Goal: Task Accomplishment & Management: Manage account settings

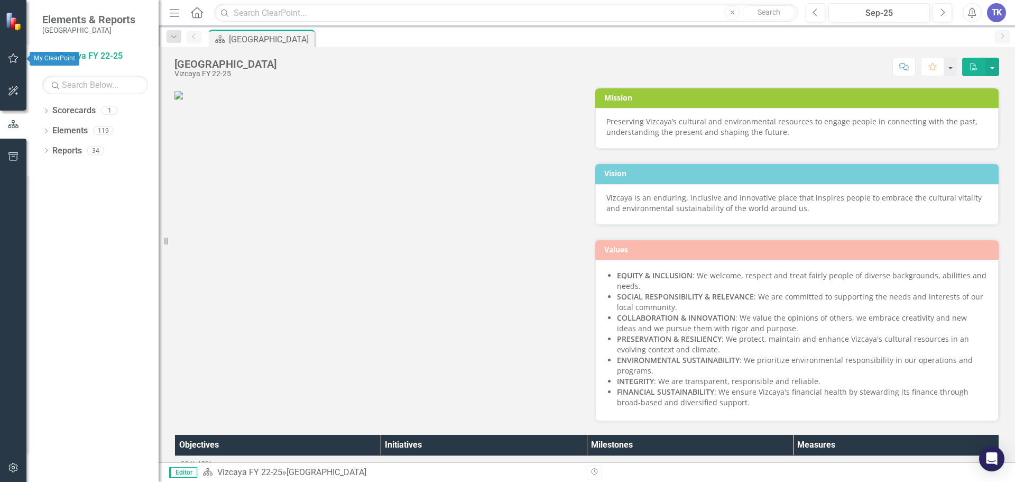
click at [13, 60] on icon "button" at bounding box center [13, 58] width 11 height 8
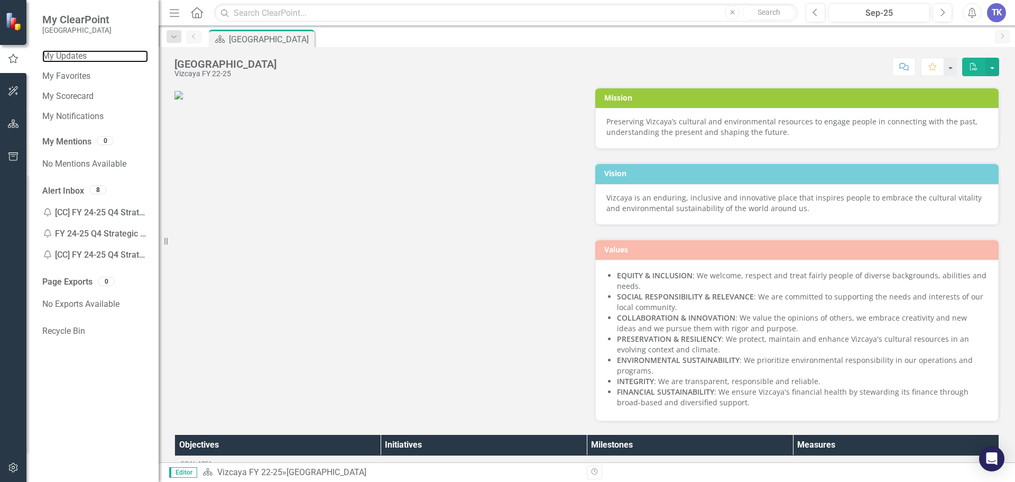
click at [80, 57] on link "My Updates" at bounding box center [95, 56] width 106 height 12
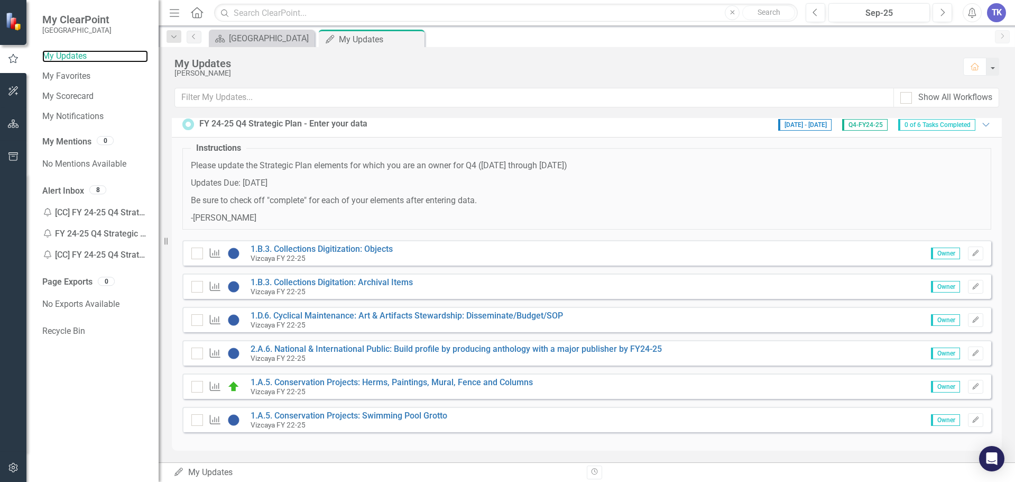
scroll to position [8, 0]
click at [351, 250] on link "1.B.3. Collections Digitization: Objects" at bounding box center [322, 247] width 142 height 10
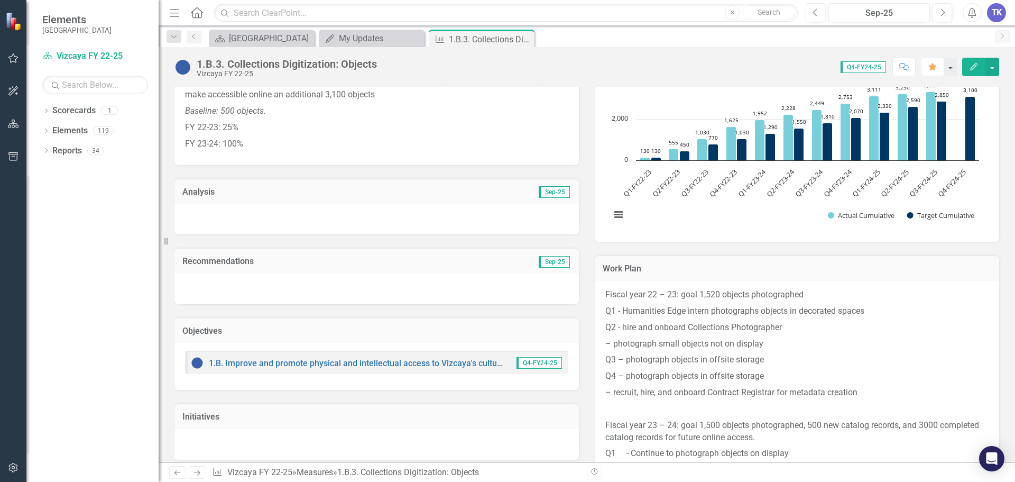
scroll to position [212, 0]
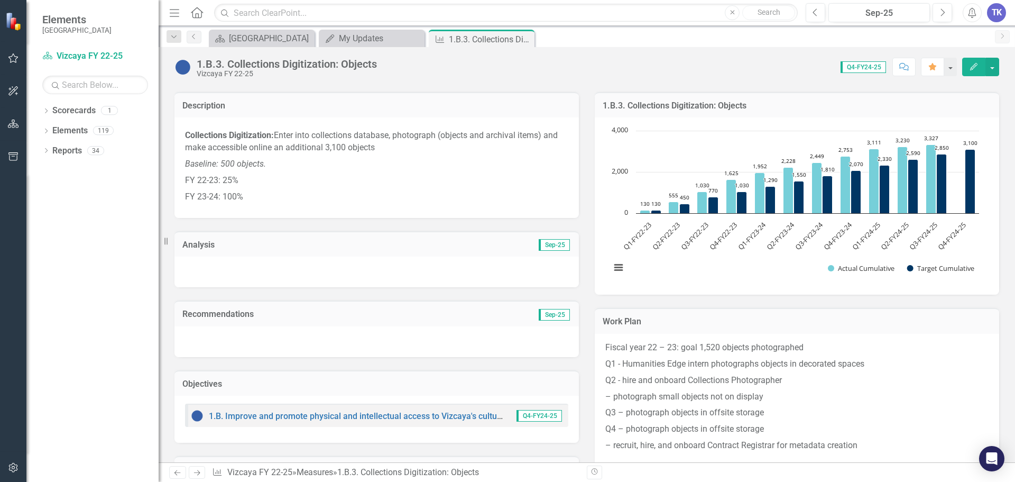
click at [288, 244] on h3 "Analysis" at bounding box center [279, 245] width 195 height 10
click at [420, 263] on div at bounding box center [377, 271] width 405 height 31
click at [270, 269] on div at bounding box center [377, 271] width 405 height 31
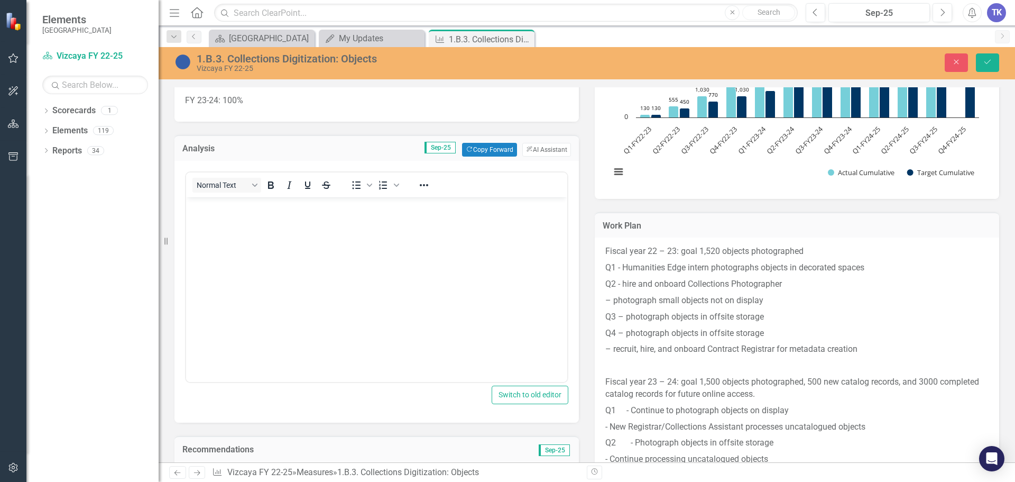
scroll to position [317, 0]
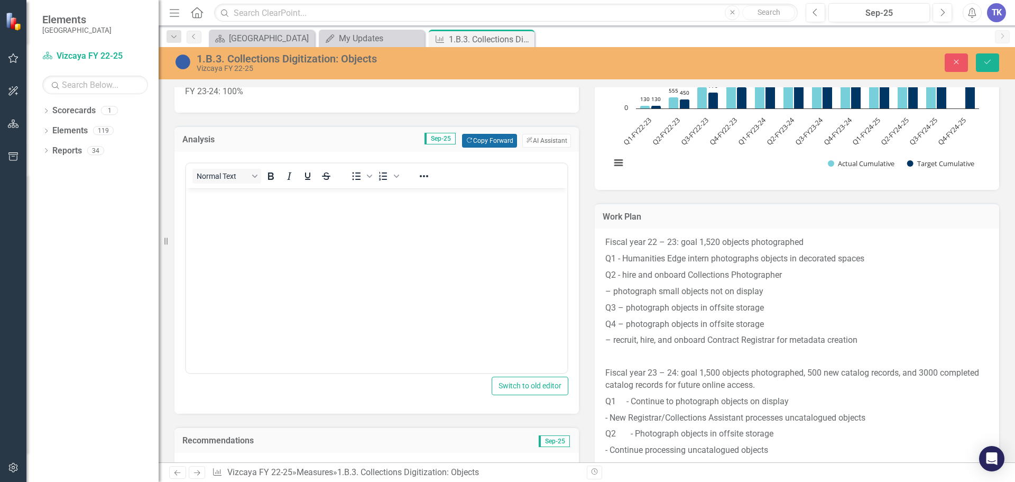
click at [483, 145] on button "Copy Forward Copy Forward" at bounding box center [489, 141] width 54 height 14
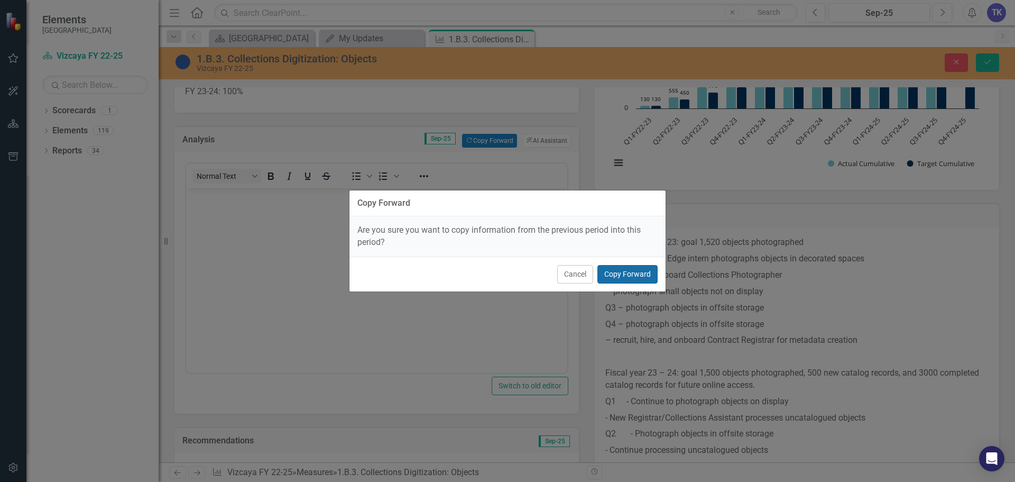
click at [613, 279] on button "Copy Forward" at bounding box center [628, 274] width 60 height 19
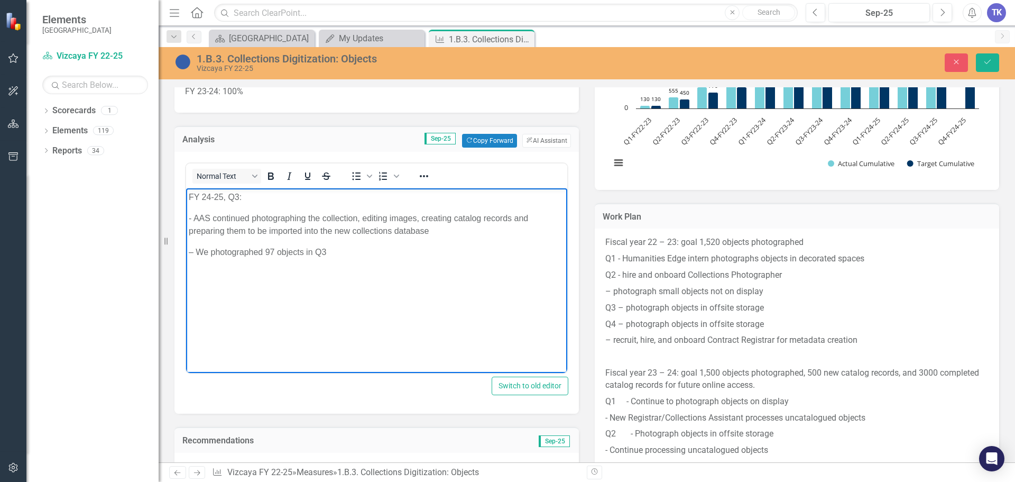
click at [237, 194] on p "FY 24-25, Q3:" at bounding box center [377, 197] width 376 height 13
click at [278, 219] on p "- AAS continued photographing the collection, editing images, creating catalog …" at bounding box center [377, 224] width 376 height 25
drag, startPoint x: 273, startPoint y: 248, endPoint x: 265, endPoint y: 249, distance: 8.5
click at [265, 249] on p "– We photographed 97 objects in Q3" at bounding box center [377, 252] width 376 height 13
click at [327, 253] on p "– We photographed 61 objects in Q3" at bounding box center [377, 252] width 376 height 13
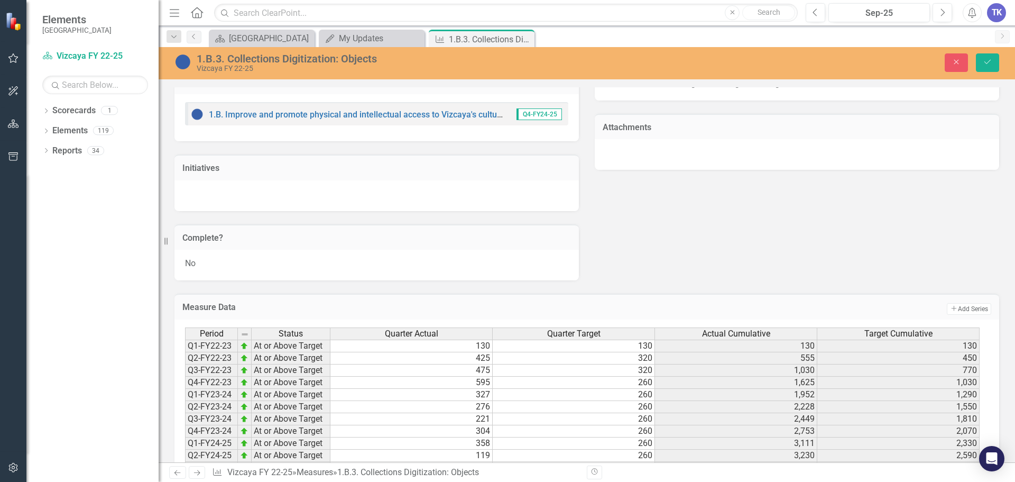
scroll to position [795, 0]
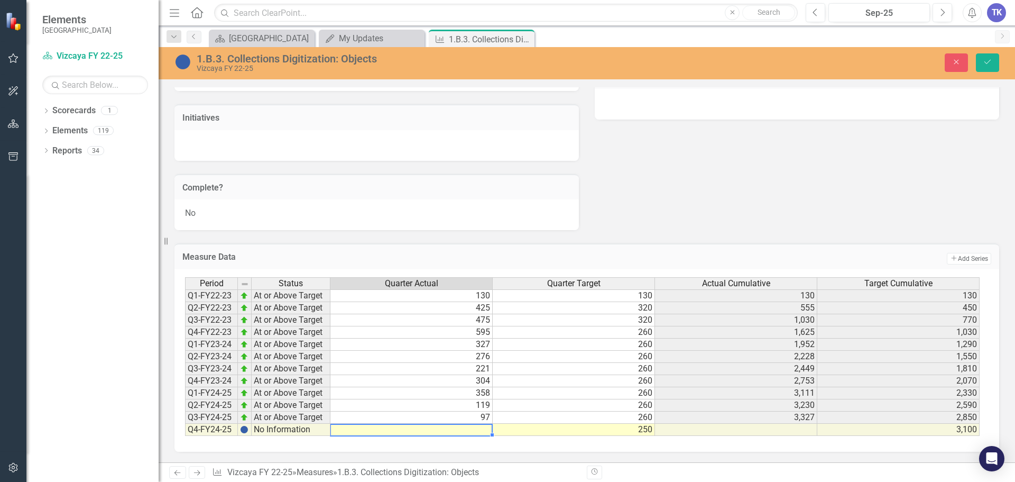
click at [479, 429] on td at bounding box center [412, 430] width 162 height 12
type textarea "61"
click at [986, 65] on icon "Save" at bounding box center [988, 61] width 10 height 7
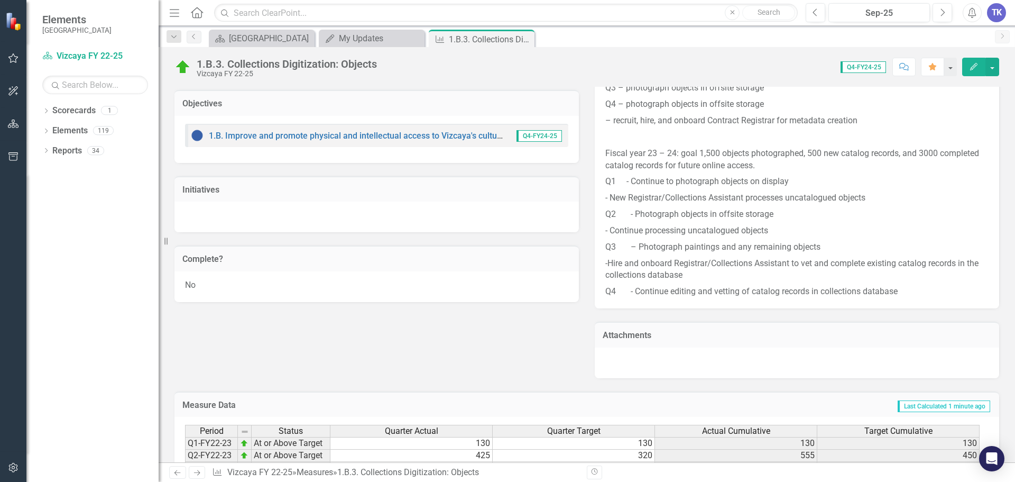
scroll to position [525, 0]
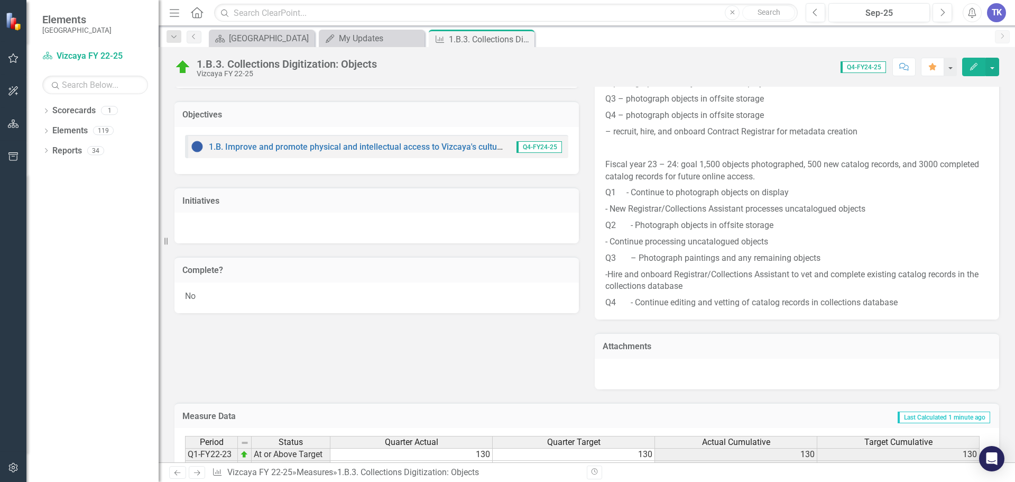
click at [249, 295] on div "No" at bounding box center [377, 297] width 405 height 31
click at [226, 294] on div "No" at bounding box center [377, 297] width 405 height 31
click at [262, 275] on td "Complete?" at bounding box center [376, 271] width 389 height 14
click at [249, 294] on div "No" at bounding box center [377, 297] width 405 height 31
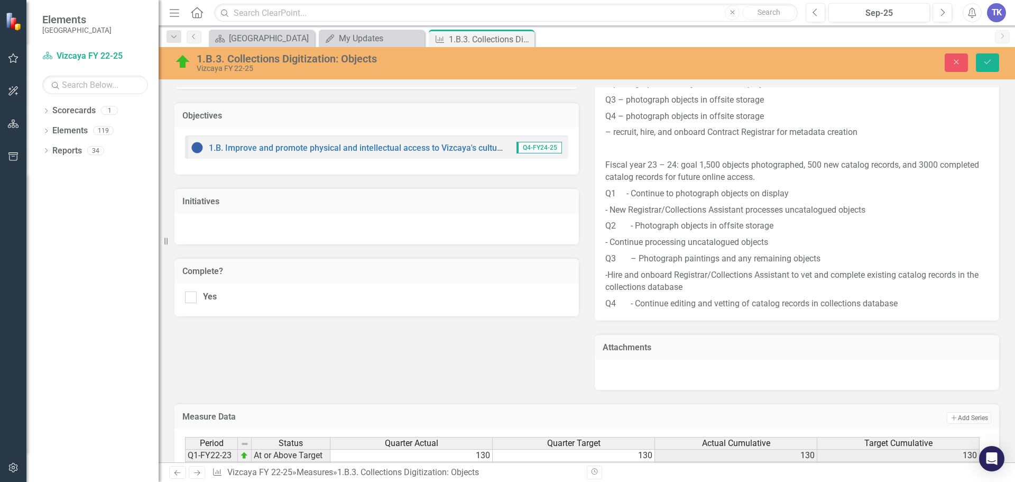
click at [194, 297] on div at bounding box center [191, 297] width 12 height 12
click at [192, 297] on input "Yes" at bounding box center [188, 294] width 7 height 7
checkbox input "true"
click at [991, 57] on button "Save" at bounding box center [987, 62] width 23 height 19
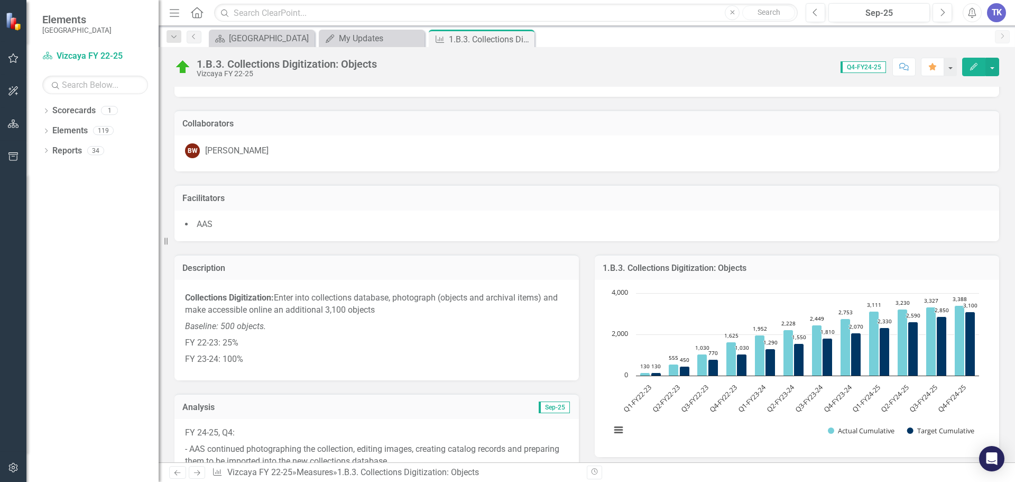
scroll to position [0, 0]
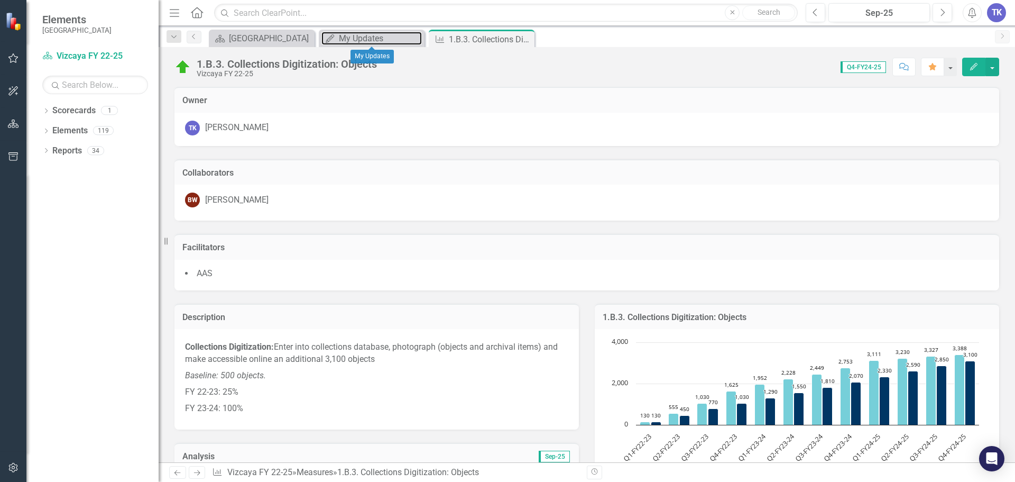
click at [381, 36] on div "My Updates" at bounding box center [380, 38] width 83 height 13
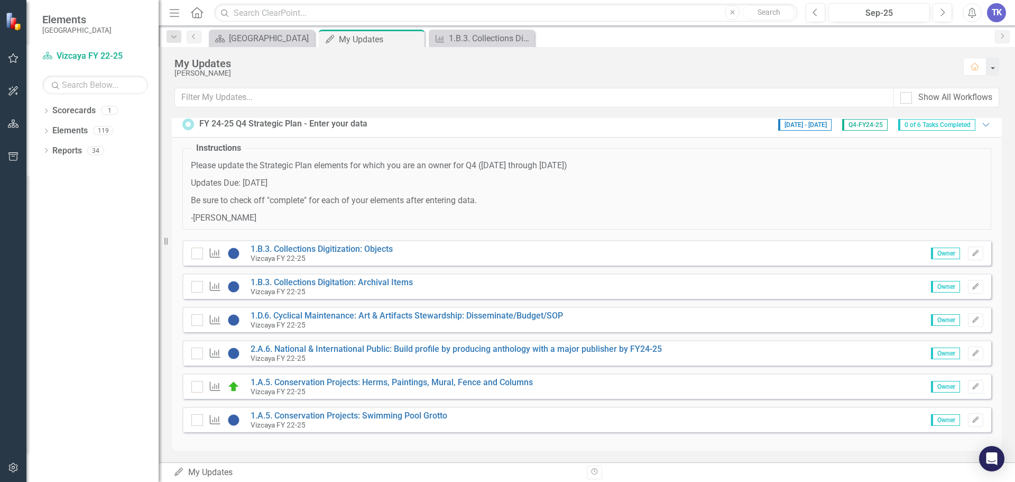
scroll to position [8, 0]
click at [197, 256] on div at bounding box center [197, 252] width 12 height 12
click at [197, 253] on input "checkbox" at bounding box center [194, 249] width 7 height 7
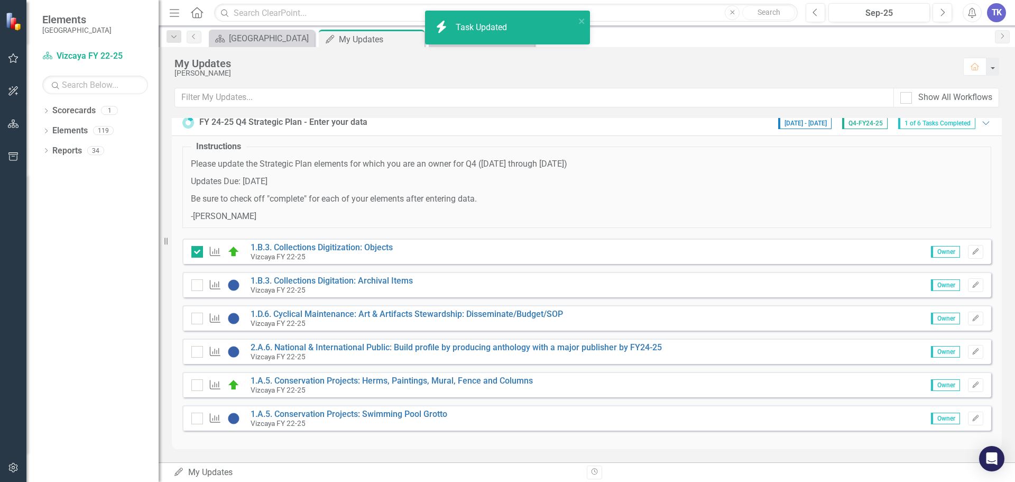
checkbox input "true"
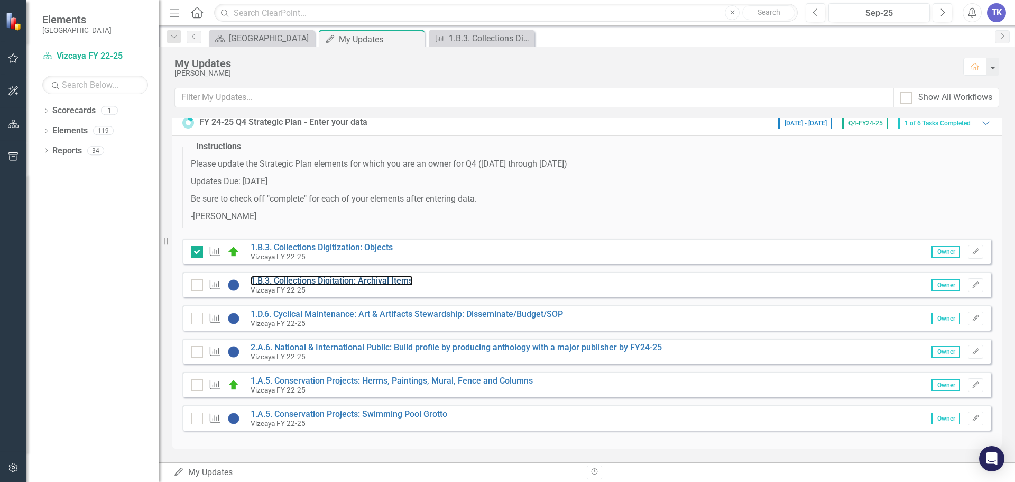
click at [362, 279] on link "1.B.3. Collections Digitation: Archival Items" at bounding box center [332, 281] width 162 height 10
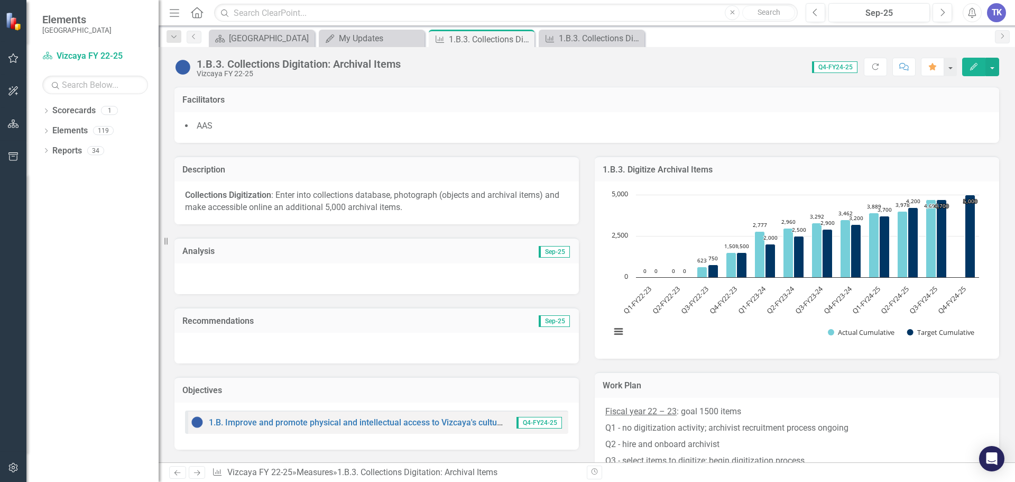
scroll to position [159, 0]
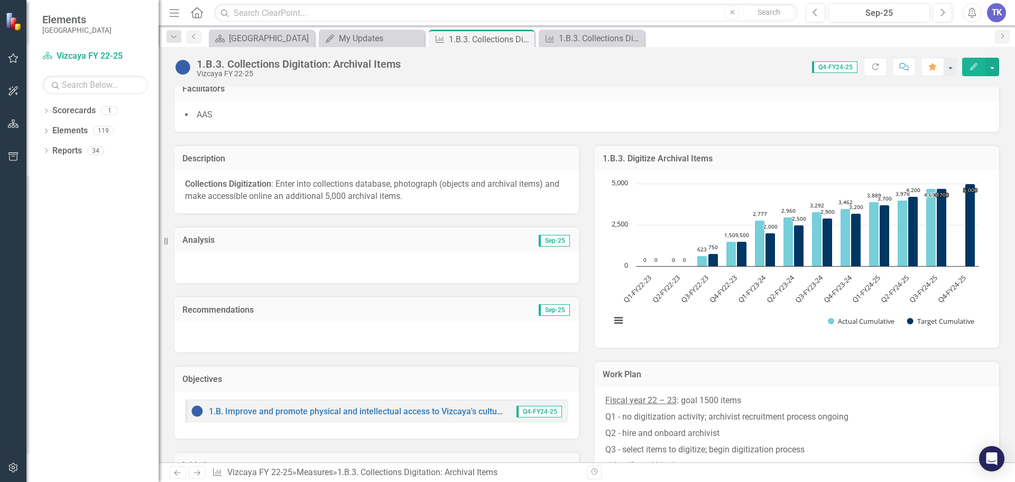
click at [359, 266] on div at bounding box center [377, 267] width 405 height 31
click at [359, 265] on div at bounding box center [377, 267] width 405 height 31
click at [361, 265] on div at bounding box center [377, 267] width 405 height 31
click at [362, 265] on div at bounding box center [377, 267] width 405 height 31
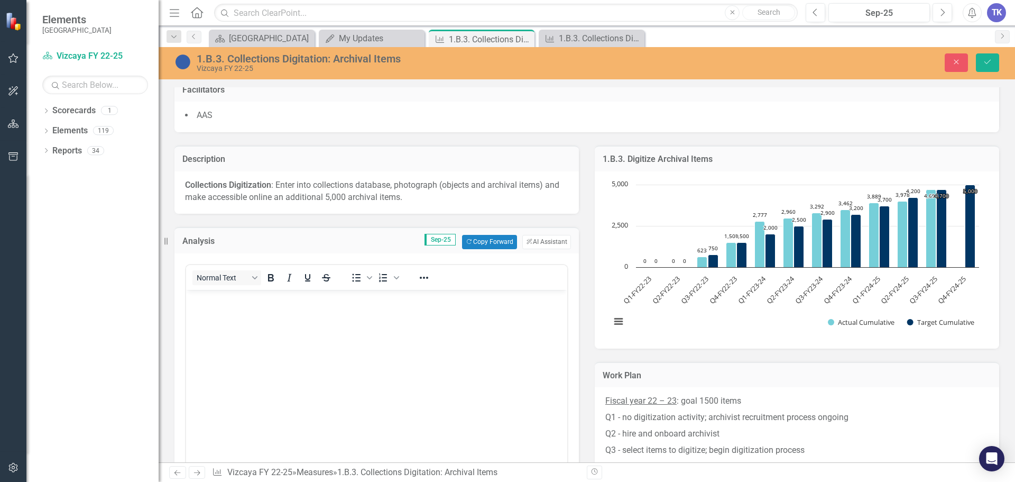
scroll to position [0, 0]
click at [477, 244] on button "Copy Forward Copy Forward" at bounding box center [489, 242] width 54 height 14
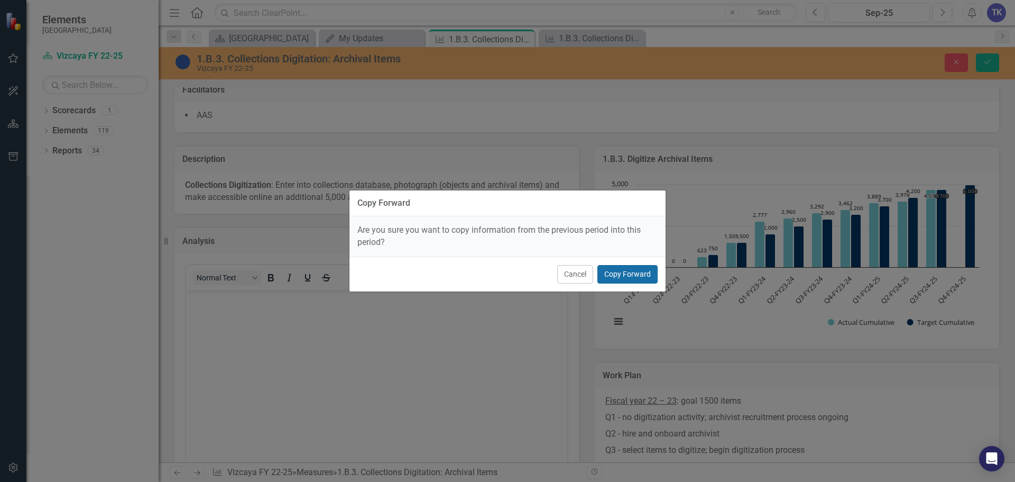
click at [614, 273] on button "Copy Forward" at bounding box center [628, 274] width 60 height 19
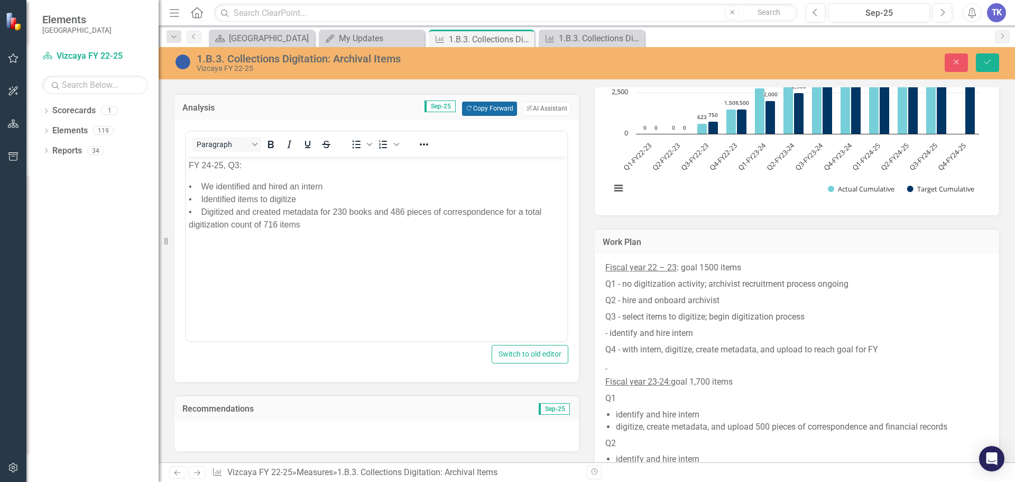
scroll to position [317, 0]
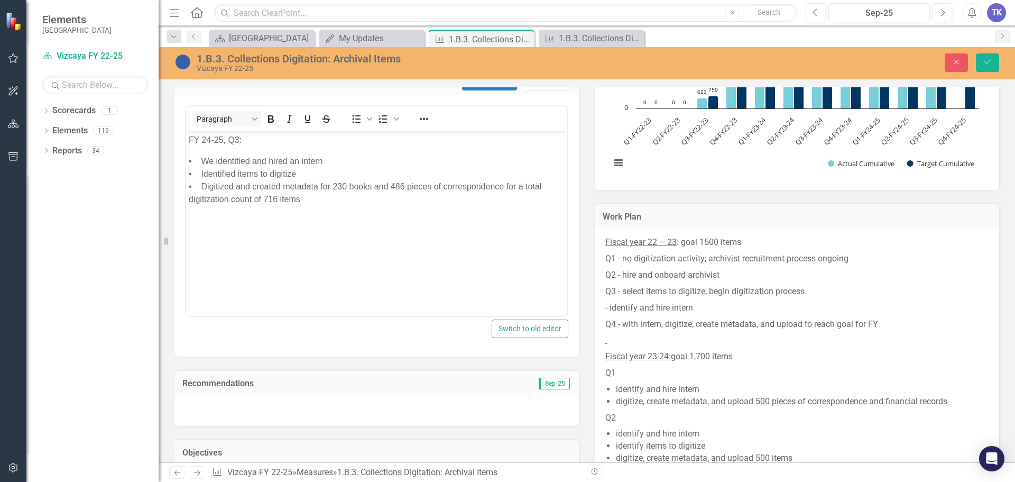
click at [239, 141] on p "FY 24-25, Q3:" at bounding box center [377, 139] width 376 height 13
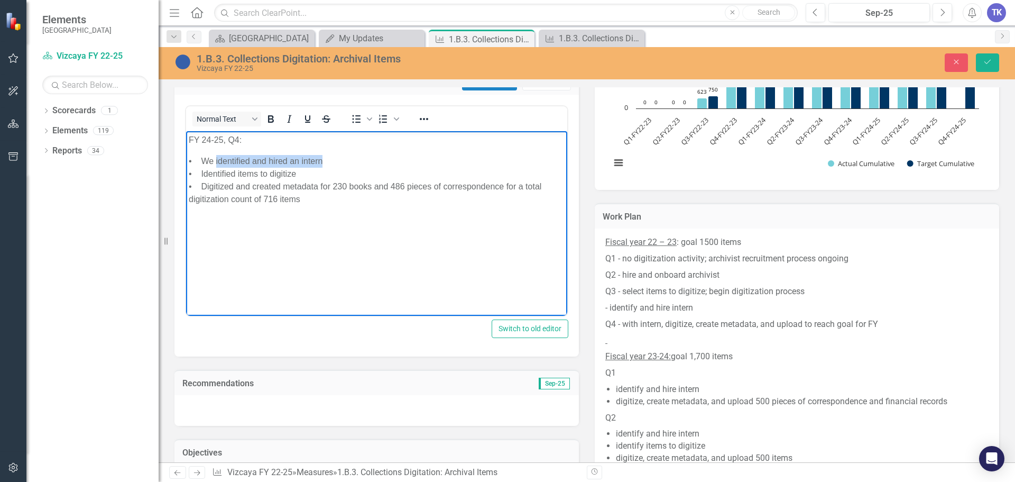
drag, startPoint x: 333, startPoint y: 160, endPoint x: 216, endPoint y: 155, distance: 116.4
click at [216, 155] on p "• We identified and hired an intern • Identified items to digitize • Digitized …" at bounding box center [377, 179] width 376 height 51
click at [219, 157] on p "• We continued digitization work with two interns continuing through the summer…" at bounding box center [377, 179] width 376 height 51
drag, startPoint x: 402, startPoint y: 160, endPoint x: 365, endPoint y: 157, distance: 37.2
click at [365, 157] on p "• Continued digitization work with two interns continuing through the summer • …" at bounding box center [377, 179] width 376 height 51
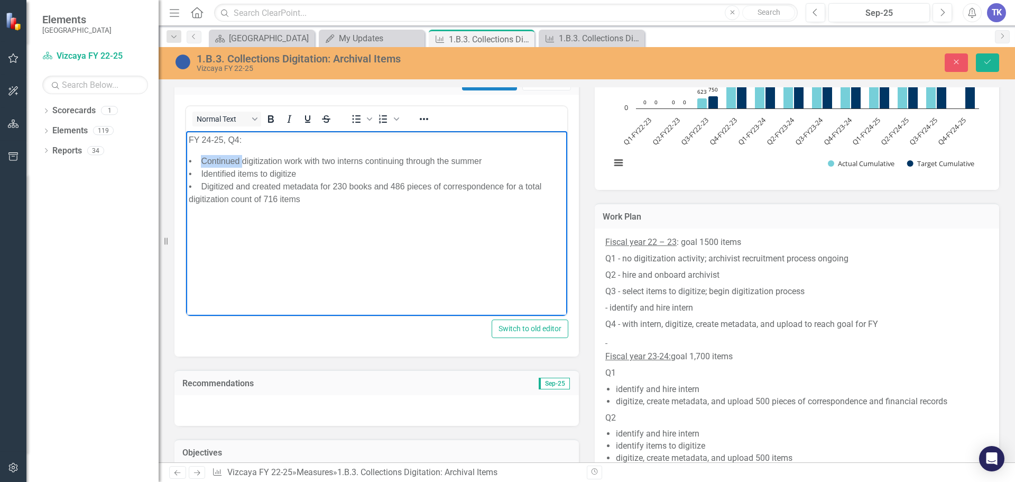
drag, startPoint x: 242, startPoint y: 158, endPoint x: 203, endPoint y: 161, distance: 39.8
click at [203, 161] on p "• Continued digitization work with two interns continuing through the summer • …" at bounding box center [377, 179] width 376 height 51
click at [305, 172] on p "• Advanced digitization work with two interns continuing through the summer • I…" at bounding box center [377, 179] width 376 height 51
click at [340, 219] on body "FY 24-25, Q4: • Advanced digitization work with two interns continuing through …" at bounding box center [376, 210] width 381 height 159
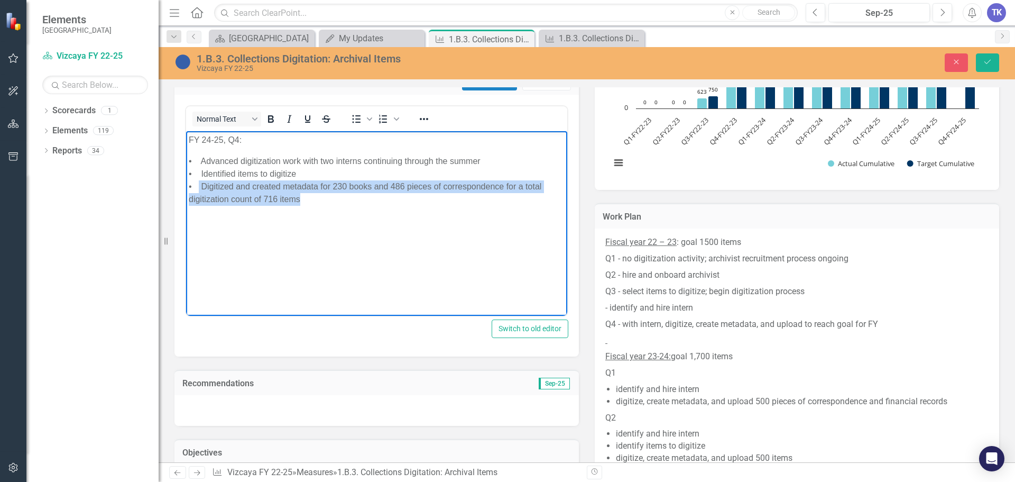
drag, startPoint x: 307, startPoint y: 203, endPoint x: 200, endPoint y: 183, distance: 109.2
click at [200, 183] on p "• Advanced digitization work with two interns continuing through the summer • I…" at bounding box center [377, 179] width 376 height 51
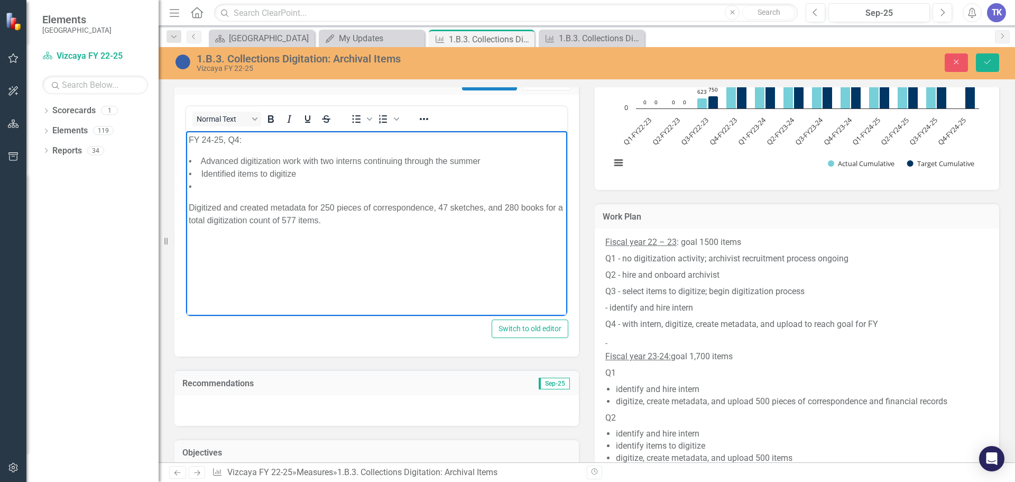
click at [216, 187] on p "• Advanced digitization work with two interns continuing through the summer • I…" at bounding box center [377, 173] width 376 height 38
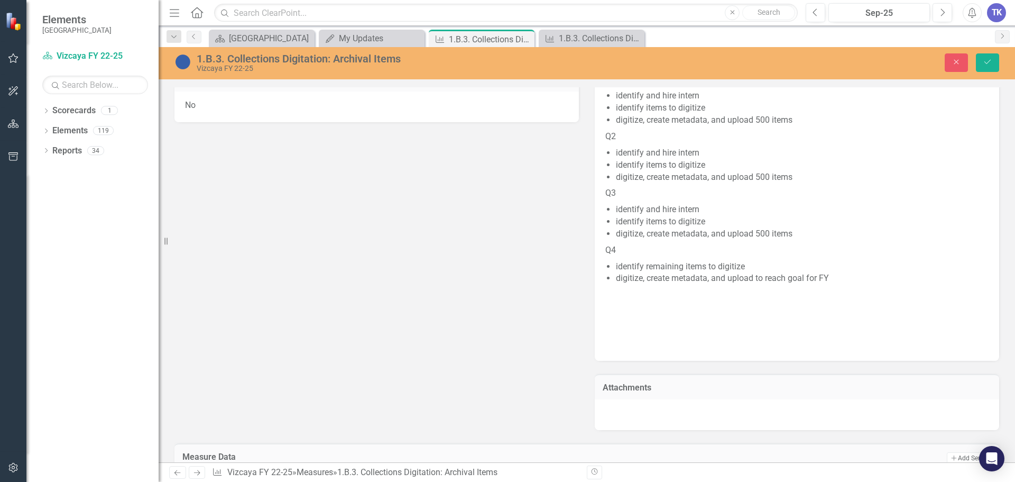
scroll to position [1046, 0]
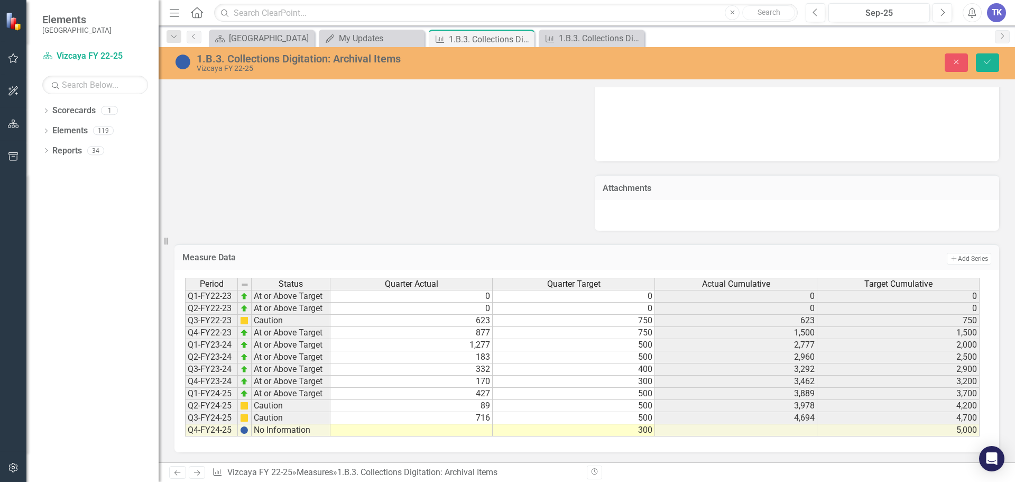
click at [465, 429] on td at bounding box center [412, 430] width 162 height 12
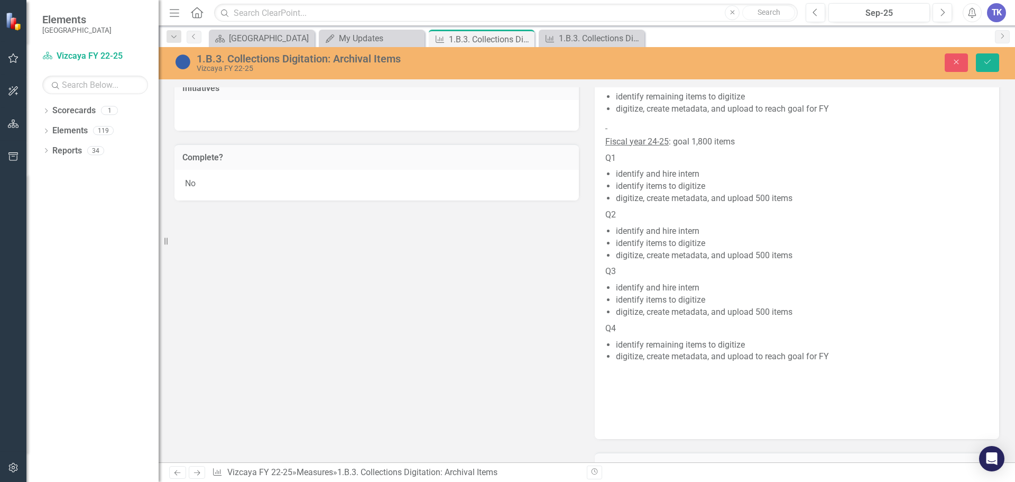
scroll to position [622, 0]
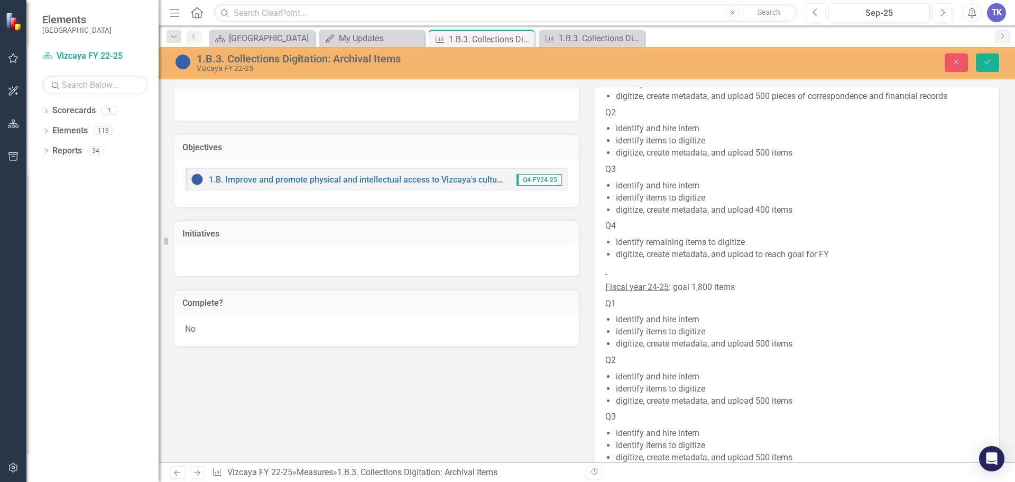
type textarea "577"
click at [247, 322] on div "No" at bounding box center [377, 330] width 405 height 31
click at [195, 328] on div at bounding box center [191, 329] width 12 height 12
click at [192, 328] on input "Yes" at bounding box center [188, 326] width 7 height 7
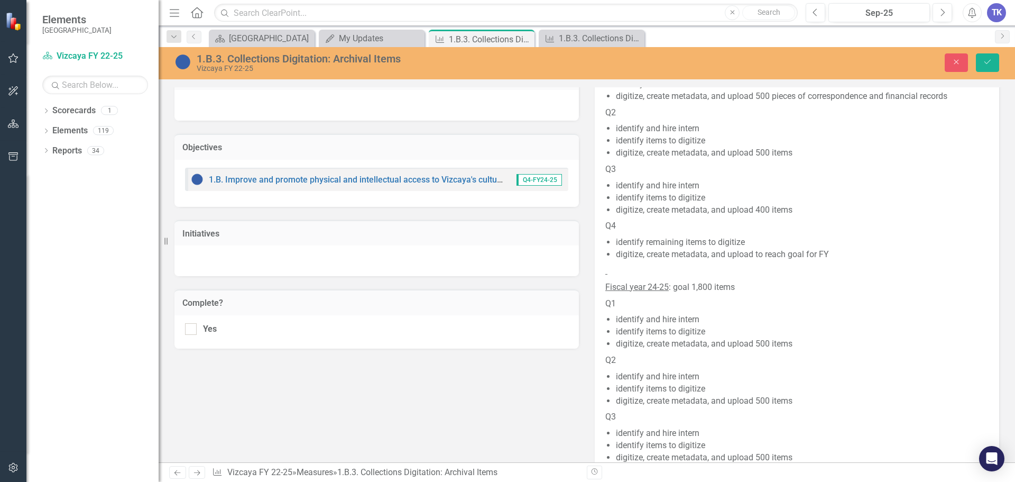
checkbox input "true"
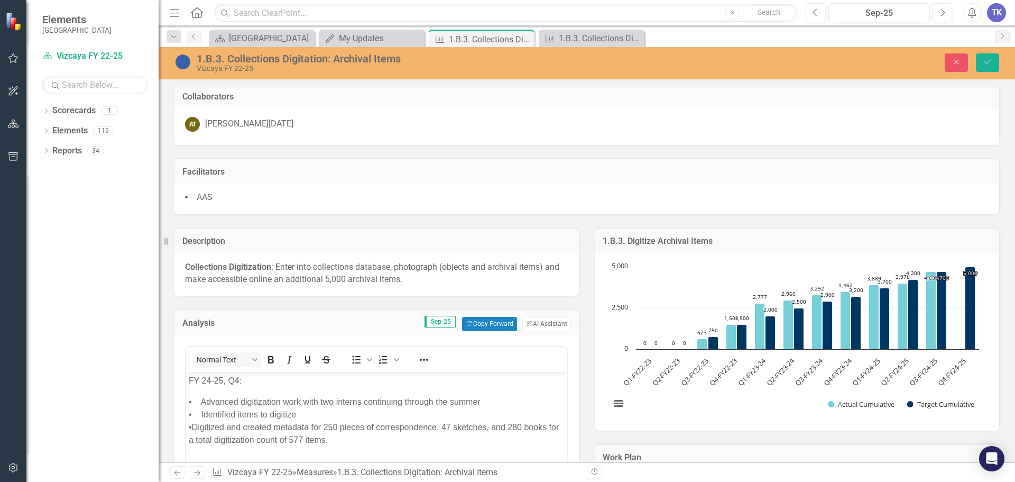
scroll to position [0, 0]
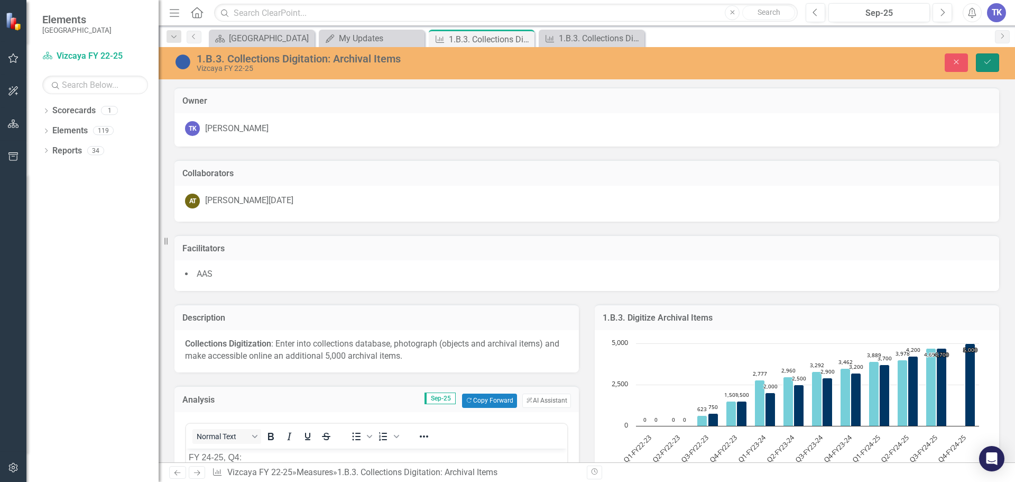
click at [981, 67] on button "Save" at bounding box center [987, 62] width 23 height 19
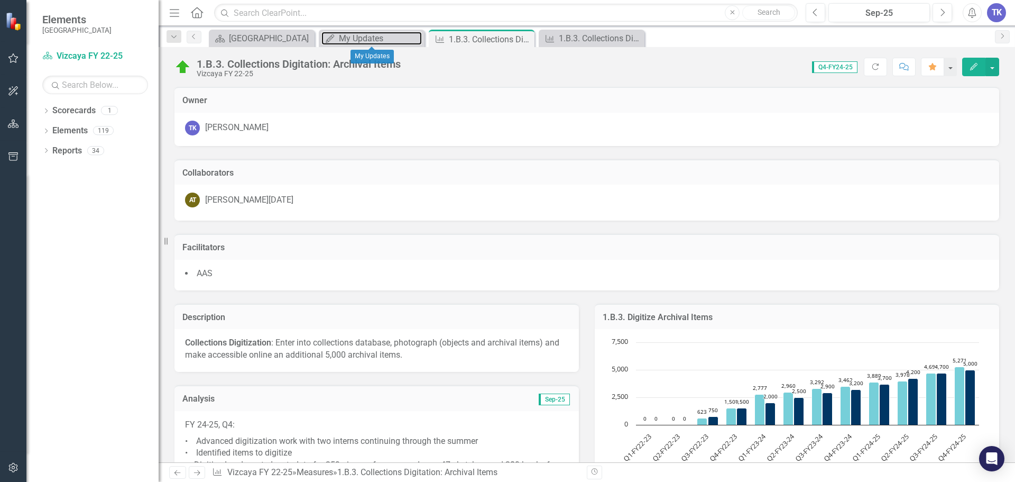
click at [361, 38] on div "My Updates" at bounding box center [380, 38] width 83 height 13
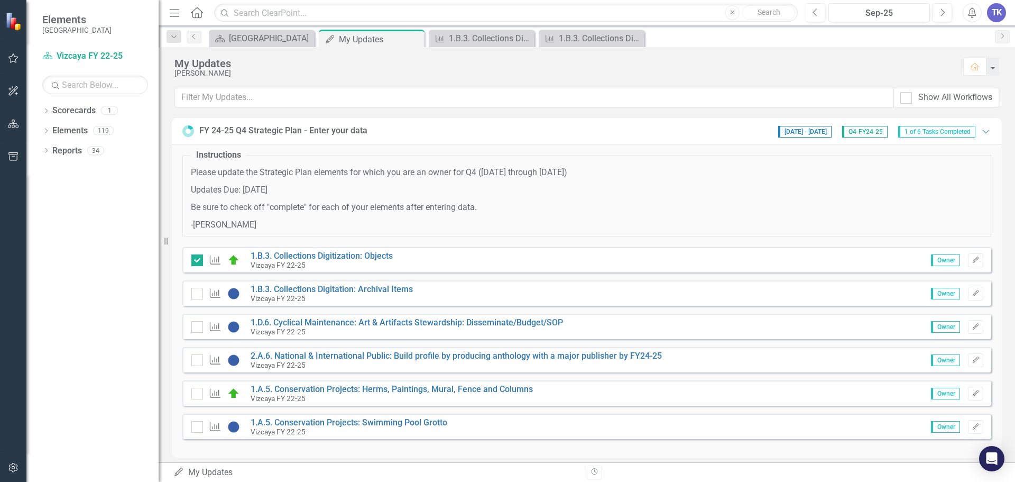
click at [194, 292] on input "checkbox" at bounding box center [194, 291] width 7 height 7
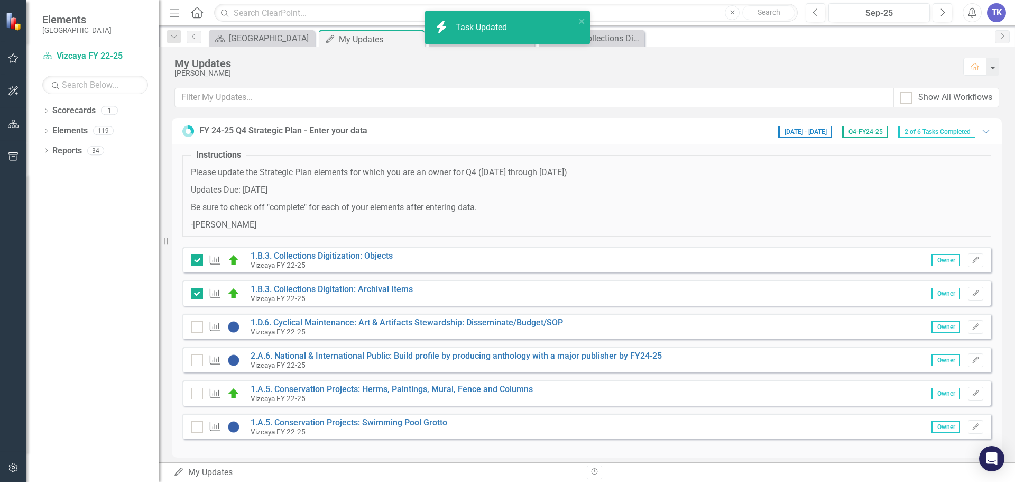
checkbox input "true"
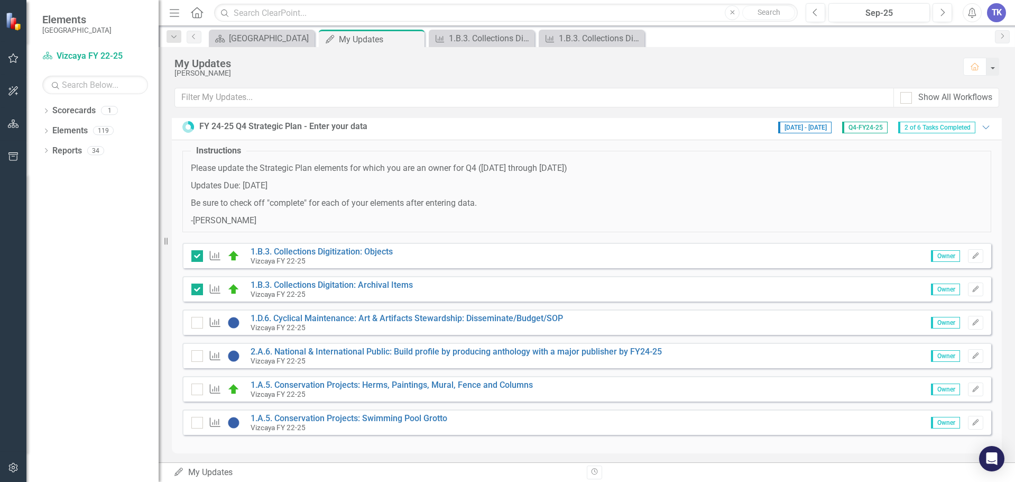
scroll to position [8, 0]
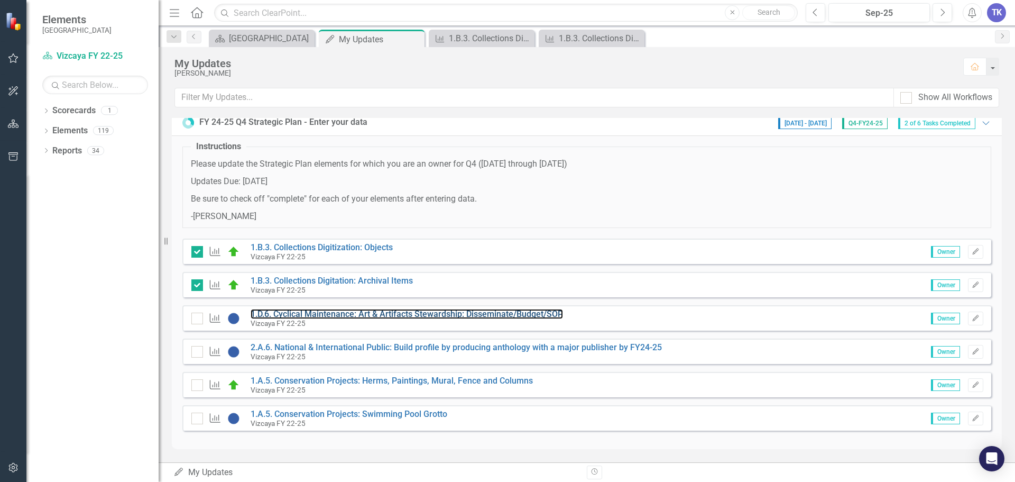
click at [329, 314] on link "1.D.6. Cyclical Maintenance: Art & Artifacts Stewardship: Disseminate/Budget/SOP" at bounding box center [407, 314] width 313 height 10
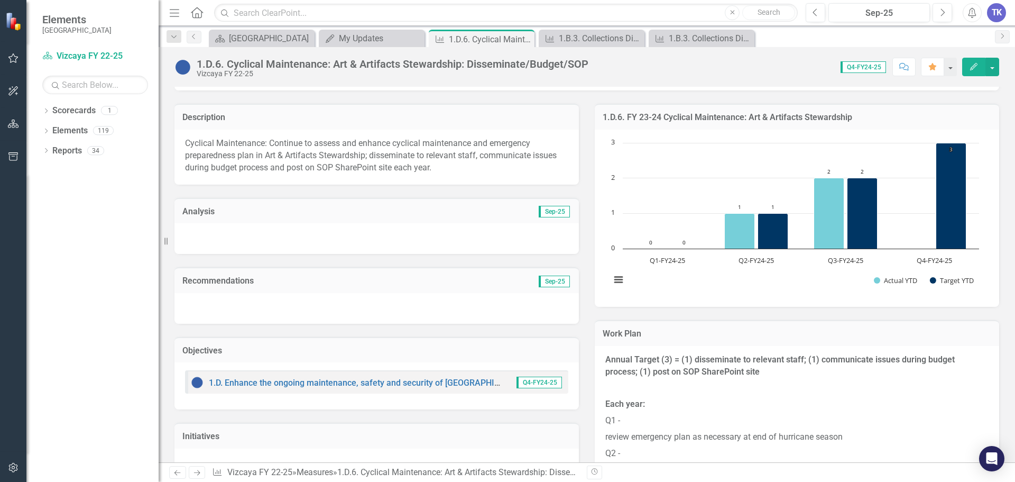
scroll to position [264, 0]
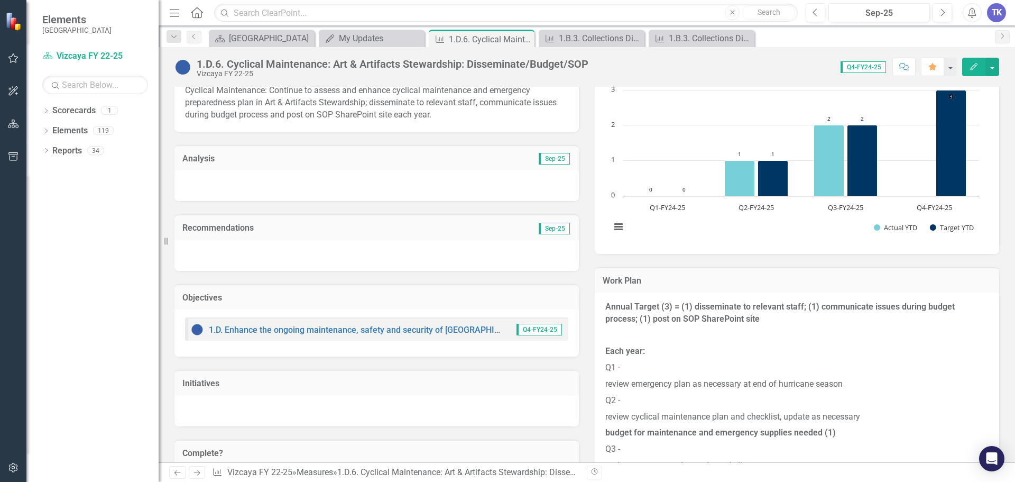
click at [305, 189] on div at bounding box center [377, 185] width 405 height 31
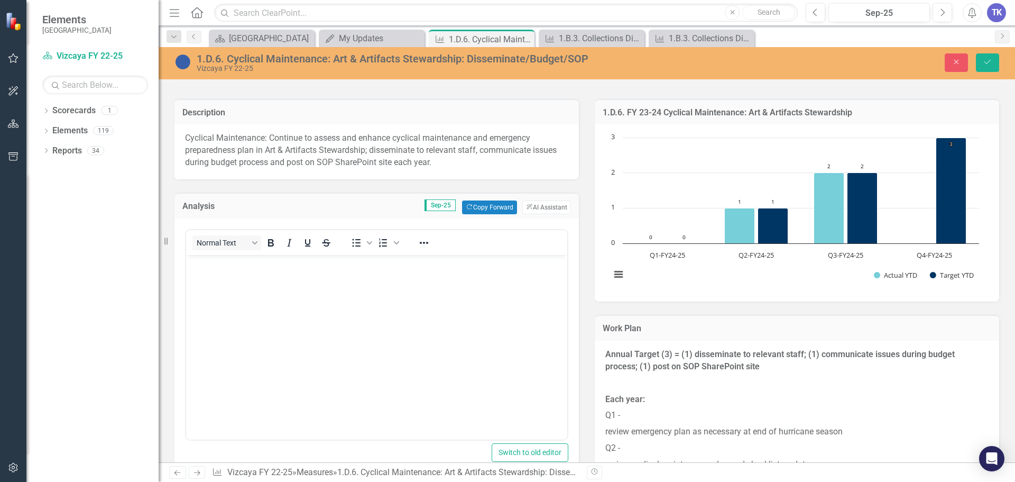
scroll to position [212, 0]
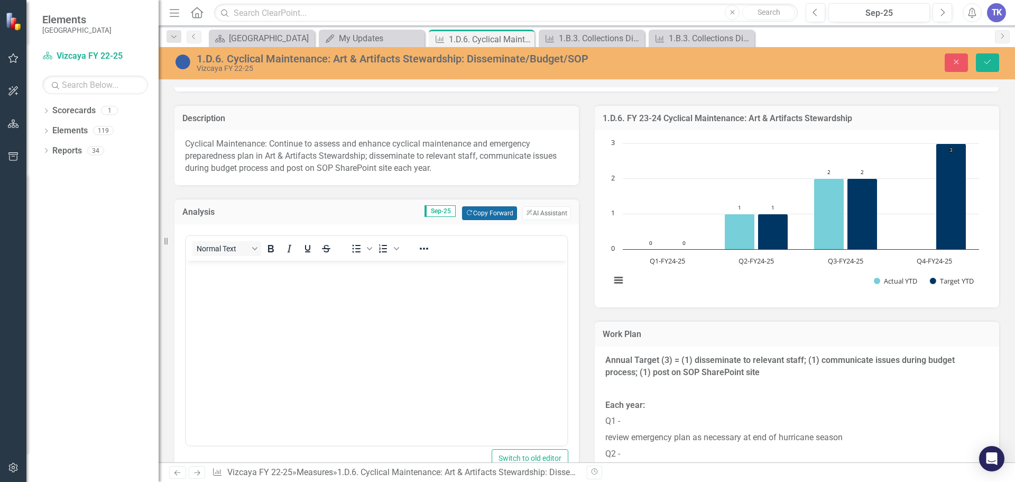
click at [476, 211] on button "Copy Forward Copy Forward" at bounding box center [489, 213] width 54 height 14
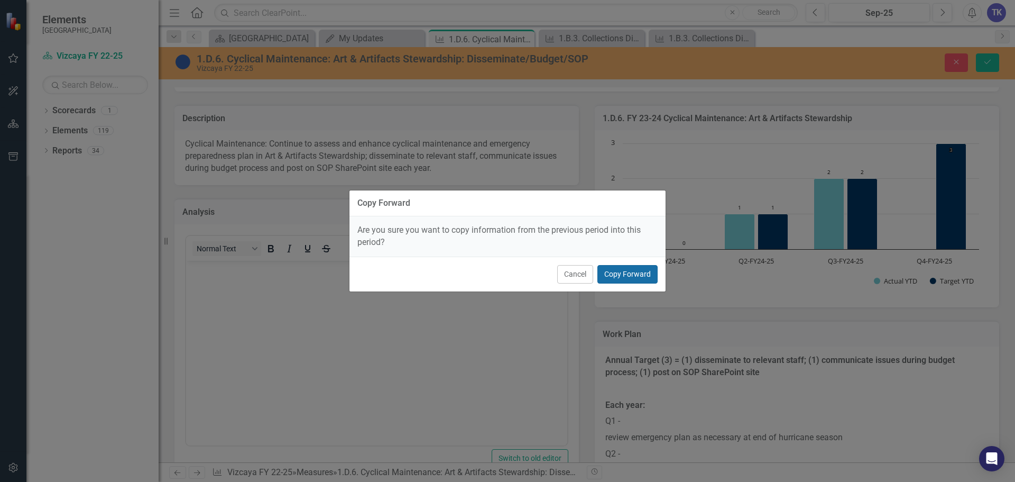
click at [630, 270] on button "Copy Forward" at bounding box center [628, 274] width 60 height 19
click at [627, 268] on rect "Interactive chart" at bounding box center [795, 217] width 379 height 159
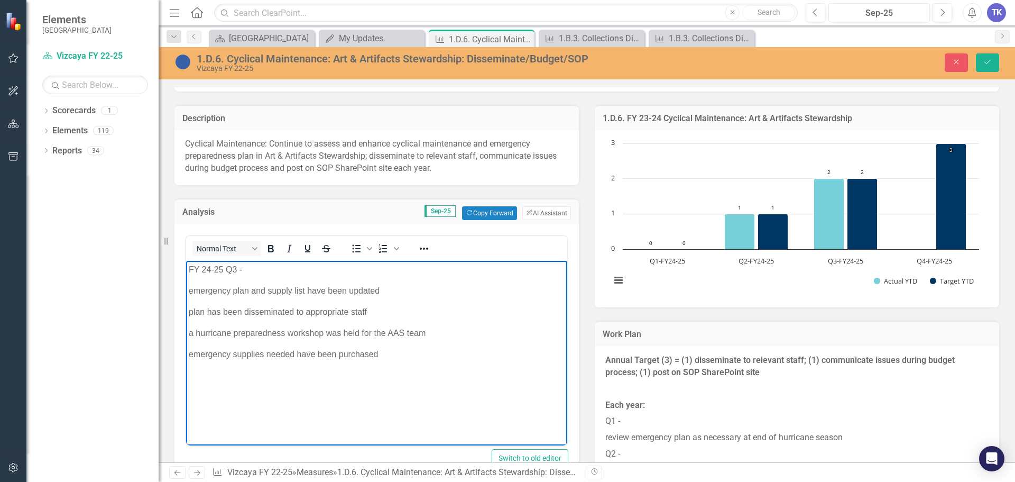
click at [235, 265] on p "FY 24-25 Q3 -" at bounding box center [377, 269] width 376 height 13
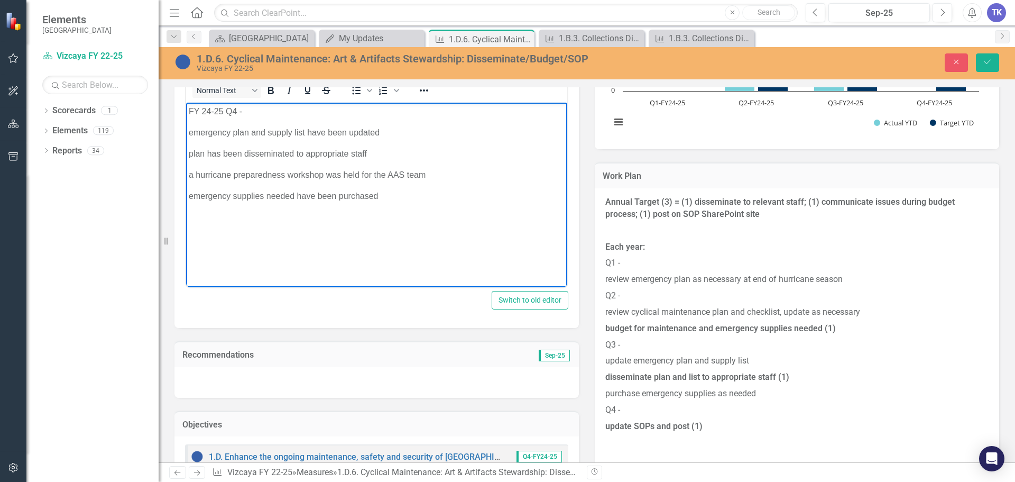
scroll to position [423, 0]
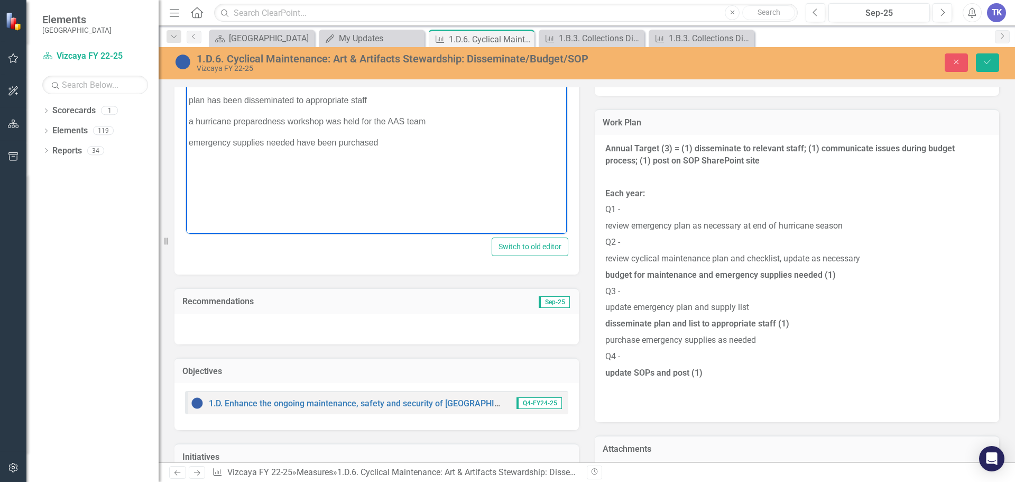
click at [715, 370] on p "update SOPs and post (1)" at bounding box center [797, 373] width 383 height 16
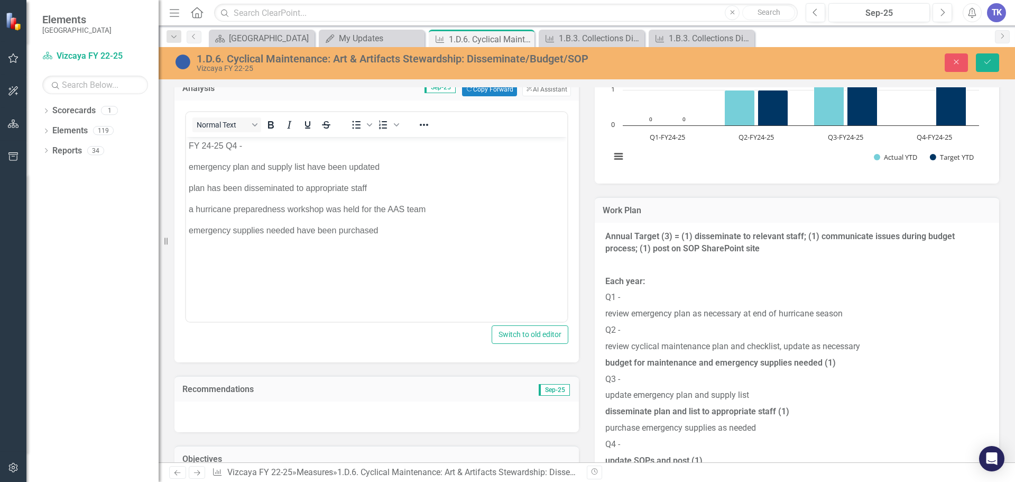
scroll to position [317, 0]
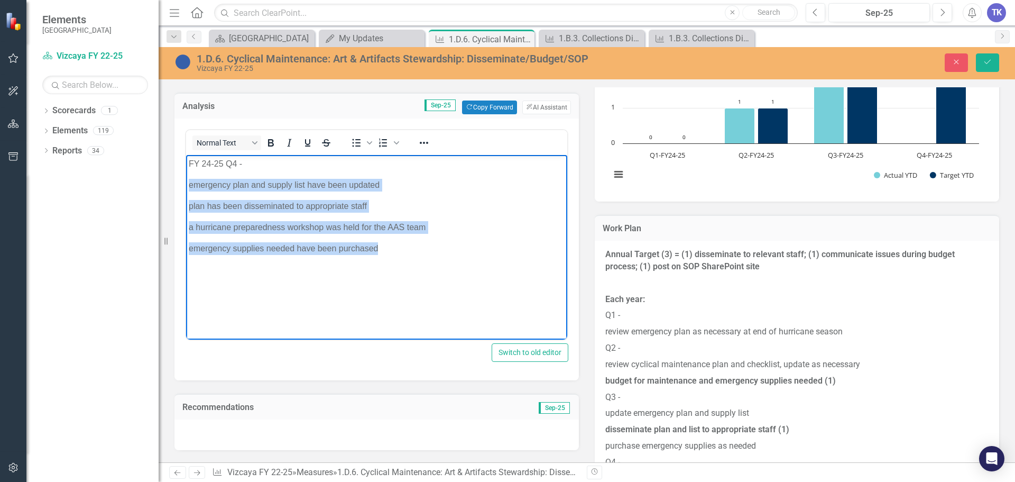
drag, startPoint x: 380, startPoint y: 249, endPoint x: 370, endPoint y: 341, distance: 93.2
click at [186, 186] on html "FY 24-25 Q4 - emergency plan and supply list have been updated plan has been di…" at bounding box center [376, 234] width 381 height 159
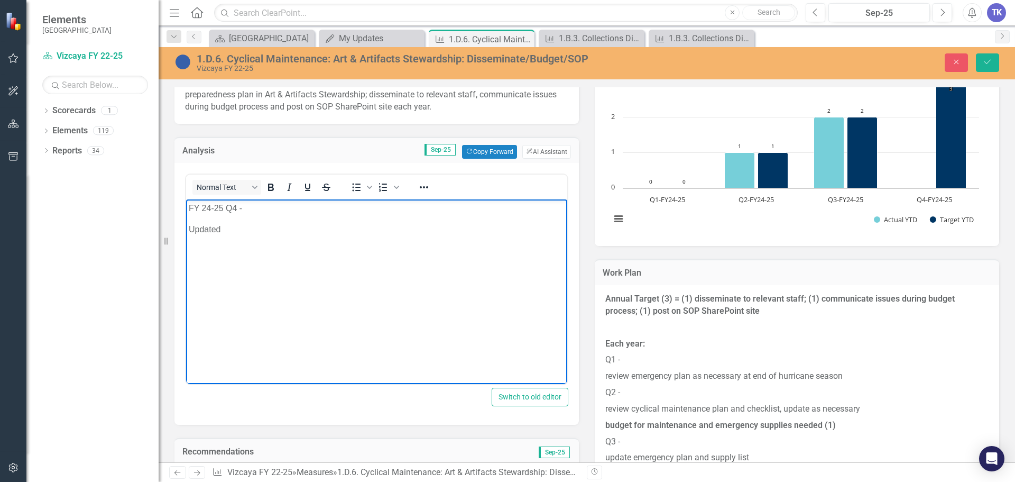
scroll to position [264, 0]
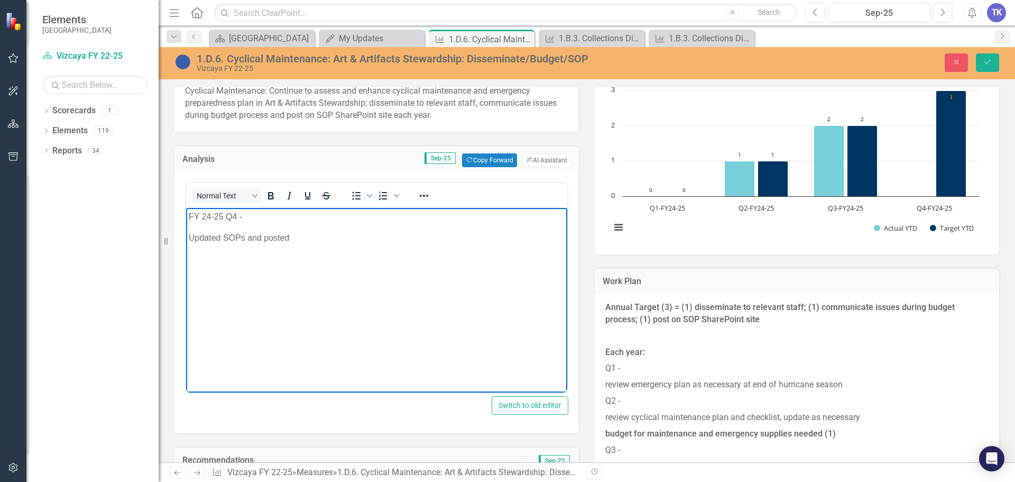
click at [220, 235] on p "Updated SOPs and posted" at bounding box center [377, 238] width 376 height 13
click at [306, 241] on p "Updated SOPs and posted" at bounding box center [377, 238] width 376 height 13
click at [313, 236] on p "Updated SOPs and posted to SHarepoint." at bounding box center [377, 238] width 376 height 13
click at [348, 266] on body "FY 24-25 Q4 - Updated SOPs and posted to Sharepoint." at bounding box center [376, 287] width 381 height 159
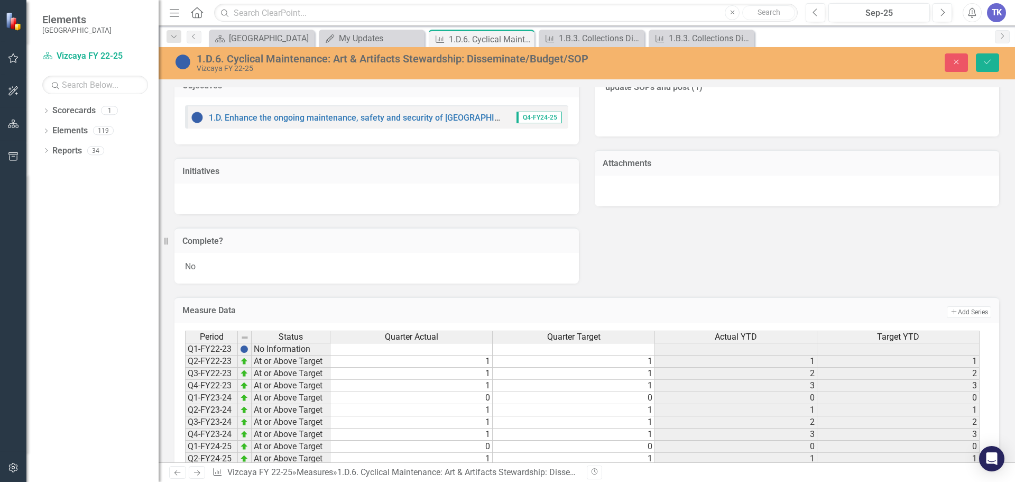
scroll to position [740, 0]
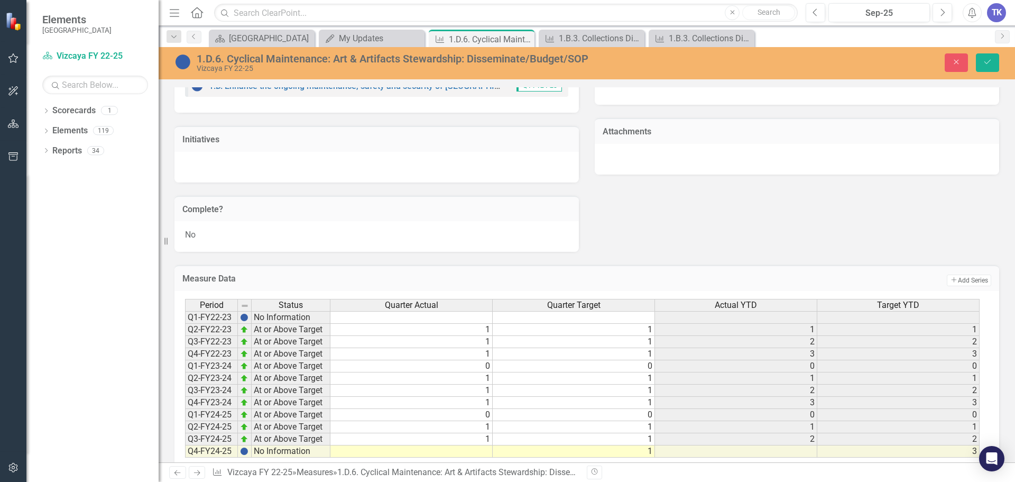
click at [269, 240] on div "No" at bounding box center [377, 236] width 405 height 31
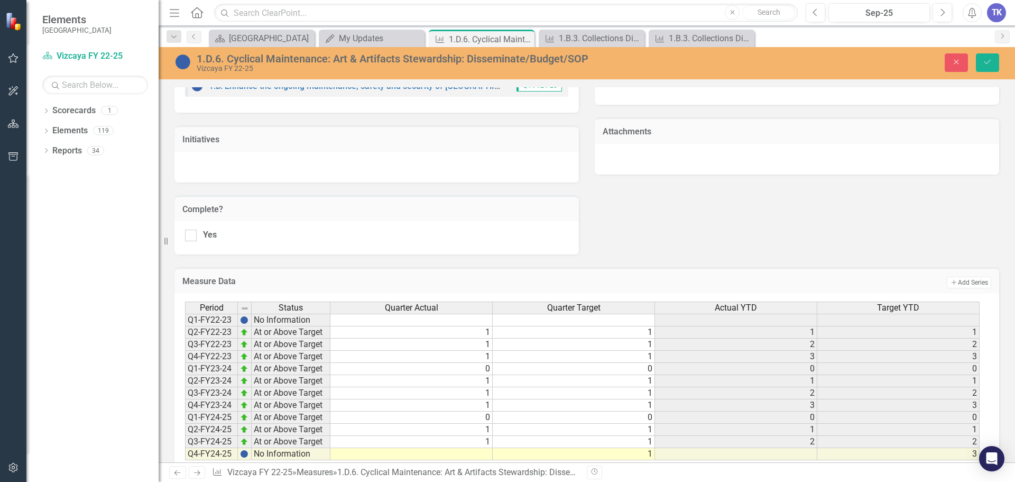
click at [191, 235] on input "Yes" at bounding box center [188, 233] width 7 height 7
checkbox input "true"
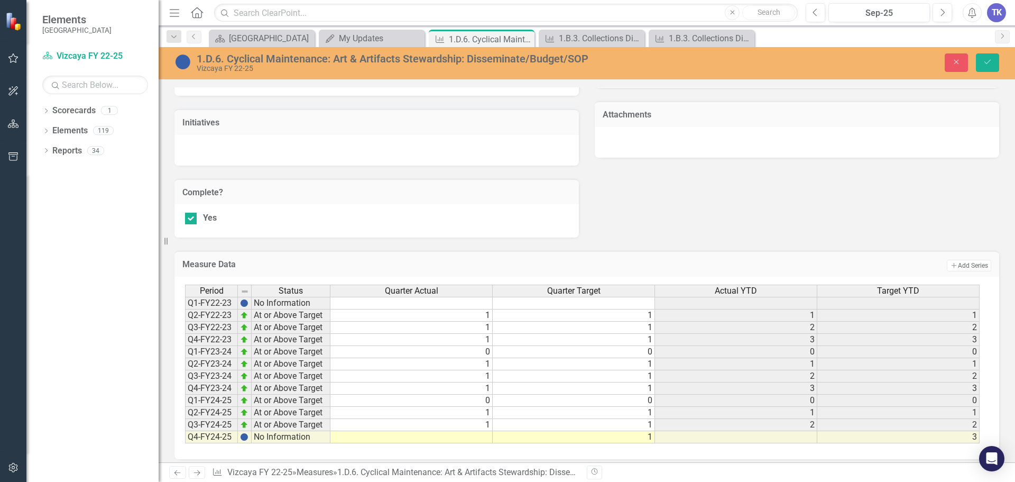
scroll to position [764, 0]
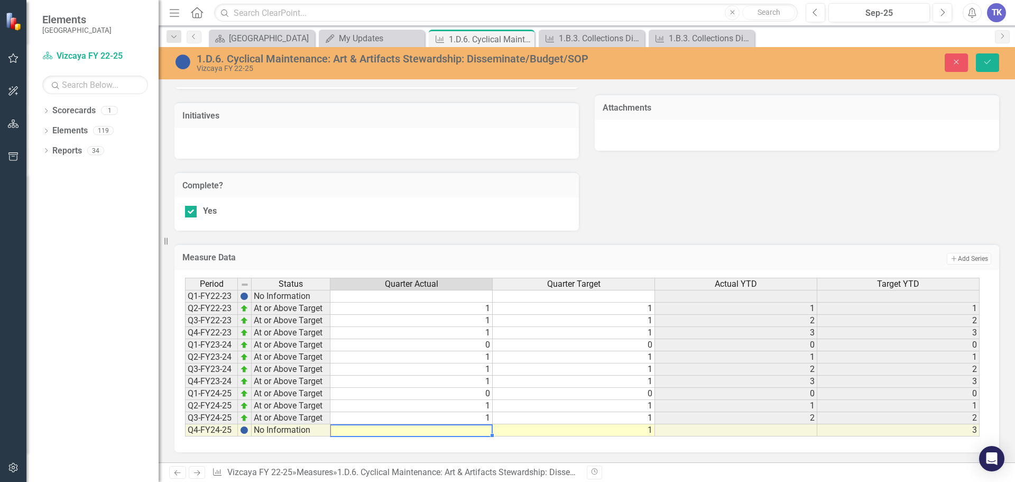
click at [487, 427] on td at bounding box center [412, 430] width 162 height 12
type textarea "1"
click at [990, 66] on icon "Save" at bounding box center [988, 61] width 10 height 7
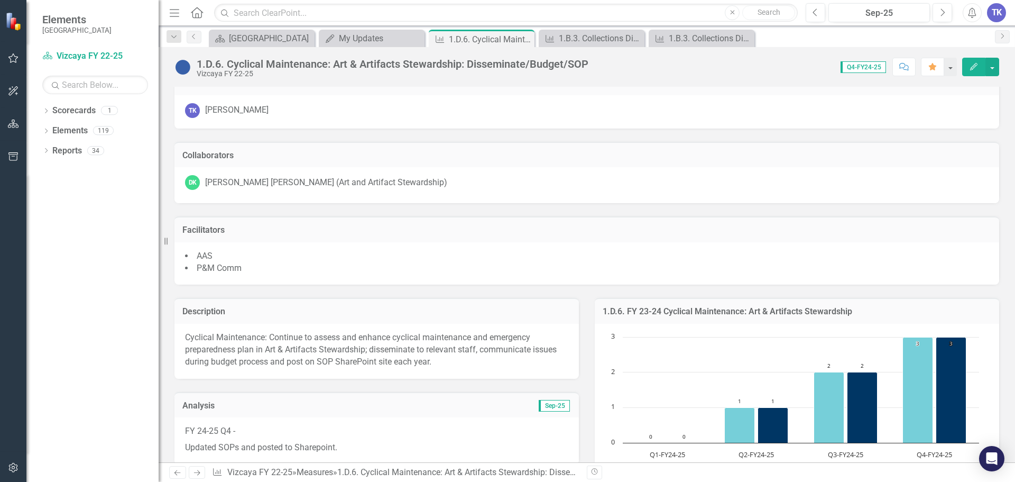
scroll to position [0, 0]
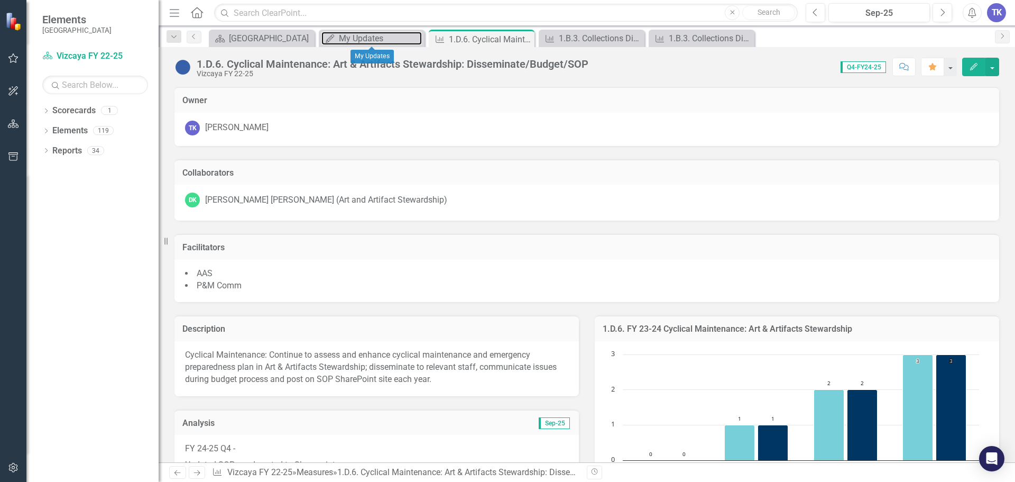
click at [384, 39] on div "My Updates" at bounding box center [380, 38] width 83 height 13
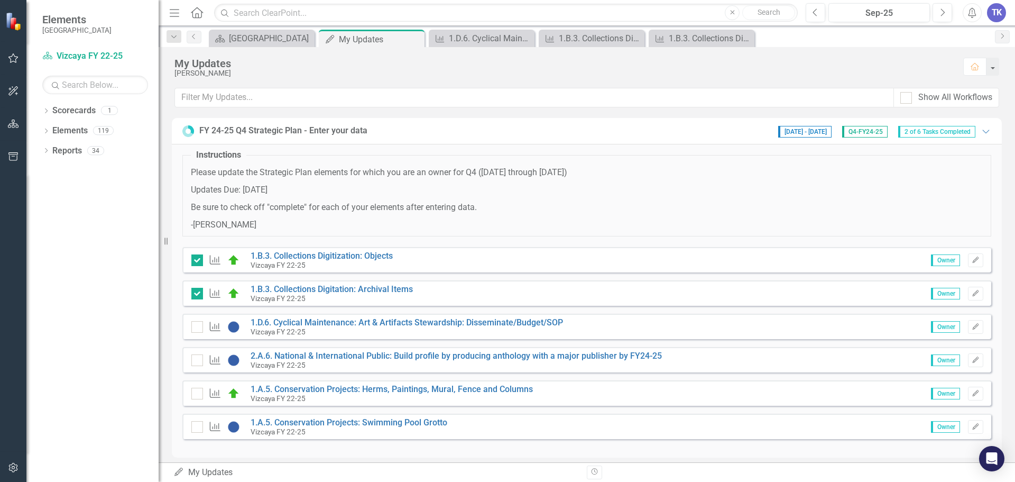
click at [199, 329] on div at bounding box center [197, 327] width 12 height 12
click at [198, 328] on input "checkbox" at bounding box center [194, 324] width 7 height 7
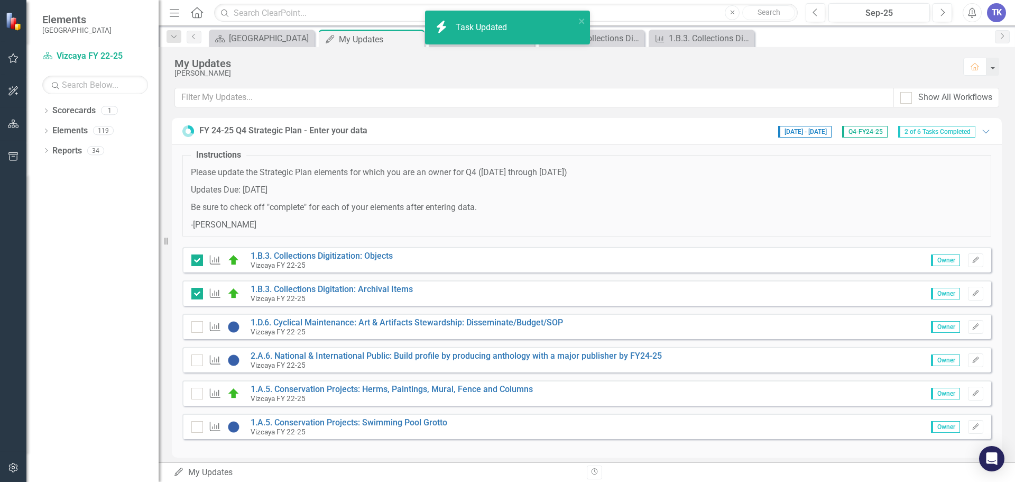
checkbox input "true"
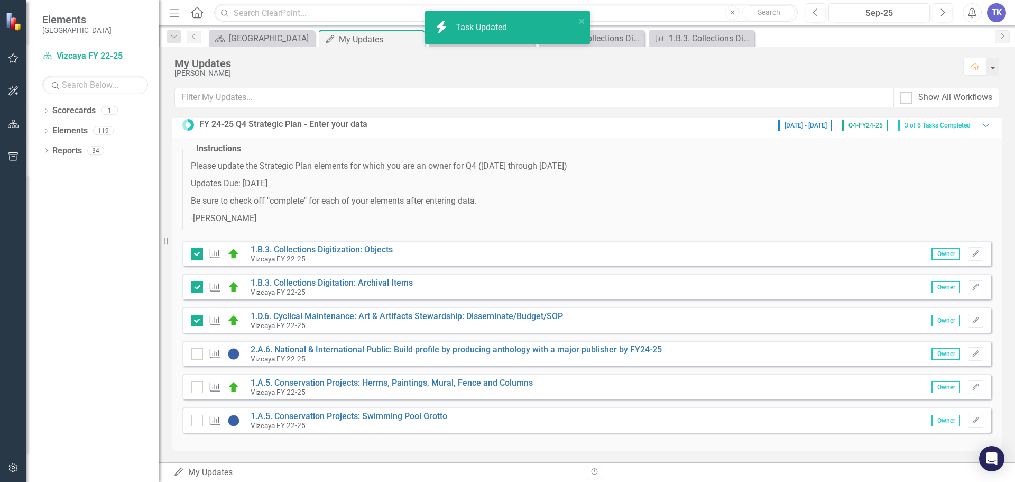
scroll to position [8, 0]
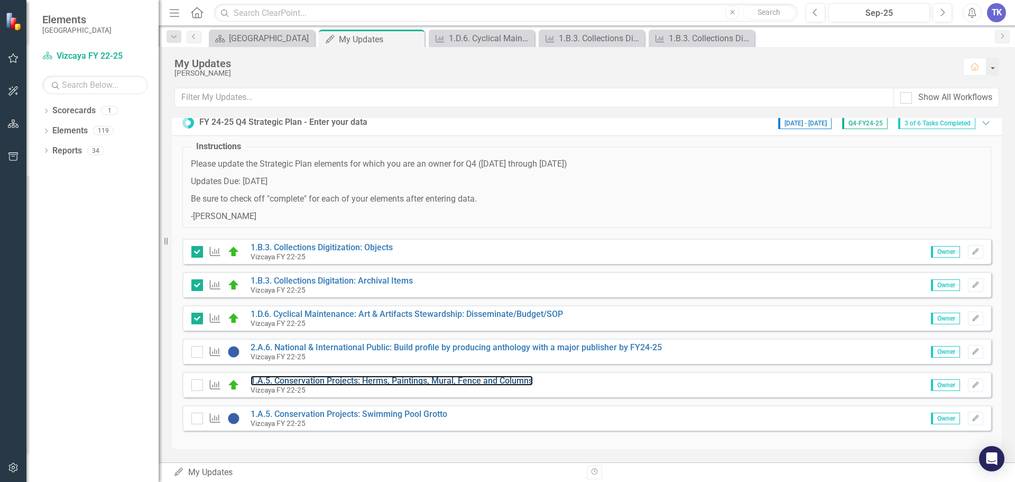
click at [285, 383] on link "1.A.5. Conservation Projects: Herms, Paintings, Mural, Fence and Columns" at bounding box center [392, 380] width 282 height 10
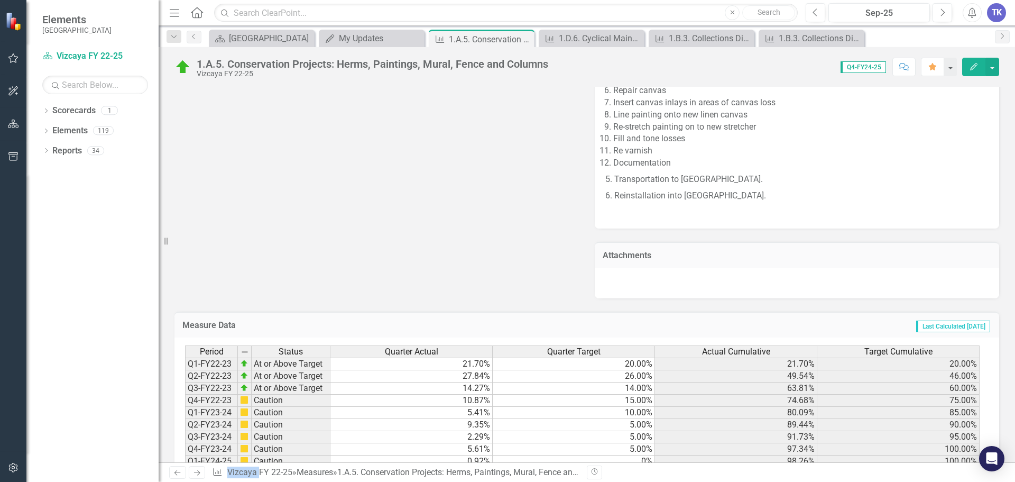
scroll to position [2613, 0]
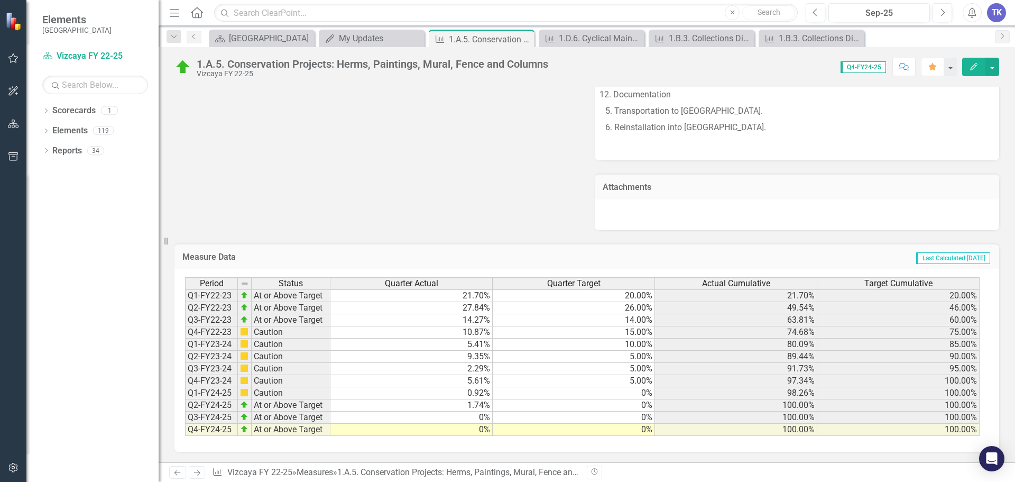
click at [0, 0] on icon "Close" at bounding box center [0, 0] width 0 height 0
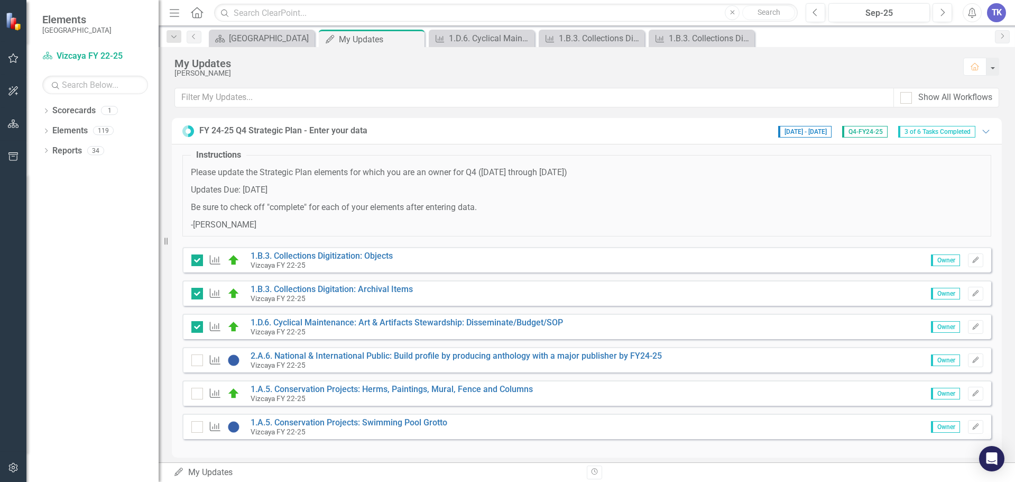
click at [380, 35] on div "My Updates" at bounding box center [380, 39] width 83 height 13
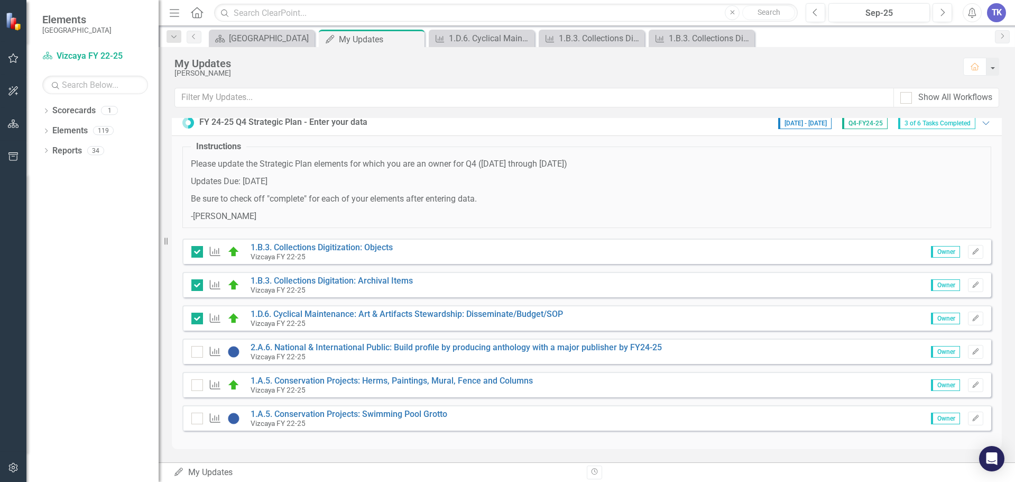
click at [196, 388] on div at bounding box center [197, 385] width 12 height 12
click at [196, 386] on input "checkbox" at bounding box center [194, 382] width 7 height 7
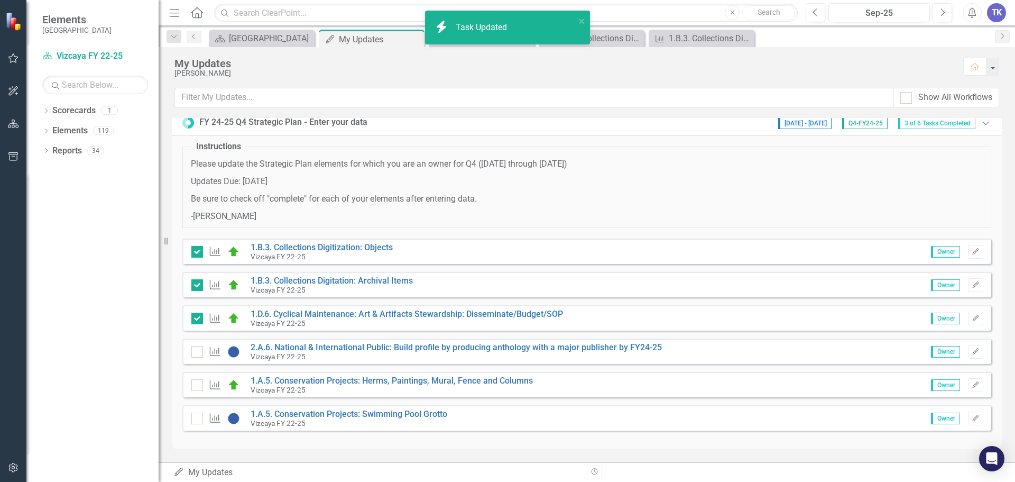
checkbox input "true"
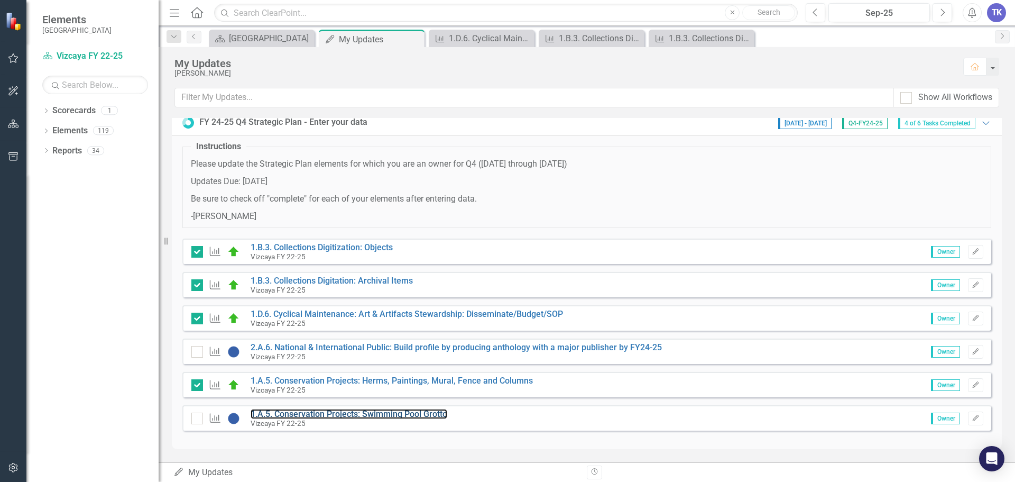
click at [317, 418] on link "1.A.5. Conservation Projects: Swimming Pool Grotto" at bounding box center [349, 414] width 197 height 10
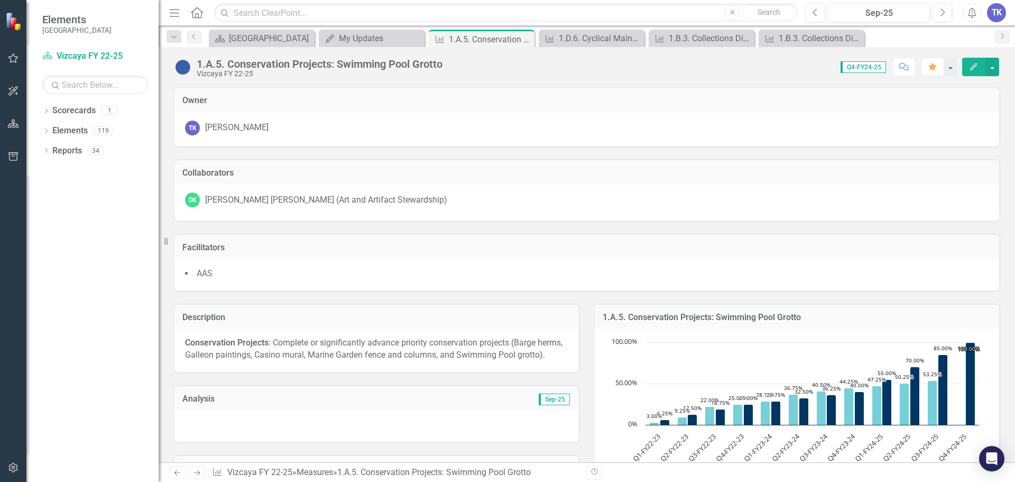
scroll to position [106, 0]
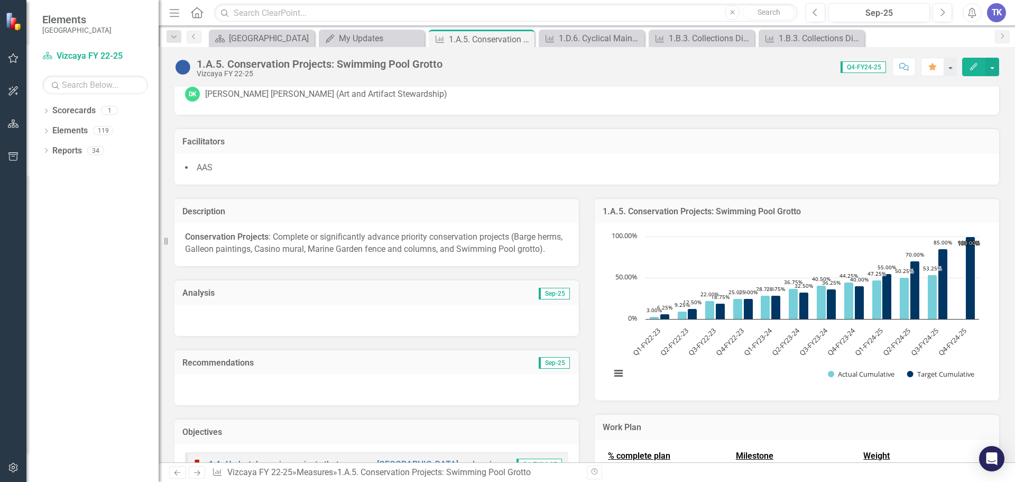
click at [304, 319] on div at bounding box center [377, 320] width 405 height 31
drag, startPoint x: 305, startPoint y: 319, endPoint x: 310, endPoint y: 321, distance: 6.2
click at [305, 318] on div at bounding box center [377, 320] width 405 height 31
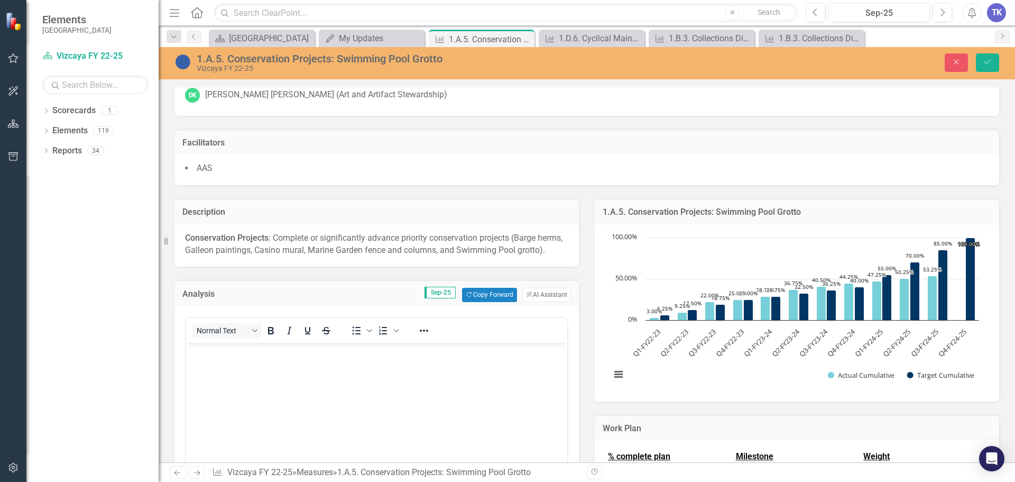
scroll to position [0, 0]
click at [479, 301] on button "Copy Forward Copy Forward" at bounding box center [489, 295] width 54 height 14
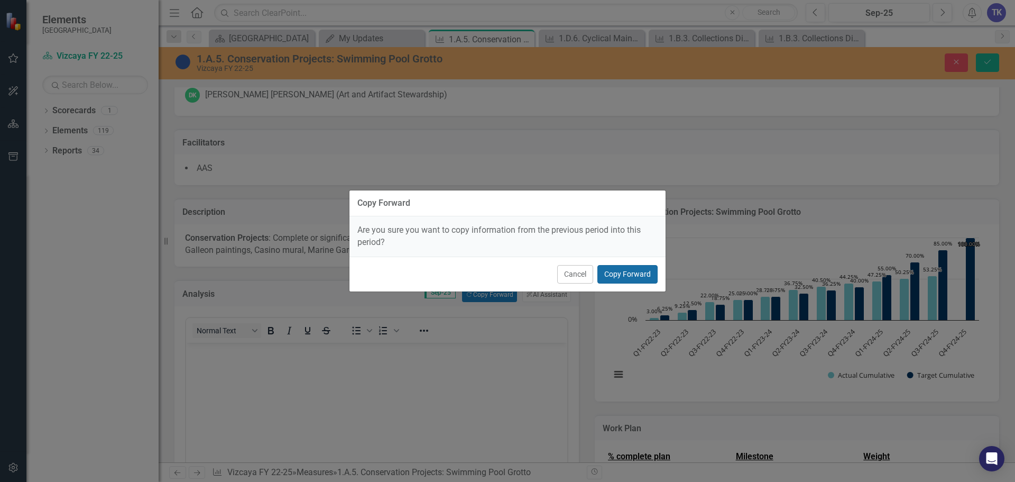
click at [622, 267] on button "Copy Forward" at bounding box center [628, 274] width 60 height 19
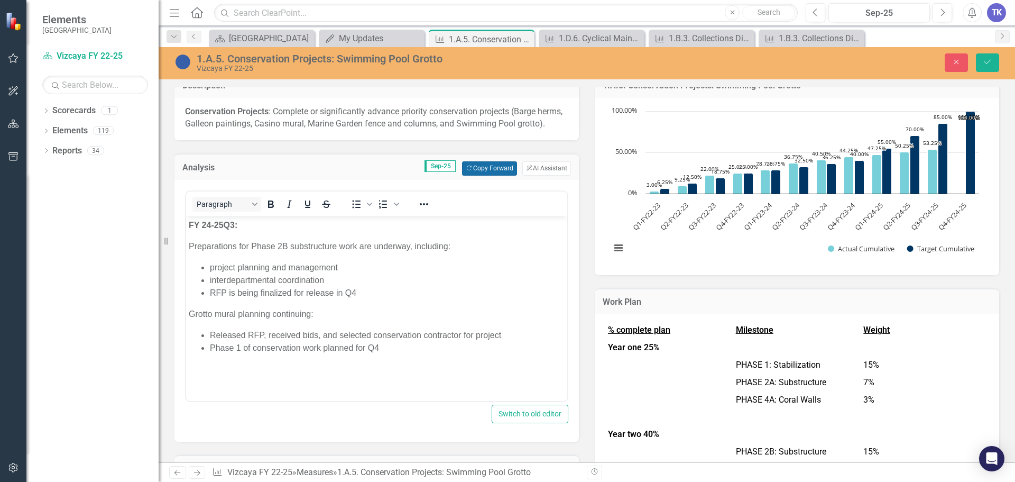
scroll to position [264, 0]
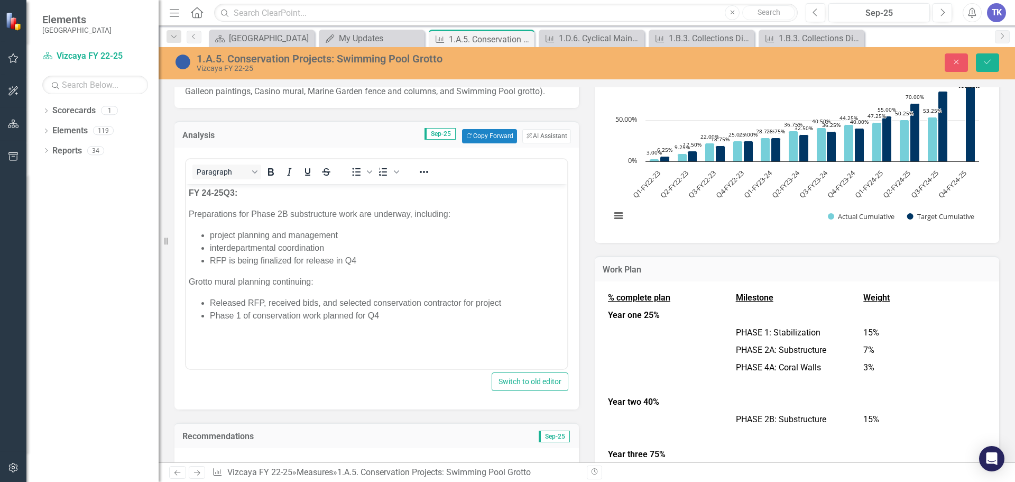
click at [235, 189] on strong "Q3:" at bounding box center [231, 192] width 14 height 9
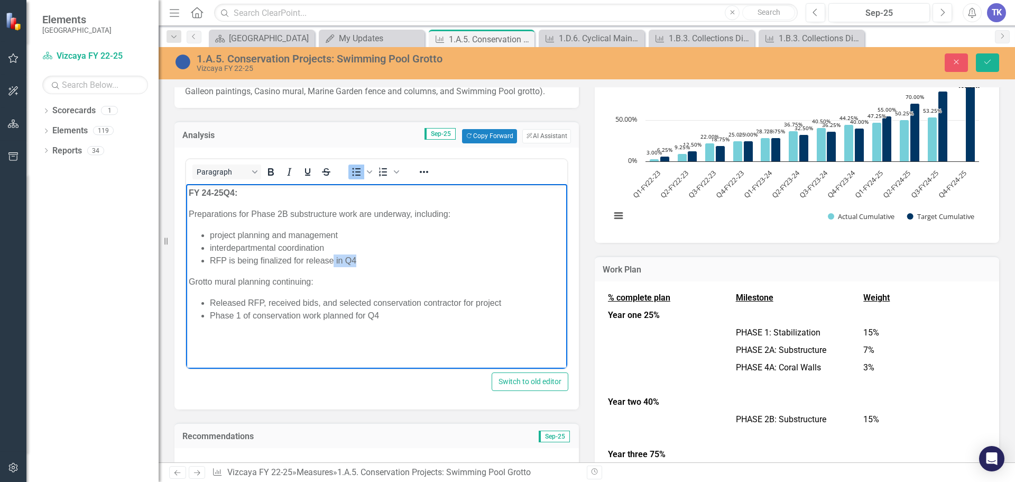
drag, startPoint x: 357, startPoint y: 258, endPoint x: 334, endPoint y: 256, distance: 22.8
click at [334, 256] on li "RFP is being finalized for release in Q4" at bounding box center [387, 260] width 355 height 13
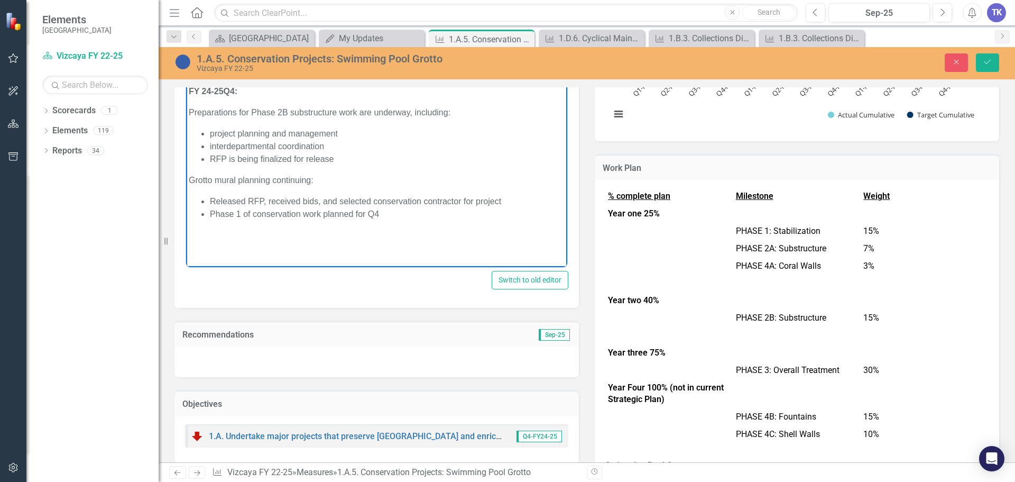
scroll to position [370, 0]
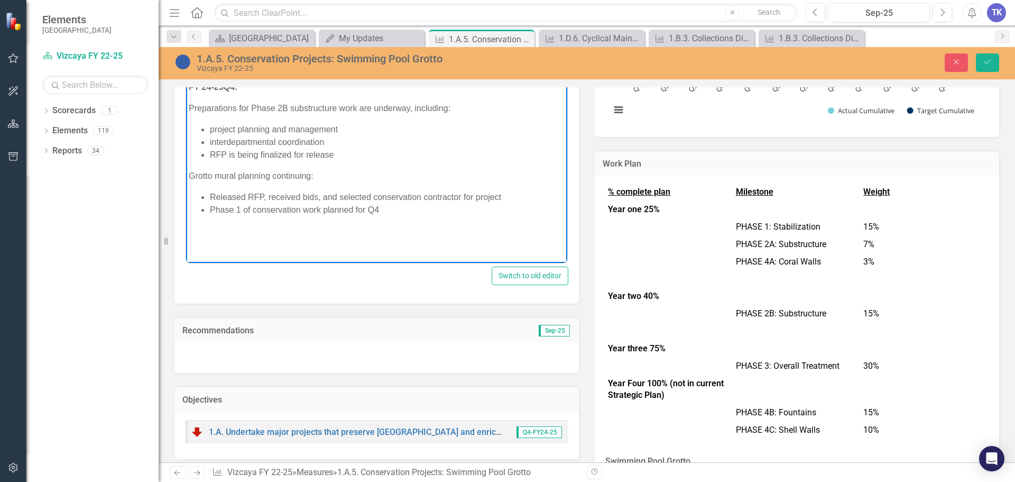
click at [214, 174] on p "Grotto mural planning continuing:" at bounding box center [377, 175] width 376 height 13
drag, startPoint x: 310, startPoint y: 173, endPoint x: 239, endPoint y: 174, distance: 71.4
click at [239, 174] on p "Grotto mural planning continuing:" at bounding box center [377, 175] width 376 height 13
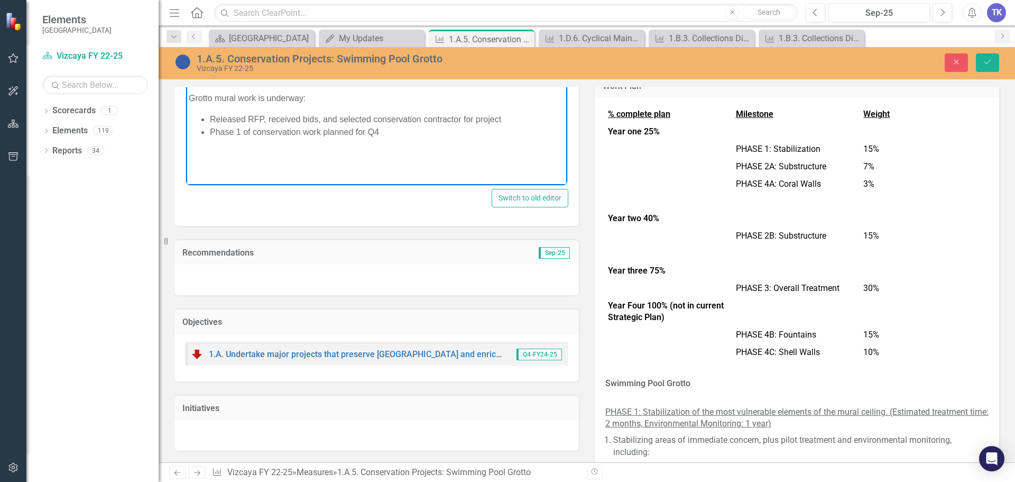
scroll to position [423, 0]
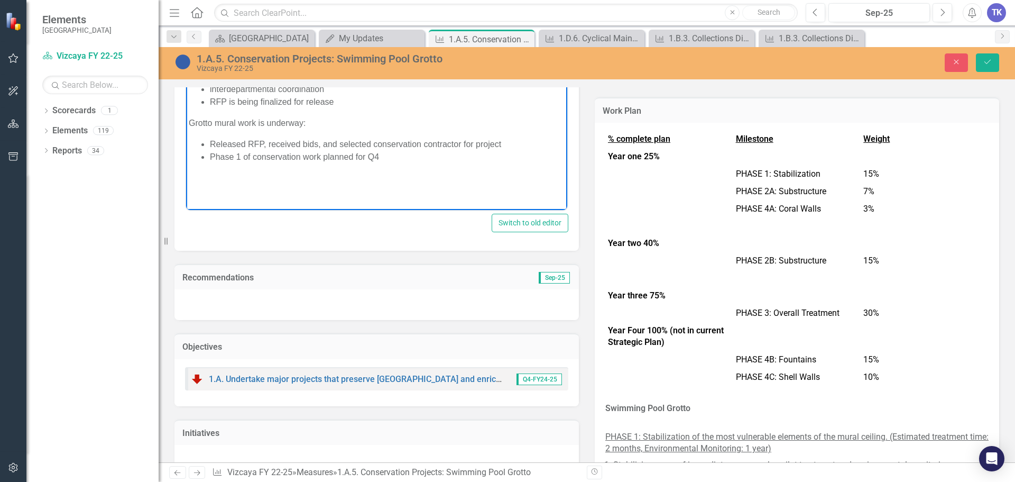
click at [922, 351] on td "15%" at bounding box center [925, 359] width 128 height 17
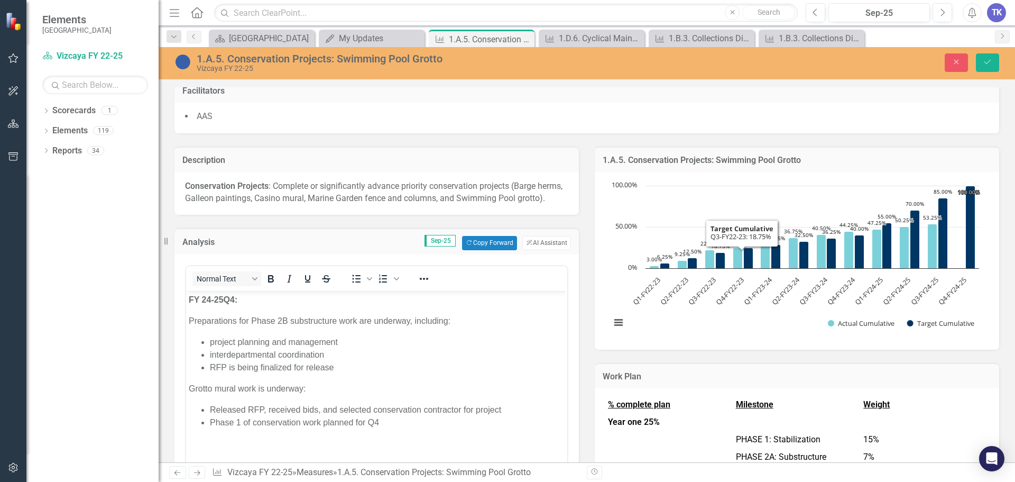
scroll to position [264, 0]
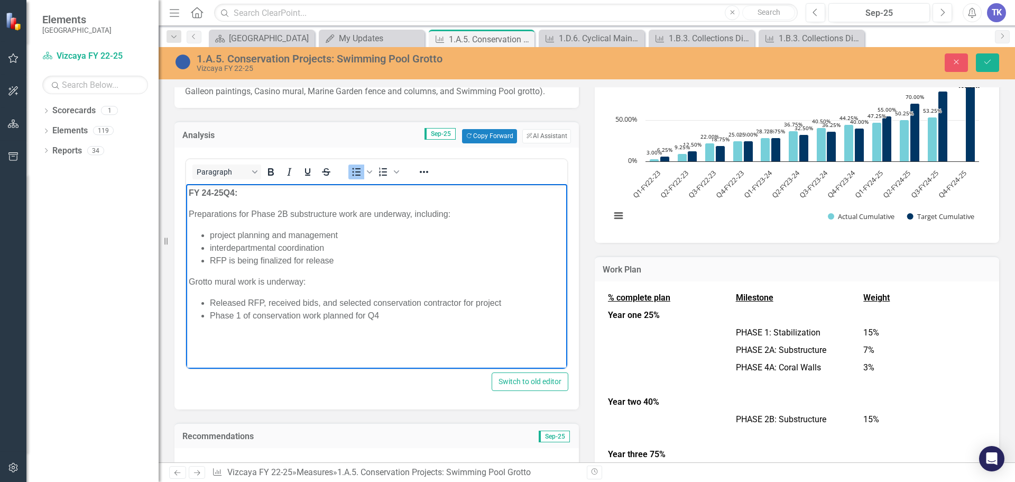
click at [382, 313] on li "Phase 1 of conservation work planned for Q4" at bounding box center [387, 315] width 355 height 13
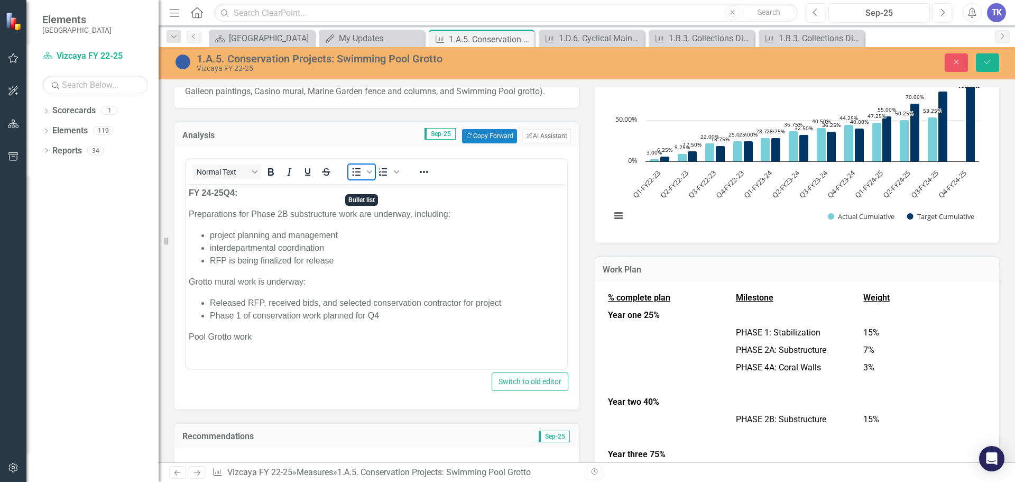
click at [362, 178] on icon "Bullet list" at bounding box center [356, 172] width 13 height 13
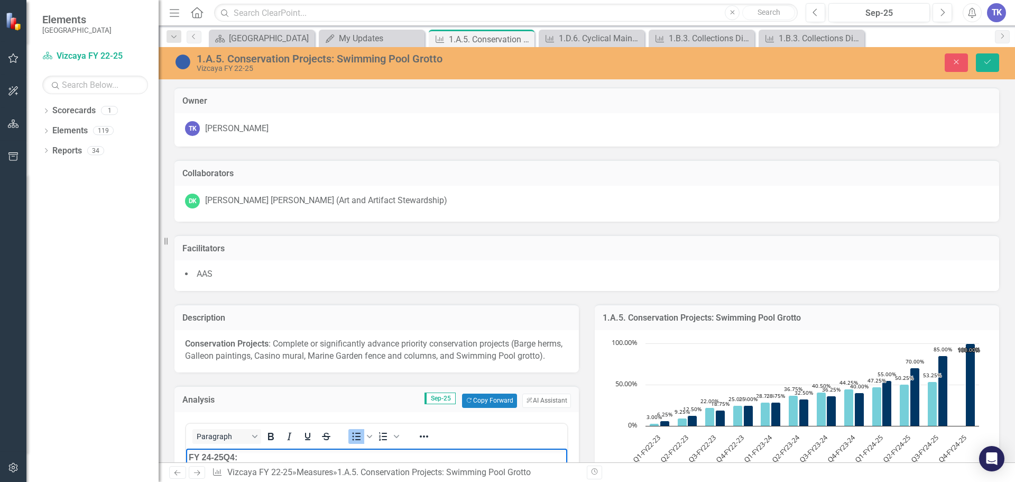
scroll to position [264, 0]
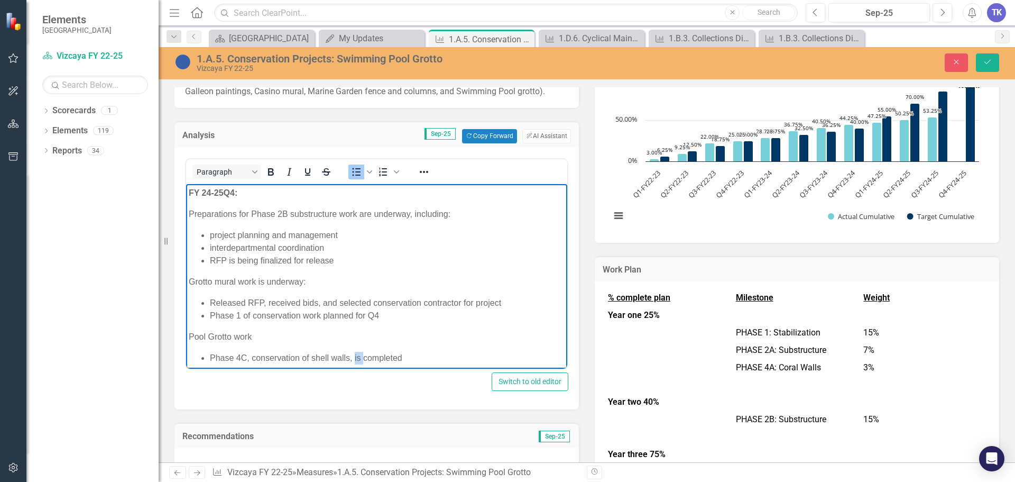
drag, startPoint x: 362, startPoint y: 354, endPoint x: 355, endPoint y: 355, distance: 7.4
click at [355, 355] on li "Phase 4C, conservation of shell walls, is completed" at bounding box center [387, 357] width 355 height 13
click at [278, 347] on body "FY 24-25 Q4: Preparations for Phase 2B substructure work are underway, includin…" at bounding box center [376, 279] width 381 height 191
click at [305, 280] on p "Grotto mural work is underway:" at bounding box center [377, 281] width 376 height 13
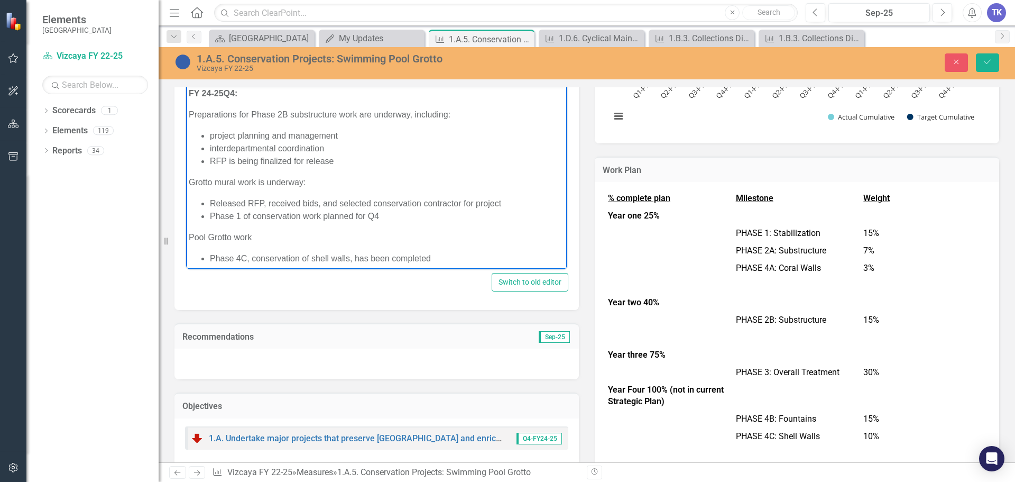
scroll to position [212, 0]
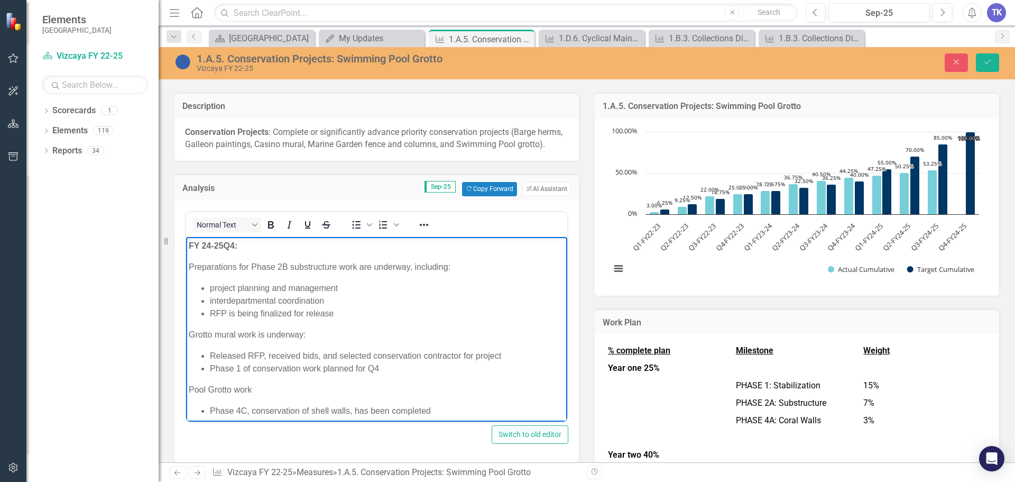
click at [190, 333] on p "Grotto mural work is underway:" at bounding box center [377, 334] width 376 height 13
click at [238, 334] on p "Grotto mural work is underway:" at bounding box center [377, 334] width 376 height 13
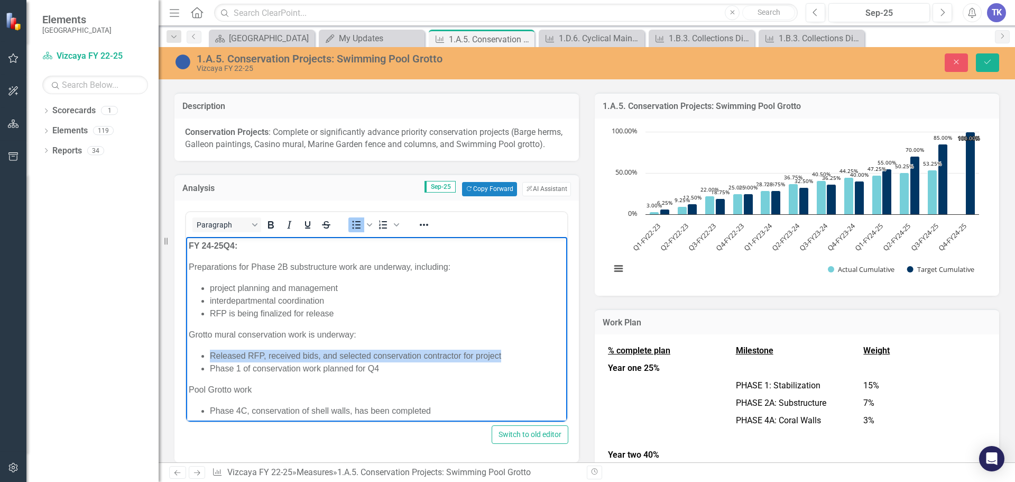
drag, startPoint x: 502, startPoint y: 353, endPoint x: 212, endPoint y: 349, distance: 289.8
click at [212, 349] on li "Released RFP, received bids, and selected conservation contractor for project" at bounding box center [387, 355] width 355 height 13
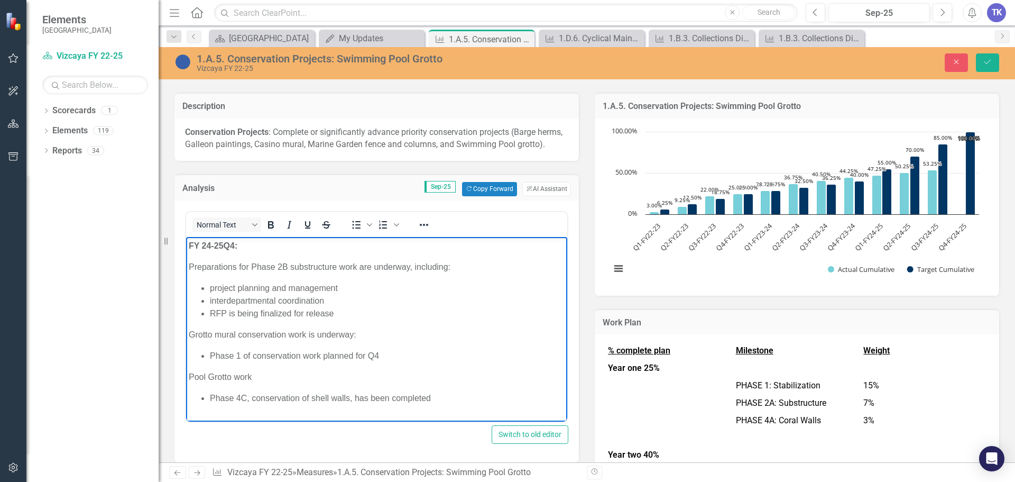
click at [288, 333] on p "Grotto mural conservation work is underway:" at bounding box center [377, 334] width 376 height 13
drag, startPoint x: 320, startPoint y: 354, endPoint x: 252, endPoint y: 350, distance: 68.4
click at [252, 350] on li "Phase 1 of conservation work planned for Q4" at bounding box center [387, 355] width 355 height 13
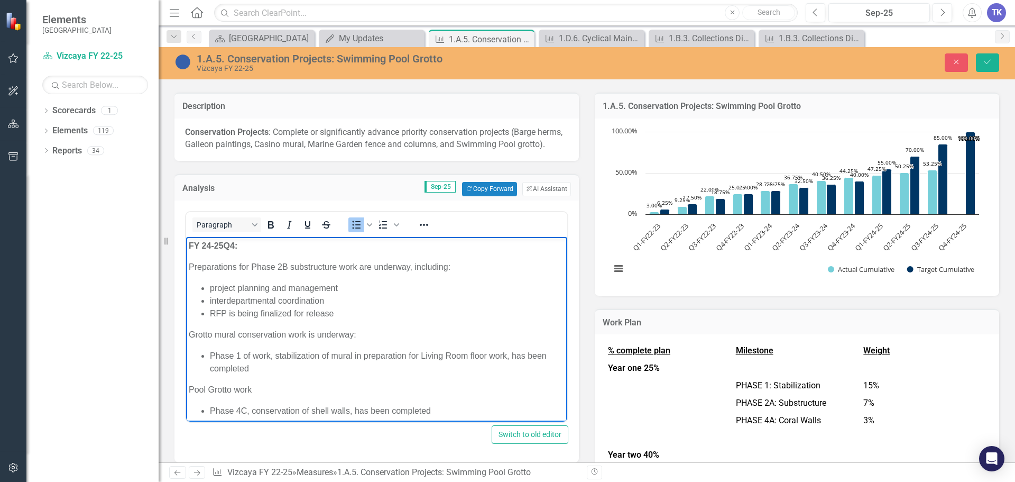
click at [270, 354] on li "Phase 1 of work, stabilization of mural in preparation for Living Room floor wo…" at bounding box center [387, 361] width 355 height 25
click at [540, 354] on li "Phase 1 of conservation (stabilization of mural in preparation for Living Room …" at bounding box center [387, 361] width 355 height 25
click at [188, 333] on body "FY 24-25 Q4: Preparations for Phase 2B substructure work are underway, includin…" at bounding box center [376, 331] width 381 height 191
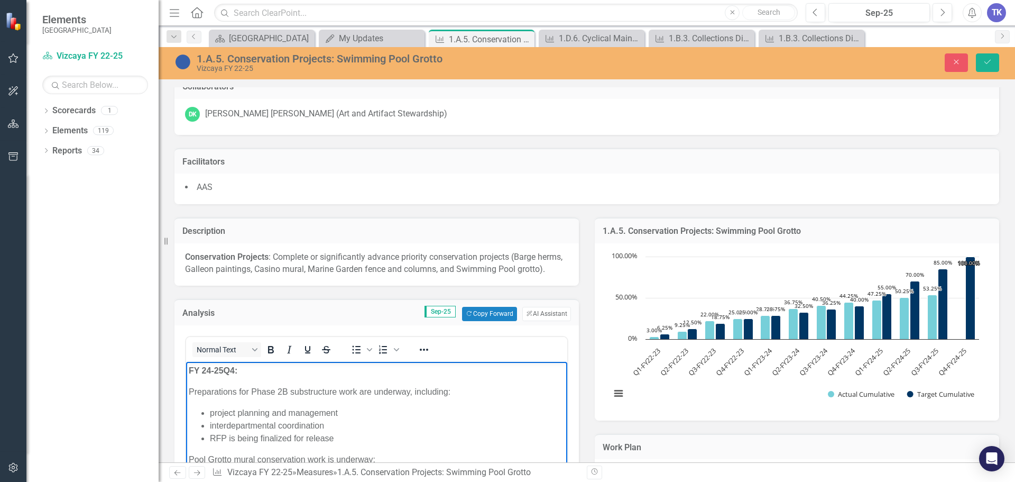
scroll to position [159, 0]
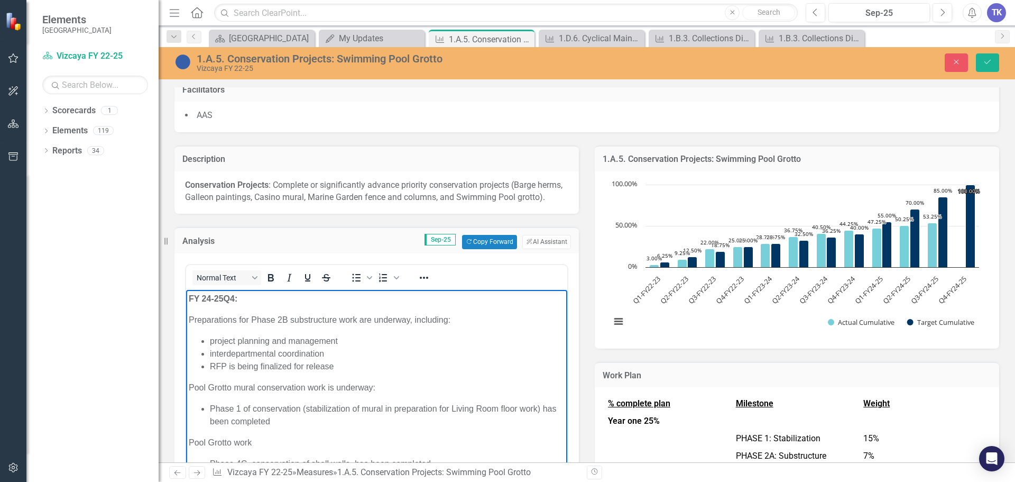
click at [234, 386] on p "Pool Grotto mural conservation work is underway:" at bounding box center [377, 387] width 376 height 13
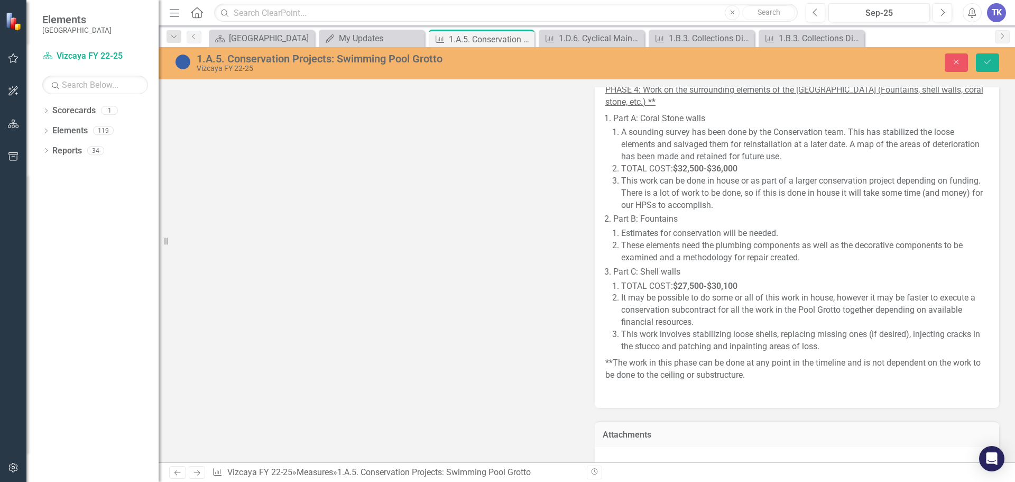
scroll to position [1740, 0]
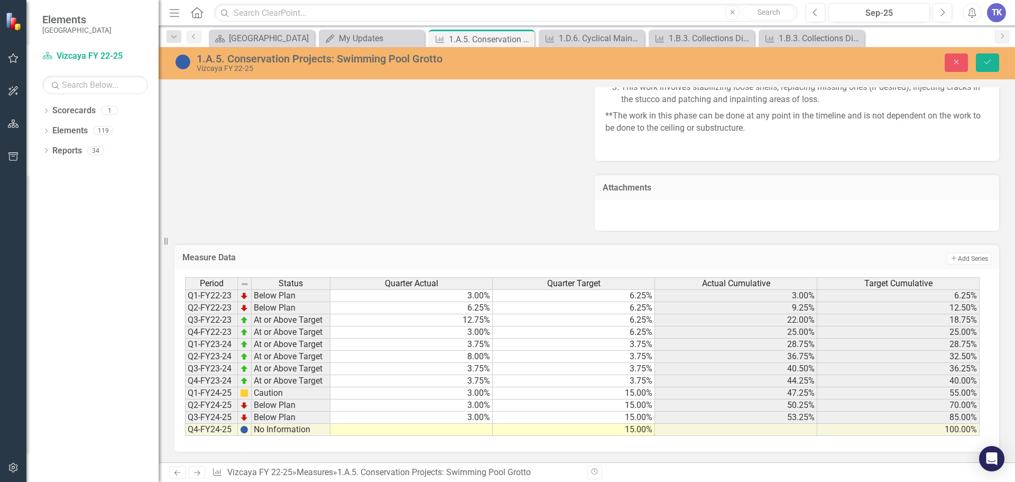
click at [479, 433] on td at bounding box center [412, 430] width 162 height 12
type textarea "15"
click at [472, 430] on td "15.00%" at bounding box center [412, 430] width 162 height 12
type textarea "20"
click at [989, 68] on button "Save" at bounding box center [987, 62] width 23 height 19
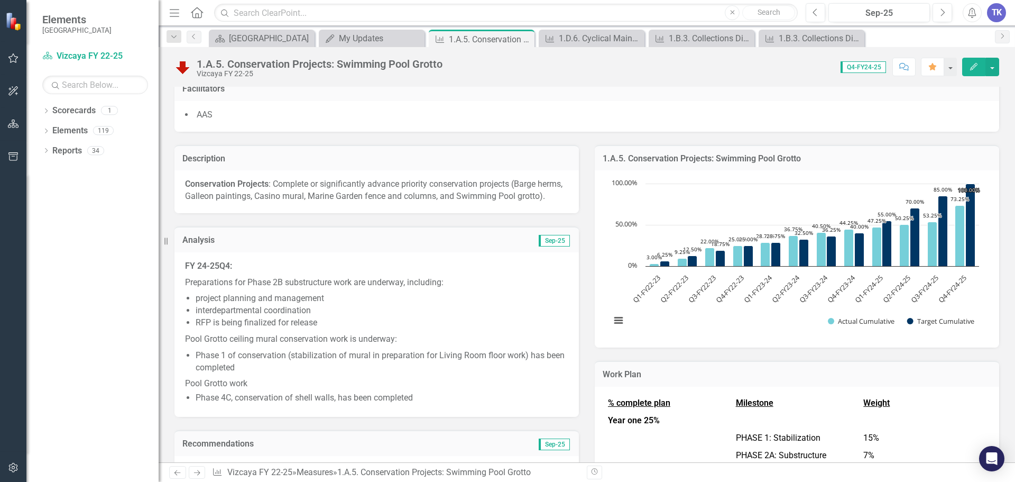
scroll to position [0, 0]
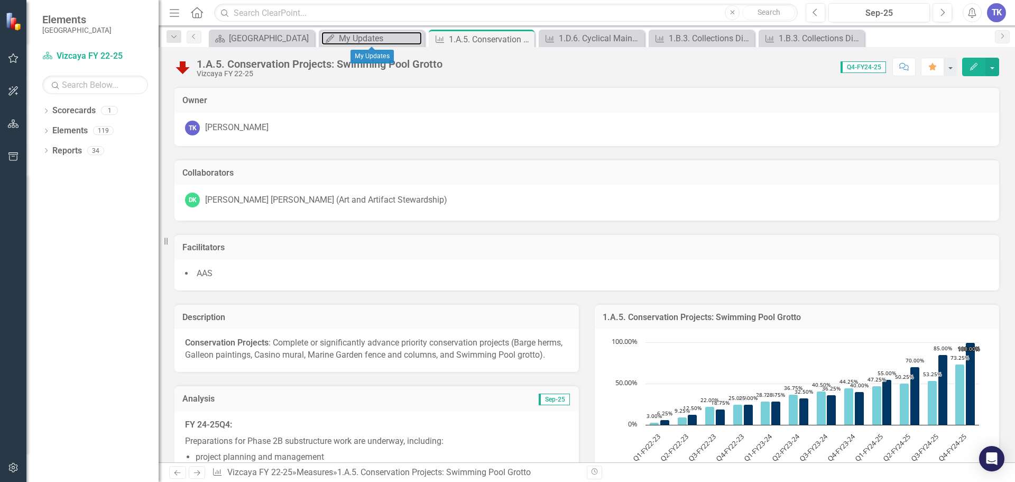
click at [362, 39] on div "My Updates" at bounding box center [380, 38] width 83 height 13
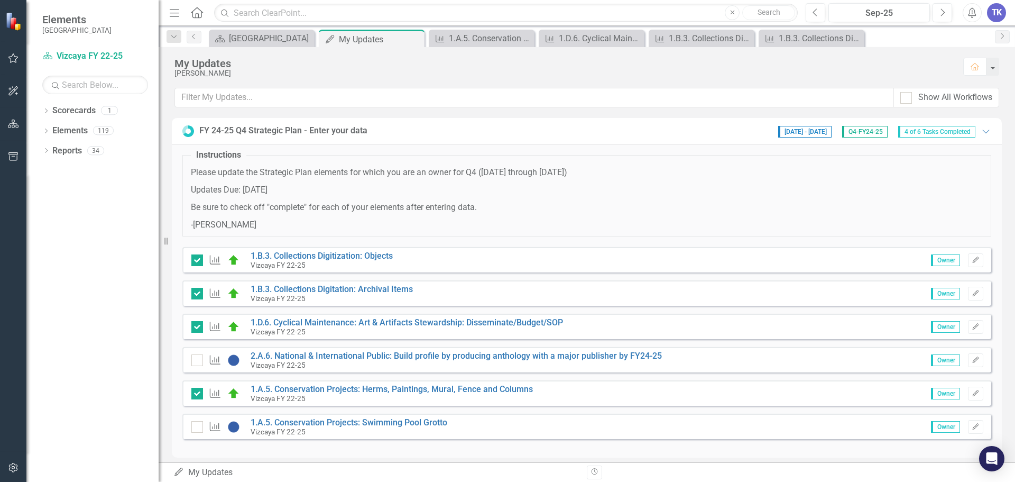
click at [195, 427] on input "checkbox" at bounding box center [194, 424] width 7 height 7
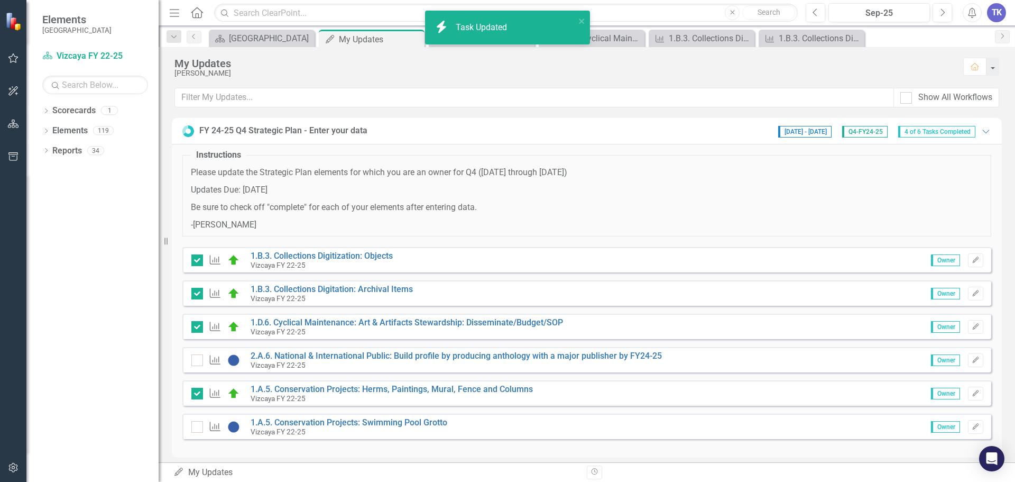
checkbox input "true"
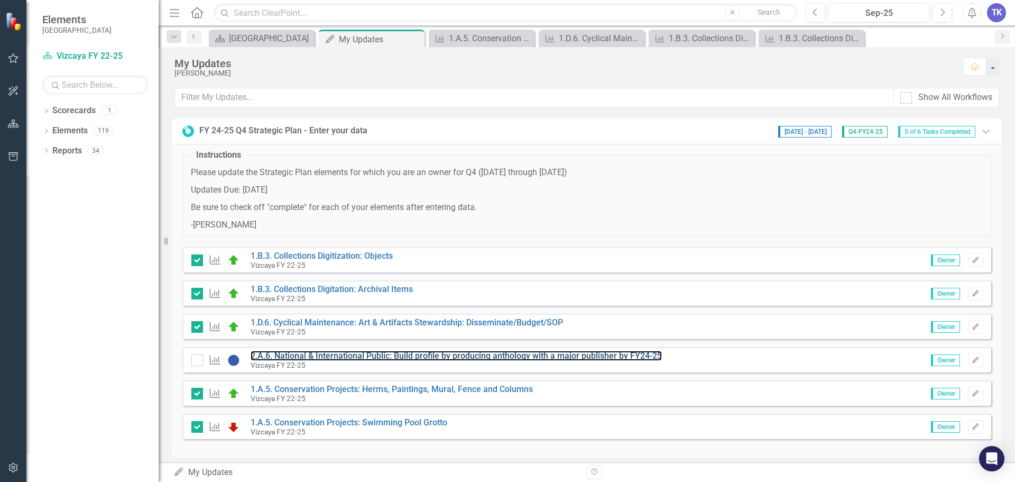
click at [431, 356] on link "2.A.6. National & International Public: Build profile by producing anthology wi…" at bounding box center [456, 356] width 411 height 10
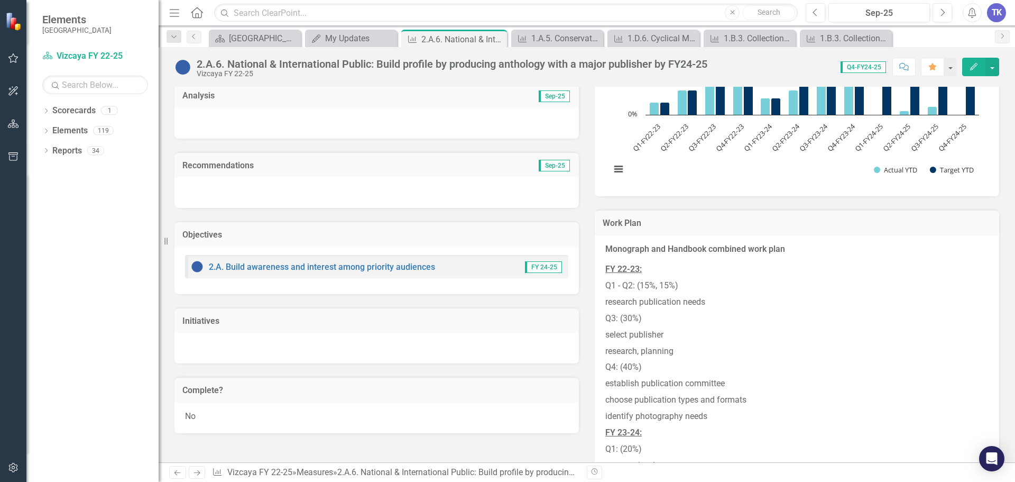
scroll to position [317, 0]
click at [369, 338] on div at bounding box center [377, 350] width 405 height 31
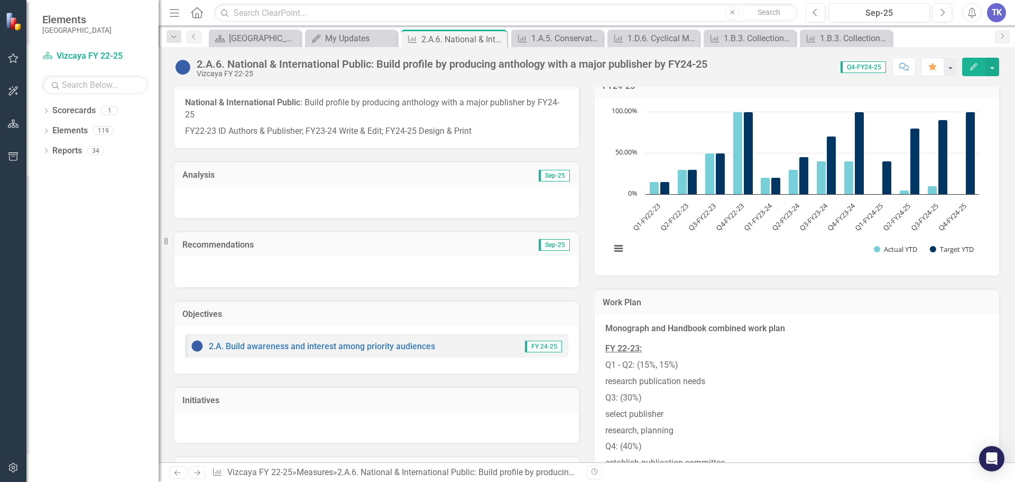
scroll to position [212, 0]
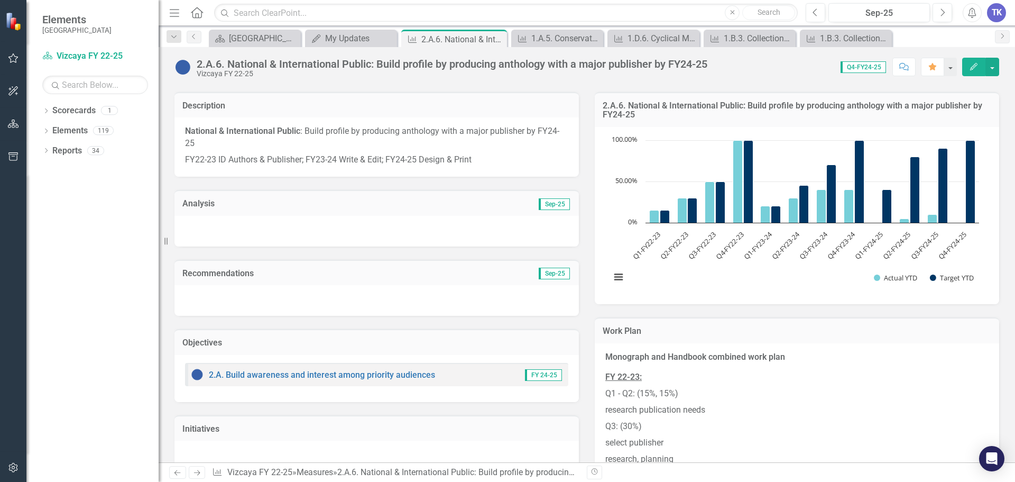
click at [328, 223] on div at bounding box center [377, 231] width 405 height 31
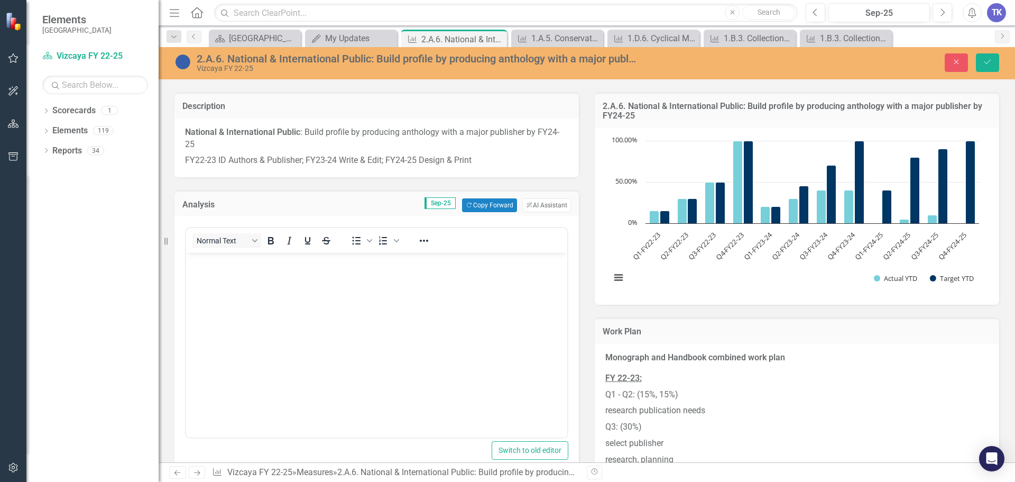
scroll to position [0, 0]
click at [496, 207] on button "Copy Forward Copy Forward" at bounding box center [489, 205] width 54 height 14
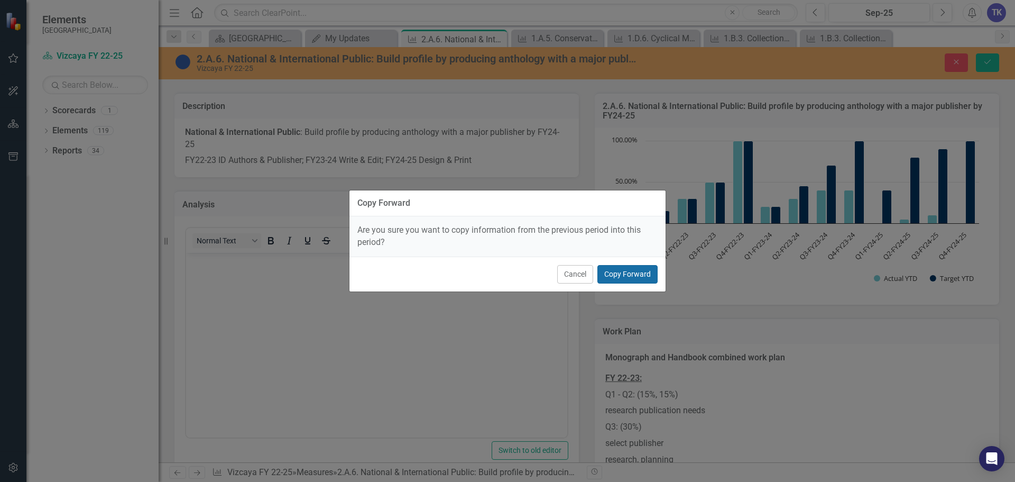
click at [609, 273] on button "Copy Forward" at bounding box center [628, 274] width 60 height 19
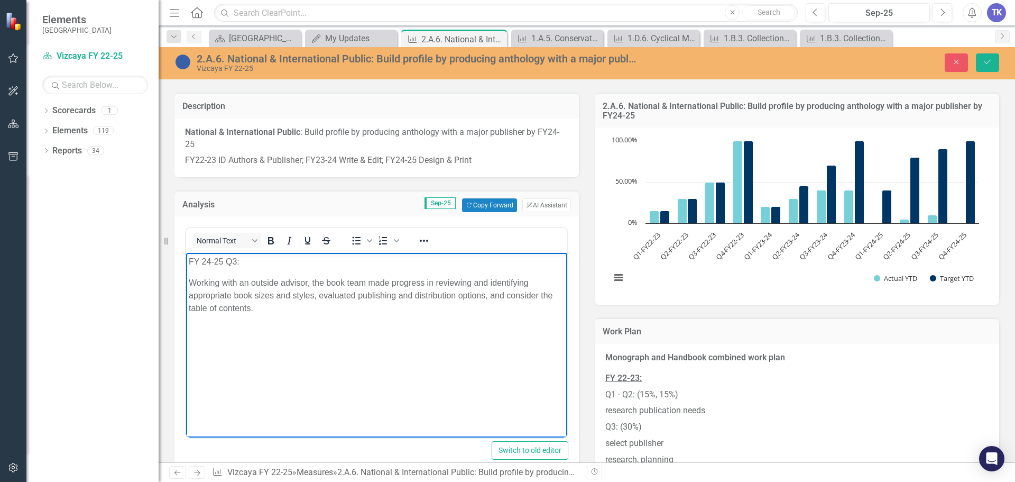
click at [235, 258] on p "FY 24-25 Q3:" at bounding box center [377, 261] width 376 height 13
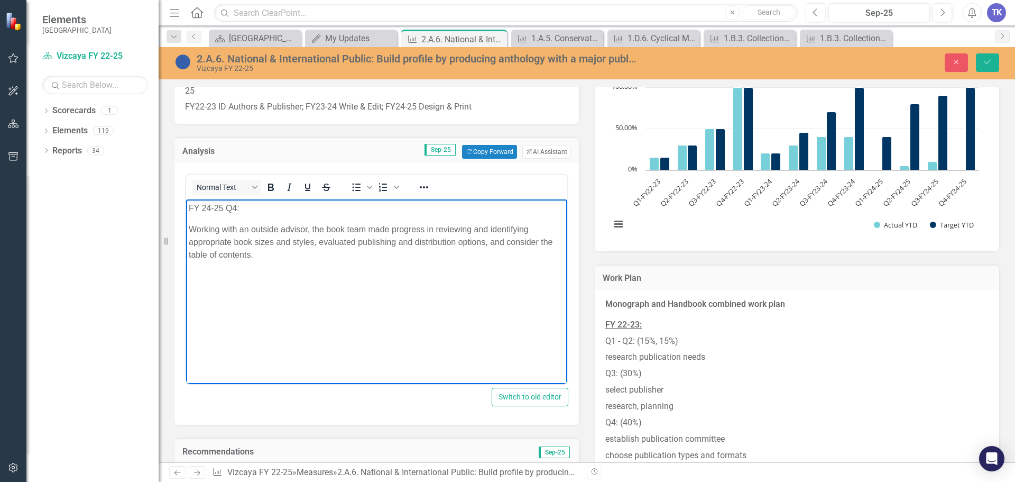
scroll to position [264, 0]
click at [318, 243] on p "Working with an outside advisor, the book team made progress in reviewing and i…" at bounding box center [377, 243] width 376 height 38
click at [319, 251] on p "Working with an outside advisor, the book team made progress in reviewing and i…" at bounding box center [377, 243] width 376 height 38
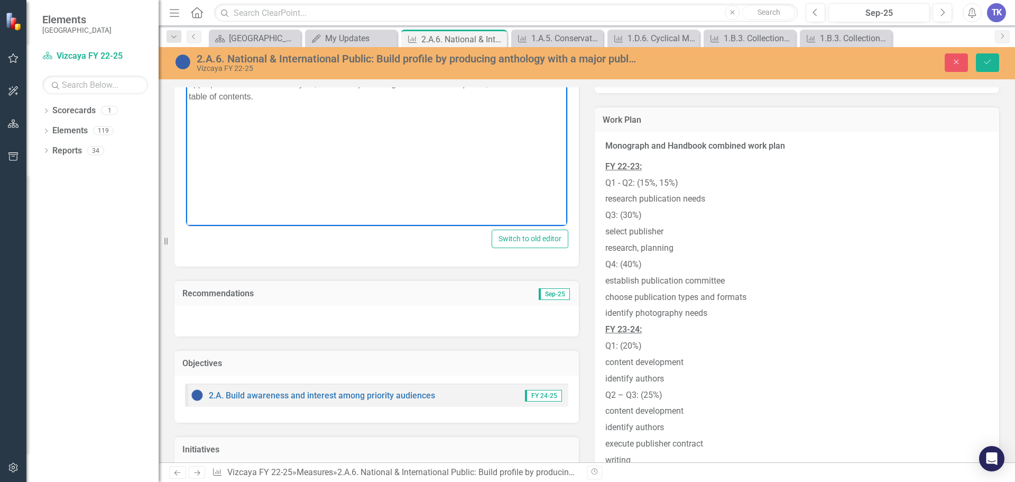
scroll to position [370, 0]
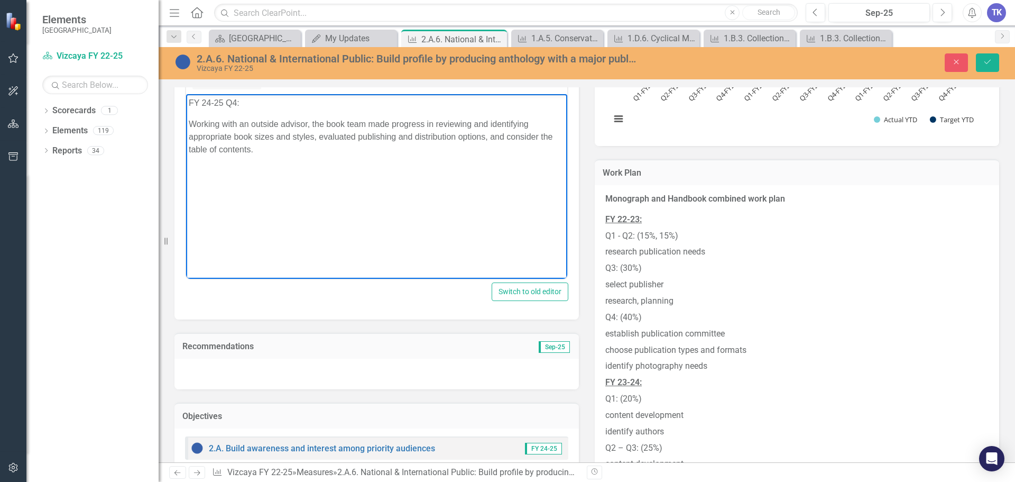
drag, startPoint x: 406, startPoint y: 219, endPoint x: 410, endPoint y: 215, distance: 6.0
click at [406, 218] on body "FY 24-25 Q4: Working with an outside advisor, the book team made progress in re…" at bounding box center [376, 173] width 381 height 159
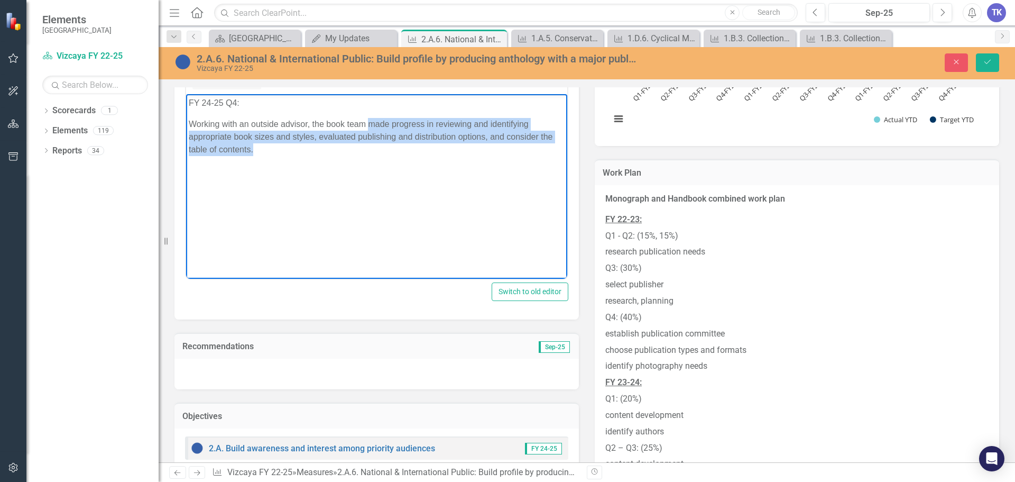
drag, startPoint x: 255, startPoint y: 148, endPoint x: 371, endPoint y: 126, distance: 117.8
click at [371, 126] on p "Working with an outside advisor, the book team made progress in reviewing and i…" at bounding box center [377, 137] width 376 height 38
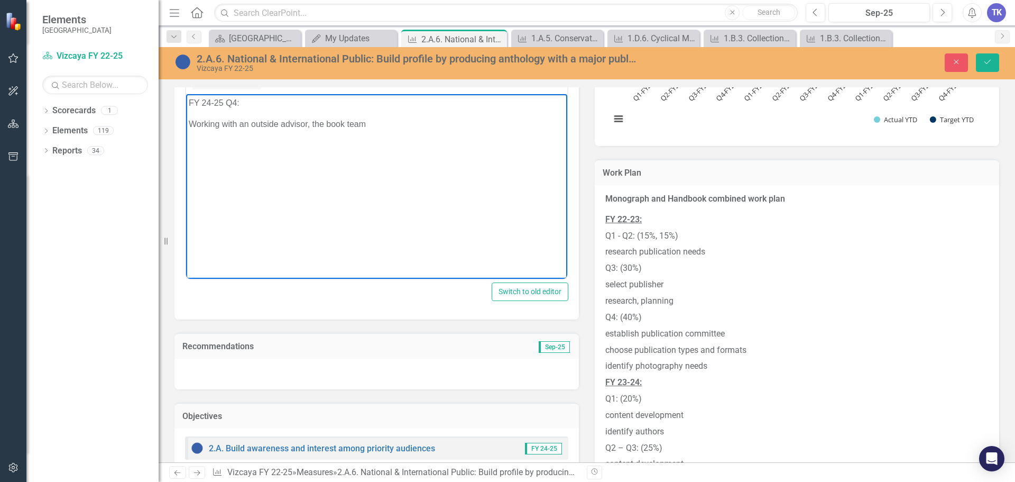
drag, startPoint x: 380, startPoint y: 125, endPoint x: 186, endPoint y: 123, distance: 194.1
click at [186, 123] on html "FY 24-25 Q4: Working with an outside advisor, the book team" at bounding box center [376, 173] width 381 height 159
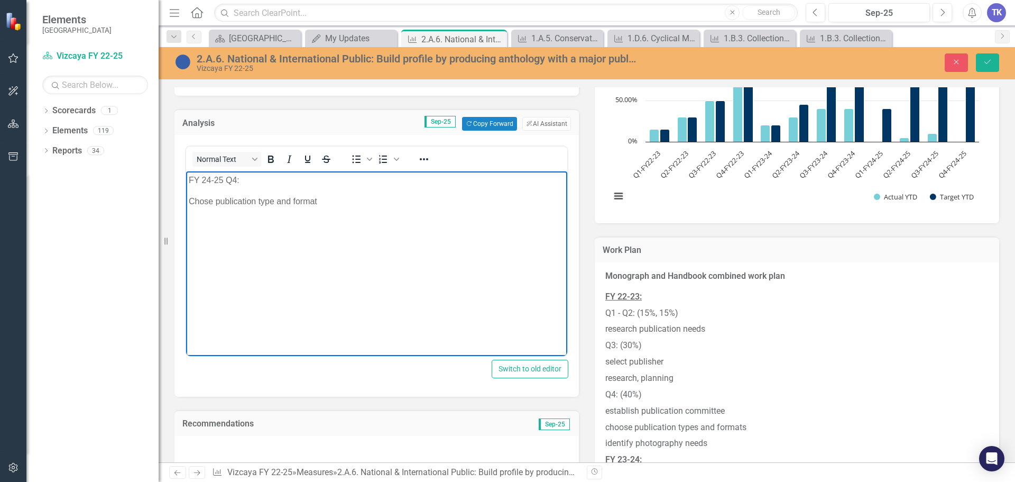
scroll to position [159, 0]
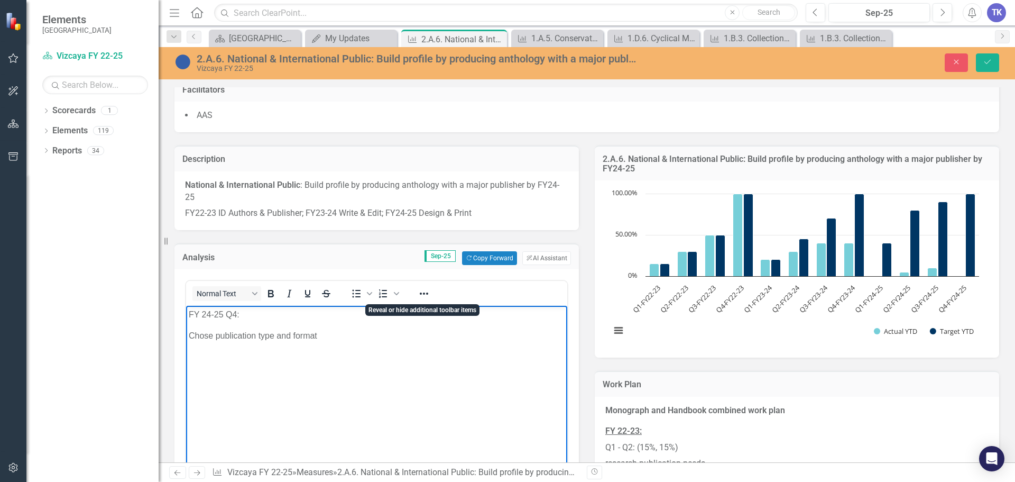
click at [424, 298] on icon "Reveal or hide additional toolbar items" at bounding box center [424, 293] width 13 height 13
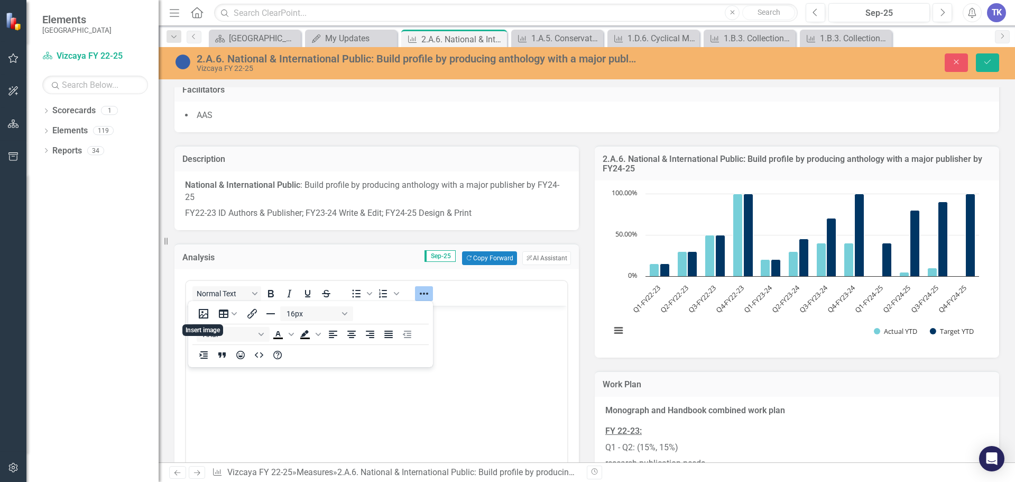
click at [394, 380] on p "Rich Text Area. Press ALT-0 for help." at bounding box center [377, 378] width 376 height 13
click at [478, 380] on p "Rich Text Area. Press ALT-0 for help." at bounding box center [377, 378] width 376 height 13
click at [428, 296] on icon "Reveal or hide additional toolbar items" at bounding box center [424, 293] width 13 height 13
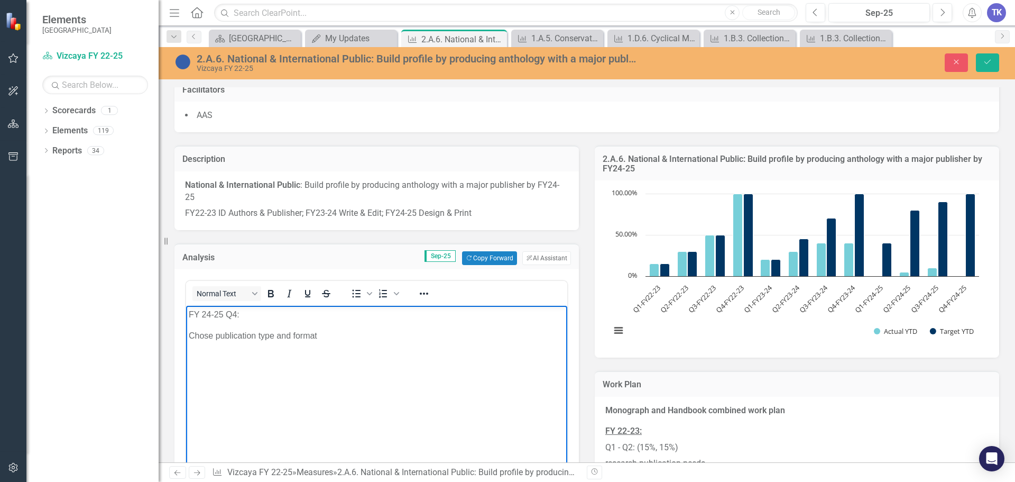
click at [329, 335] on p "Chose publication type and format" at bounding box center [377, 335] width 376 height 13
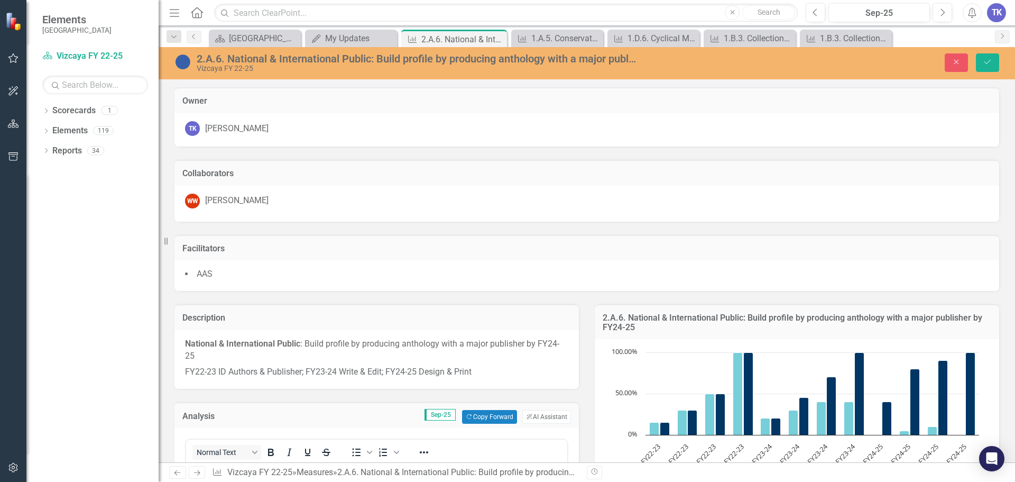
scroll to position [159, 0]
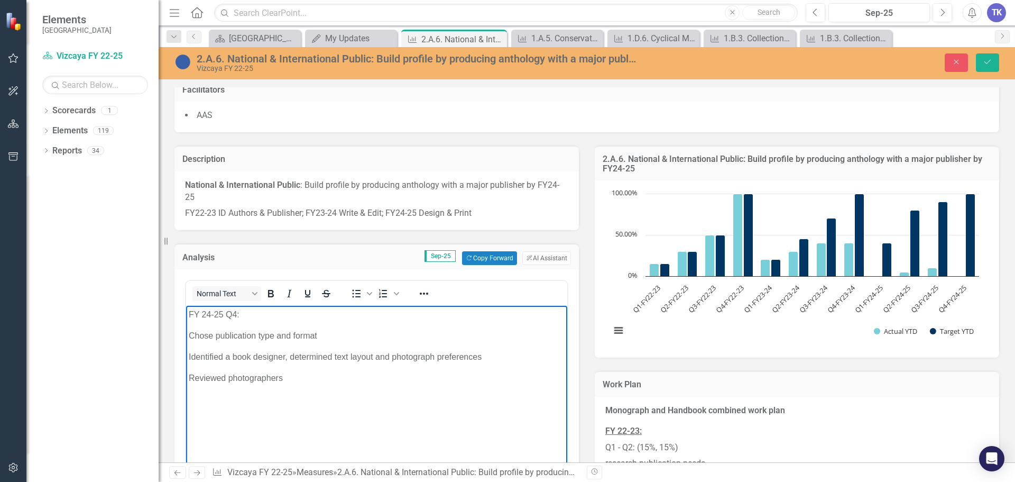
click at [230, 382] on p "Reviewed photographers" at bounding box center [377, 378] width 376 height 13
click at [205, 400] on p "Rich Text Area. Press ALT-0 for help." at bounding box center [377, 399] width 376 height 13
click at [285, 356] on p "Identified a book designer, determined text layout and photograph preferences" at bounding box center [377, 357] width 376 height 13
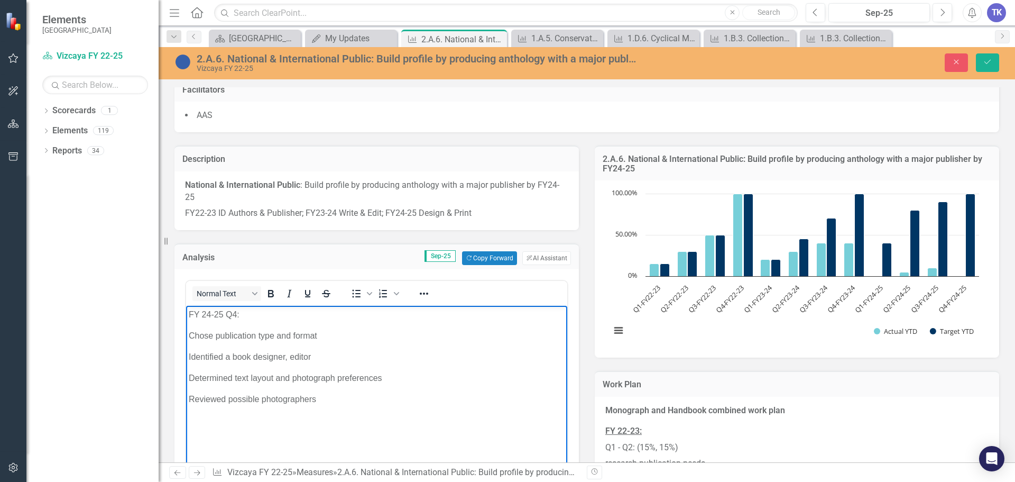
click at [287, 355] on p "Identified a book designer, editor" at bounding box center [377, 357] width 376 height 13
click at [386, 398] on p "Reviewed possible photographers" at bounding box center [377, 399] width 376 height 13
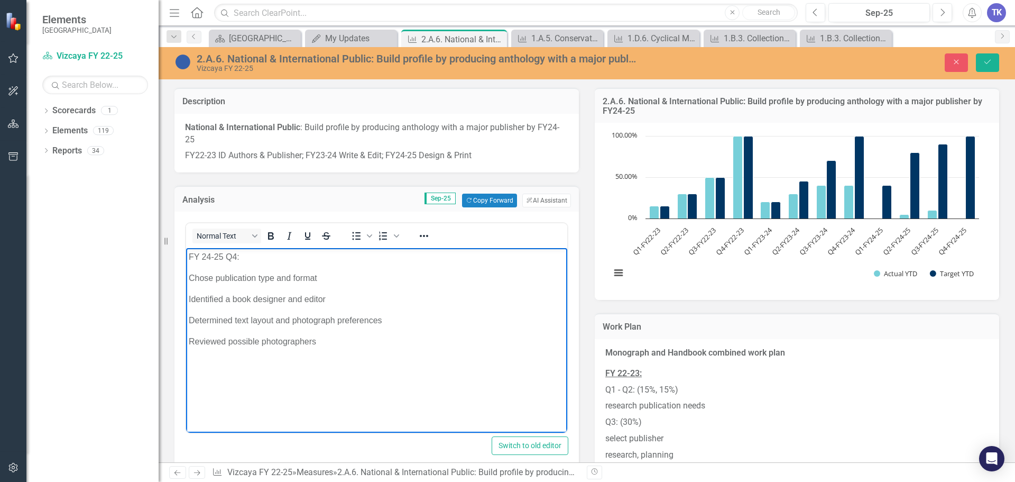
scroll to position [212, 0]
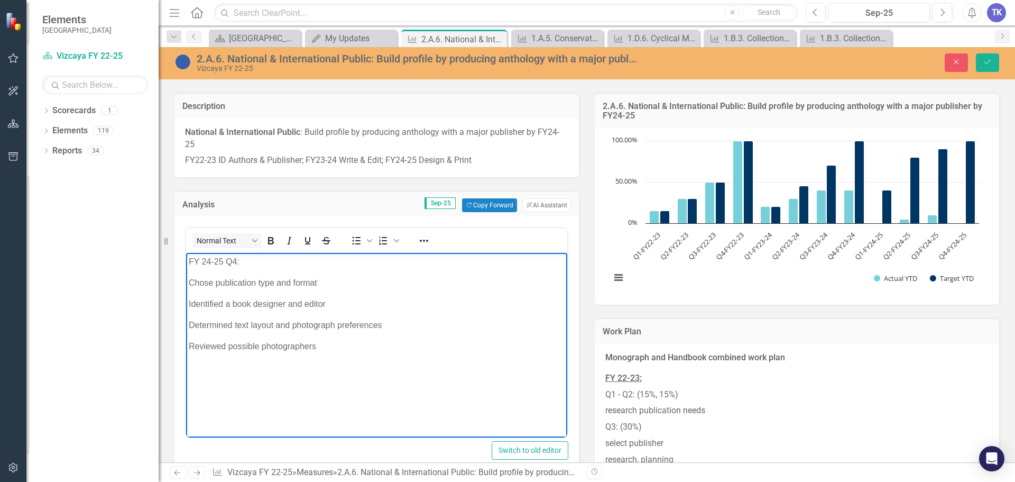
click at [218, 273] on body "FY 24-25 Q4: Chose publication type and format Identified a book designer and e…" at bounding box center [376, 332] width 381 height 159
click at [247, 257] on p "FY 24-25 Q4:" at bounding box center [377, 261] width 376 height 13
click at [189, 280] on p "Made decision to self-publish" at bounding box center [377, 283] width 376 height 13
click at [331, 310] on p "Chose publication type and format" at bounding box center [377, 304] width 376 height 13
click at [332, 372] on p "Reviewed possible photographers" at bounding box center [377, 367] width 376 height 13
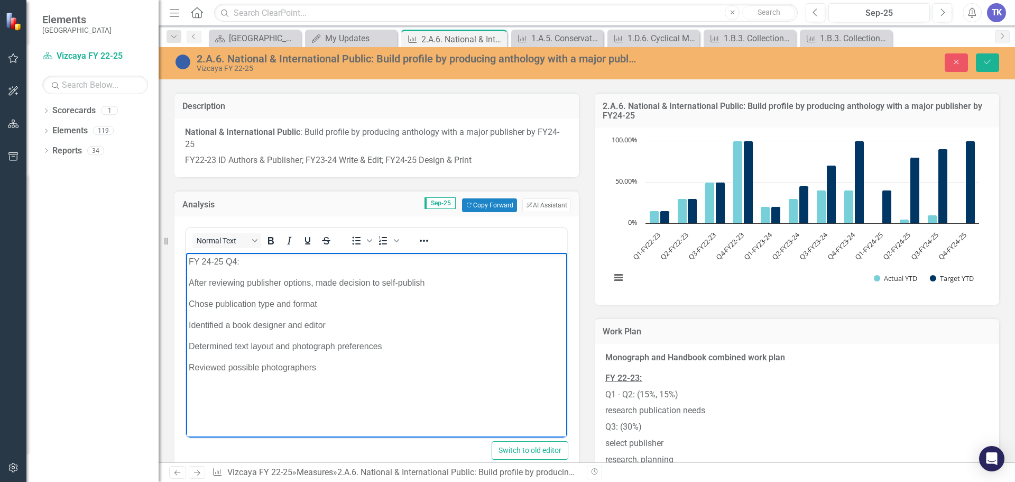
click at [274, 349] on p "Determined text layout and photograph preferences" at bounding box center [377, 346] width 376 height 13
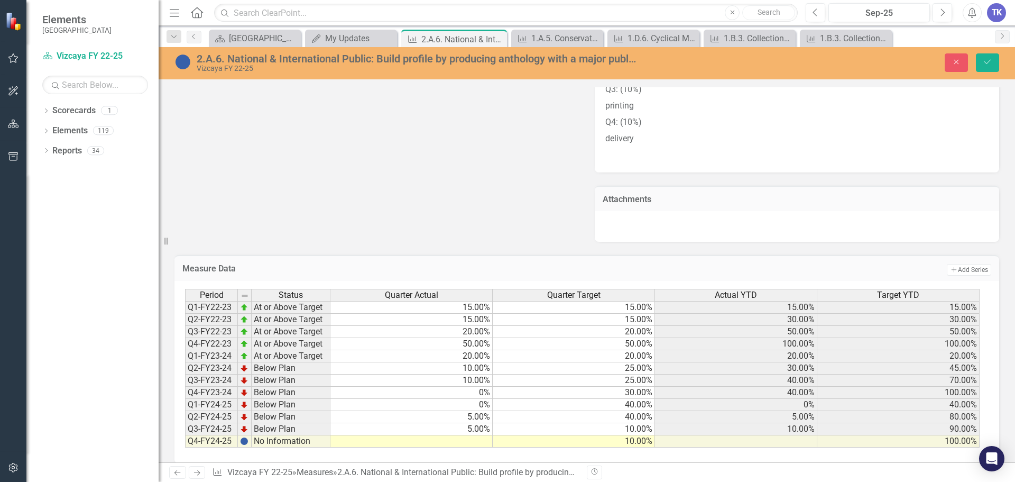
scroll to position [984, 0]
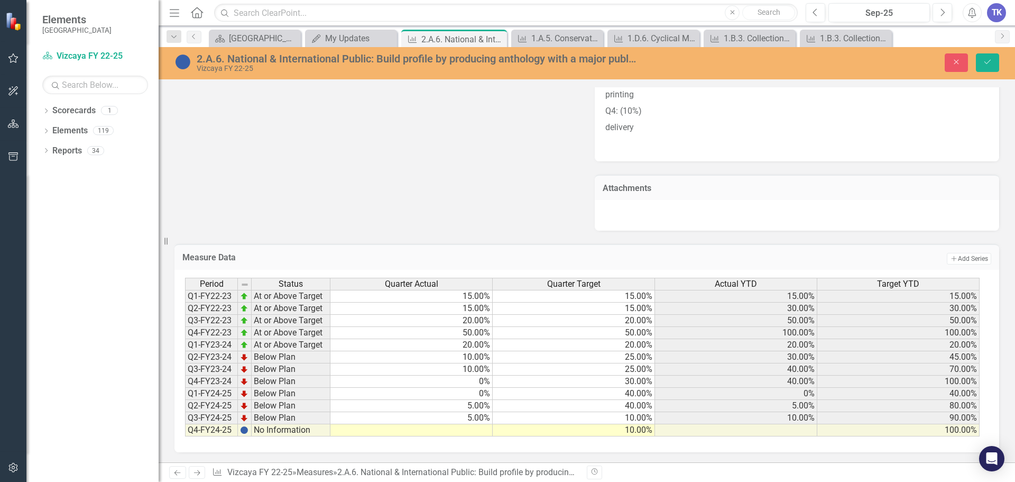
click at [464, 429] on td at bounding box center [412, 430] width 162 height 12
type textarea "40"
click at [992, 63] on icon "Save" at bounding box center [988, 61] width 10 height 7
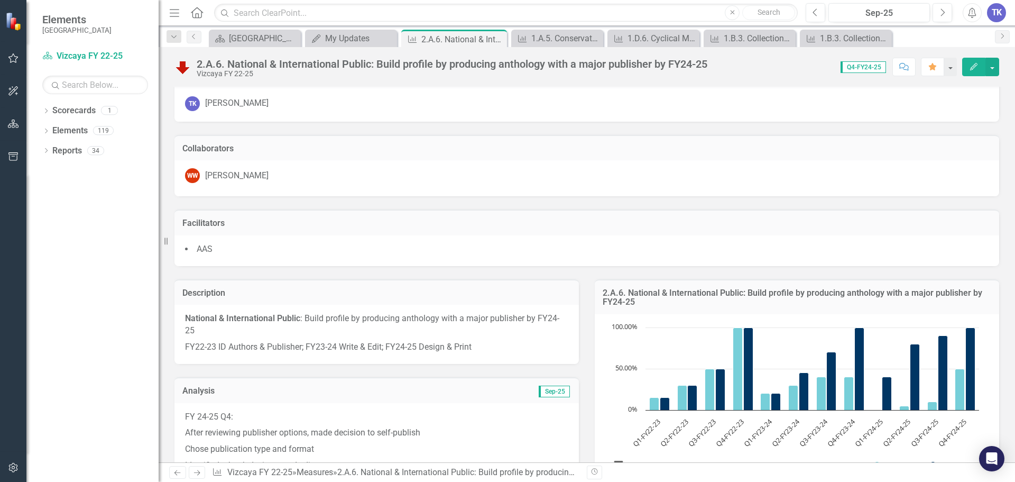
scroll to position [0, 0]
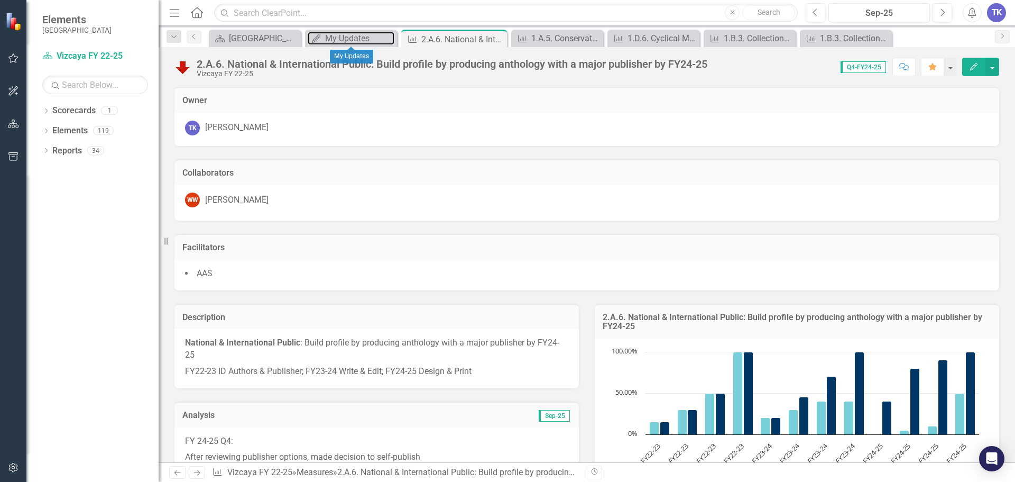
click at [351, 39] on div "My Updates" at bounding box center [359, 38] width 69 height 13
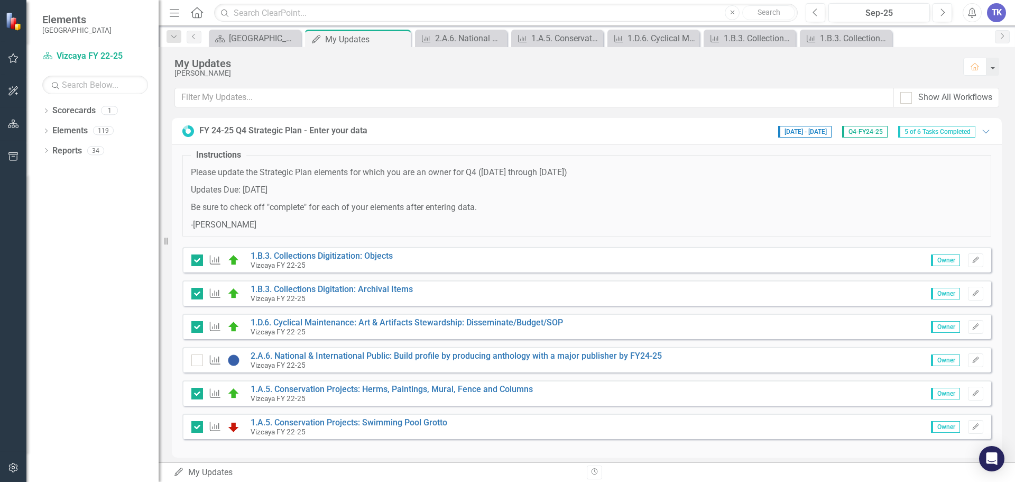
click at [198, 358] on input "checkbox" at bounding box center [194, 357] width 7 height 7
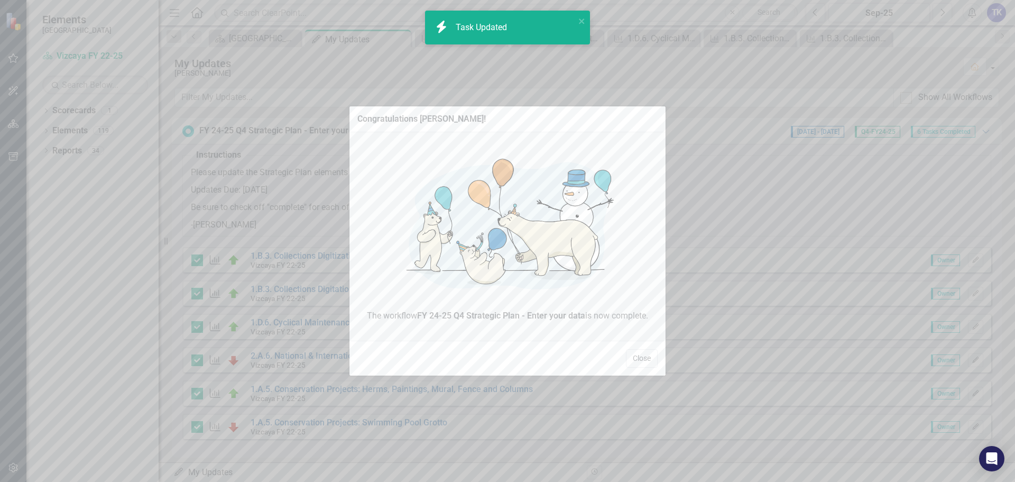
checkbox input "true"
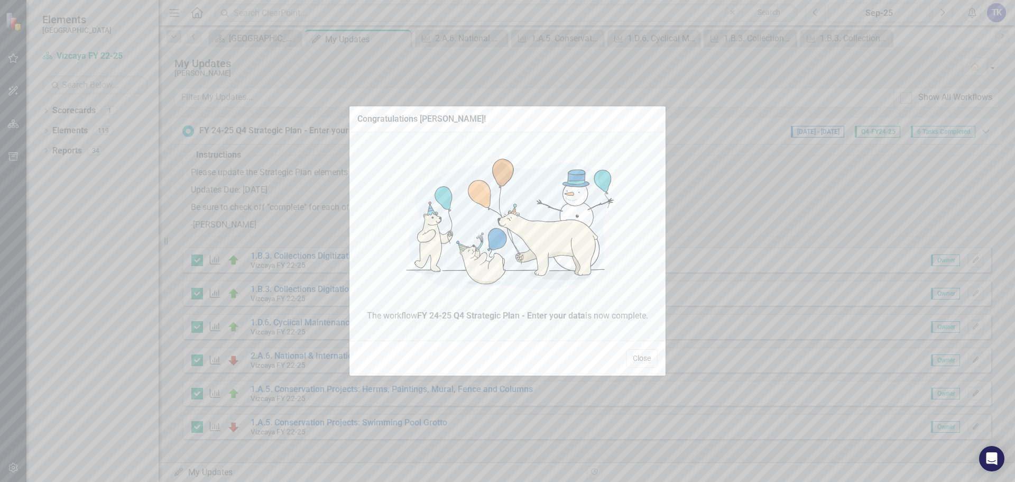
click at [635, 359] on button "Close" at bounding box center [642, 358] width 32 height 19
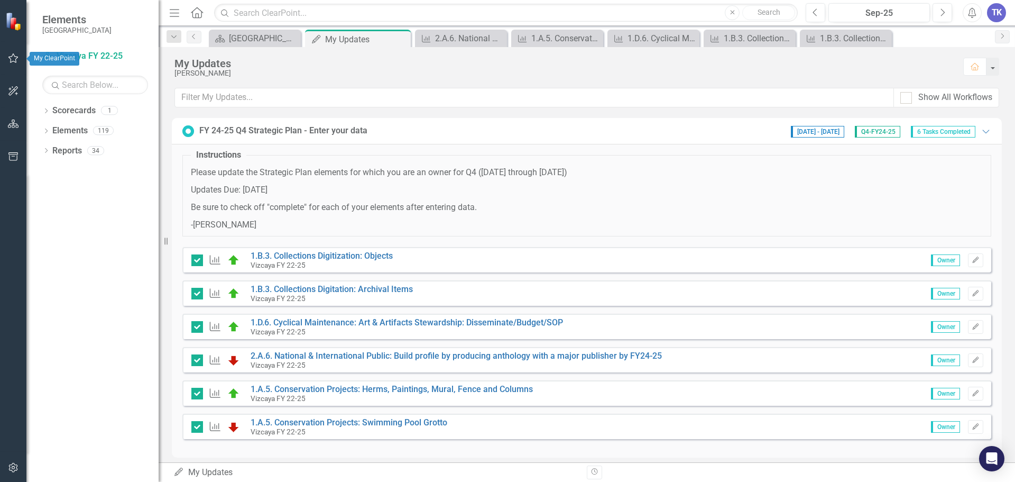
click at [14, 59] on icon "button" at bounding box center [13, 58] width 11 height 8
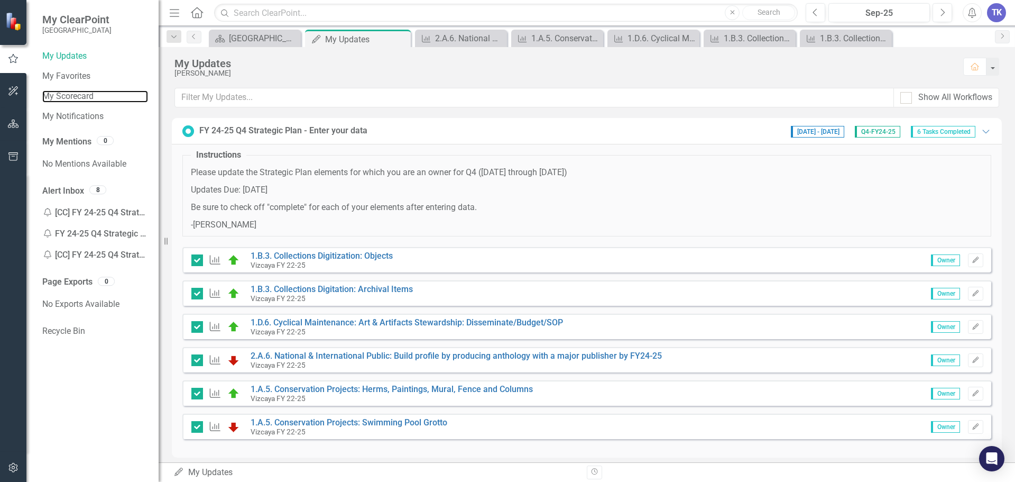
click at [81, 94] on link "My Scorecard" at bounding box center [95, 96] width 106 height 12
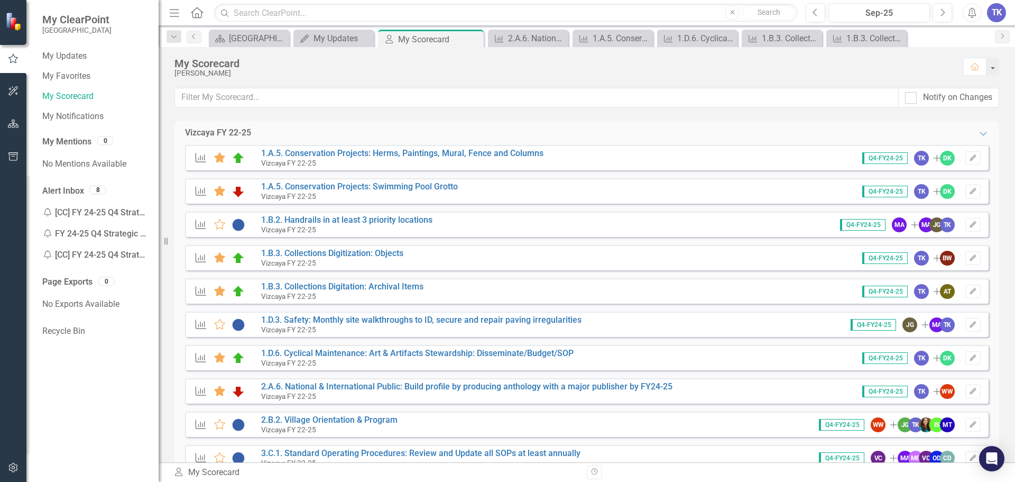
click at [994, 12] on div "TK" at bounding box center [996, 12] width 19 height 19
click at [937, 130] on icon "Logout" at bounding box center [933, 133] width 11 height 8
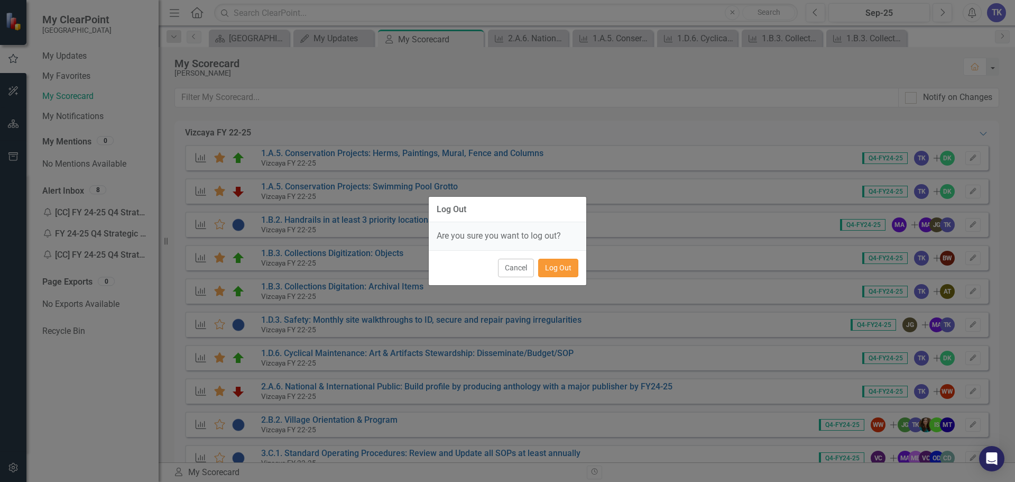
click at [565, 260] on button "Log Out" at bounding box center [558, 268] width 40 height 19
